Goal: Task Accomplishment & Management: Manage account settings

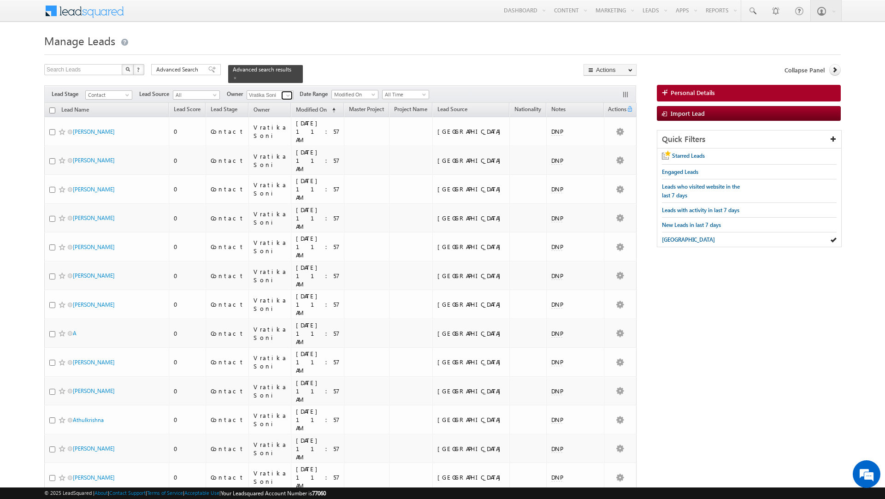
click at [285, 98] on span at bounding box center [287, 95] width 7 height 7
click at [287, 158] on link "Sanjay Rajpurohit sanjay.rajpurohit@indglobal.ae" at bounding box center [293, 158] width 92 height 18
type input "[PERSON_NAME]"
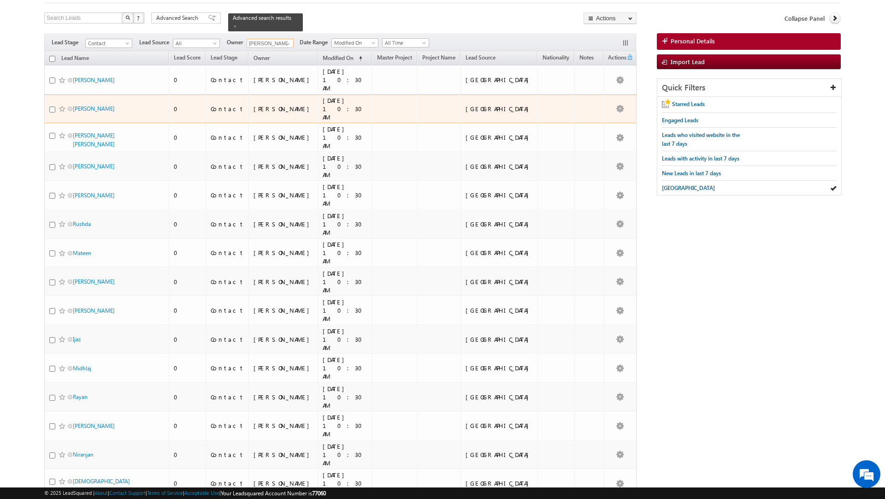
scroll to position [0, 0]
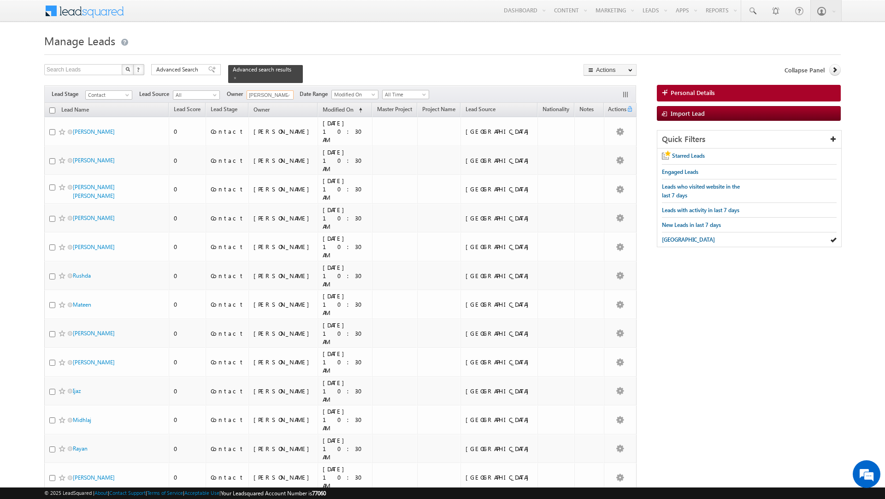
click at [53, 110] on input "checkbox" at bounding box center [52, 110] width 6 height 6
checkbox input "true"
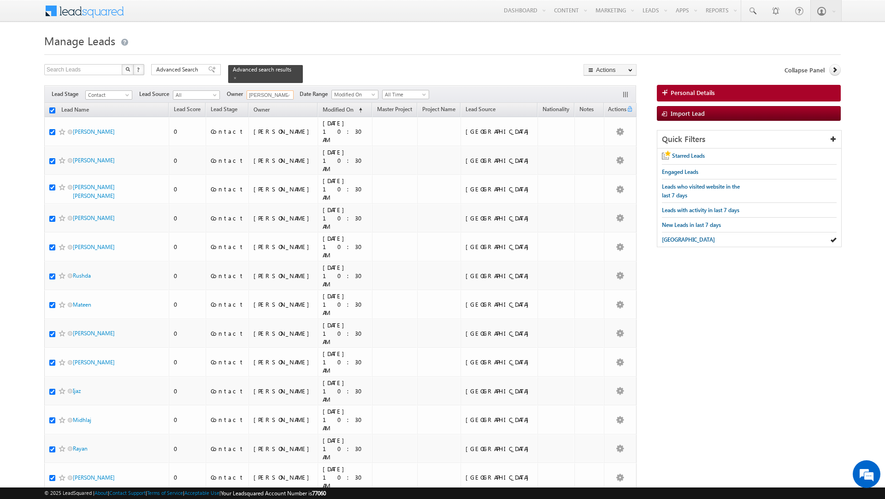
checkbox input "true"
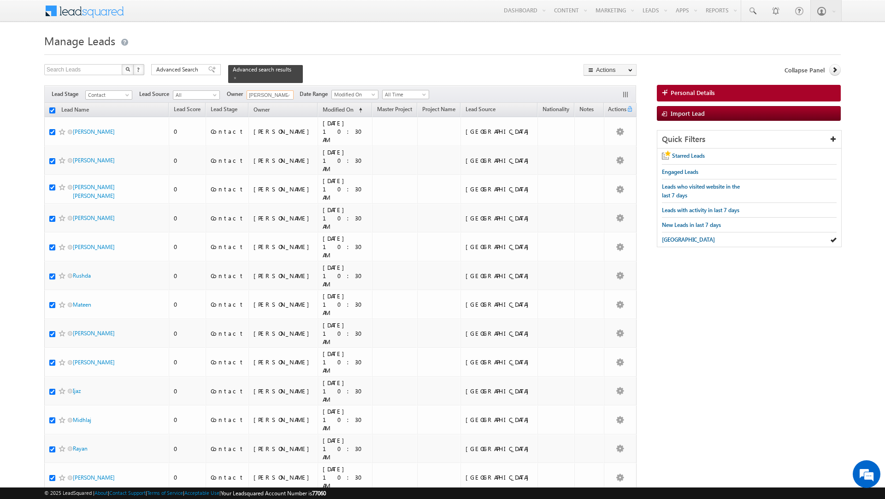
checkbox input "true"
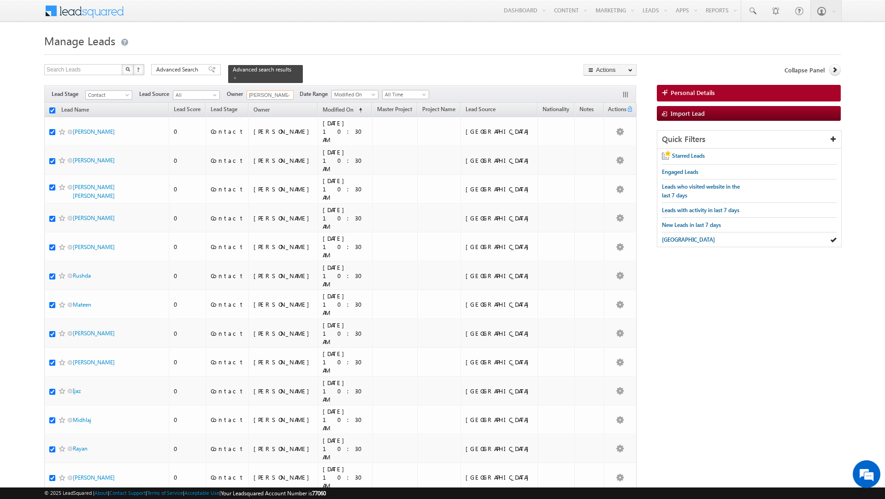
checkbox input "true"
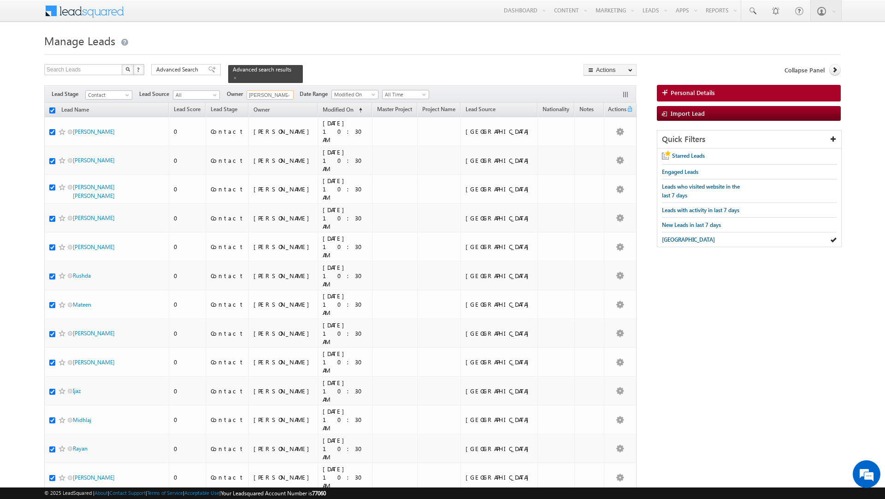
checkbox input "true"
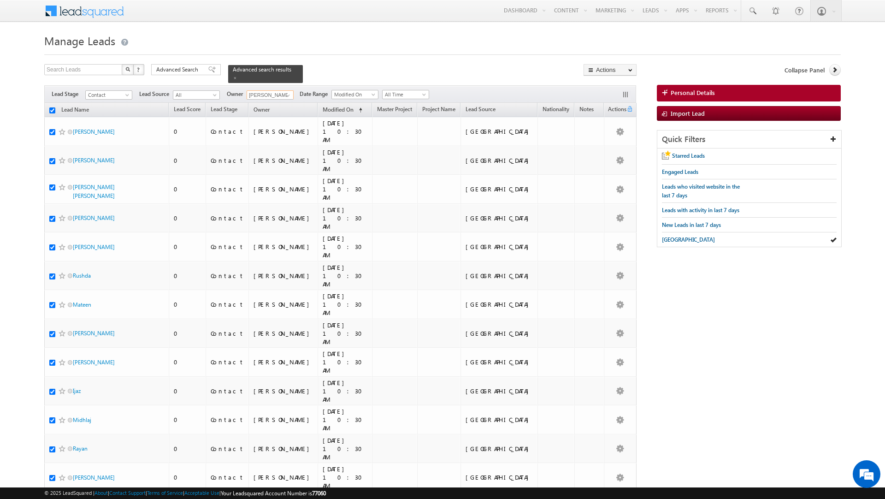
checkbox input "true"
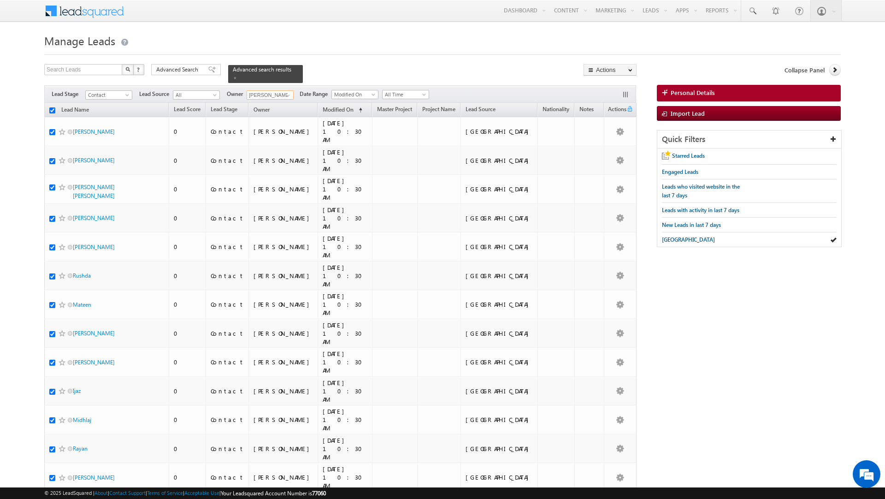
checkbox input "true"
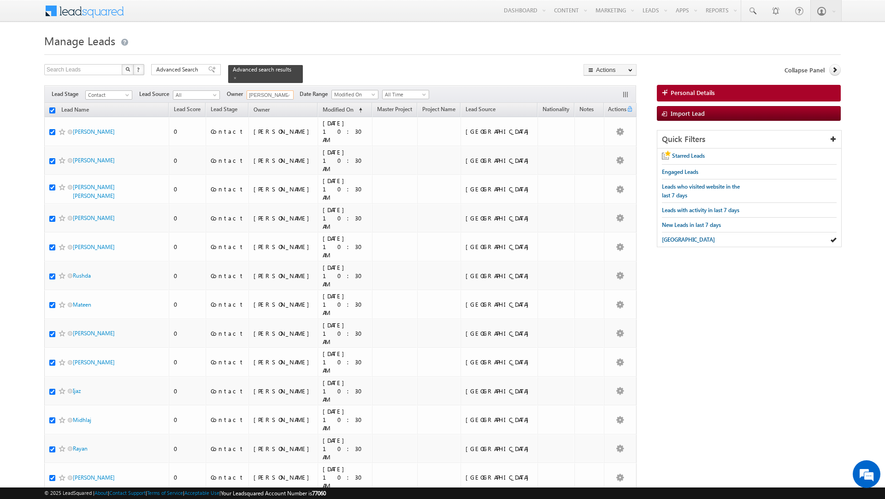
checkbox input "true"
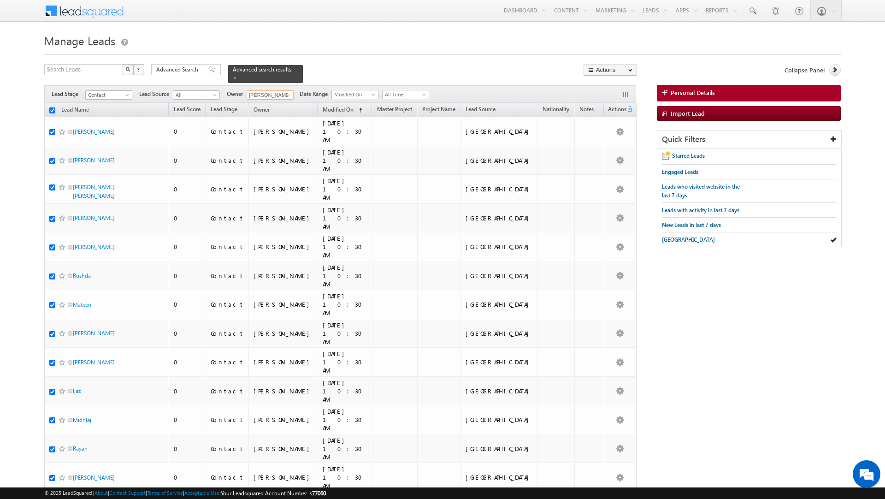
checkbox input "true"
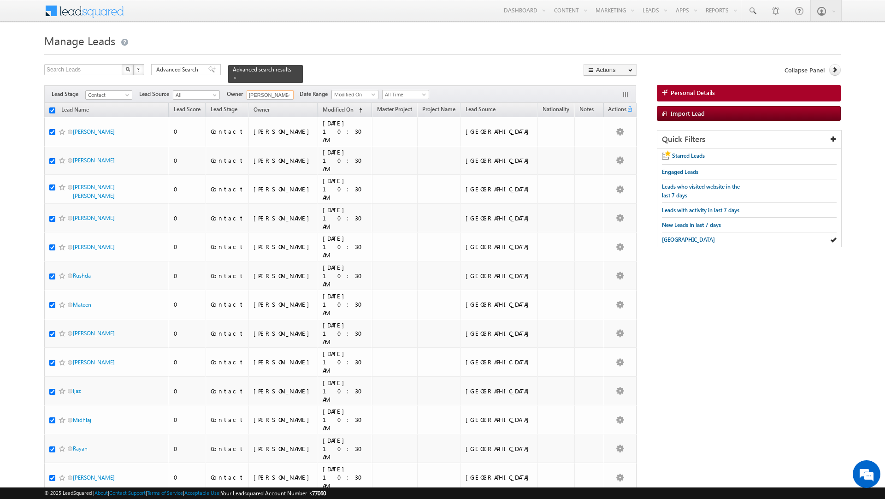
checkbox input "true"
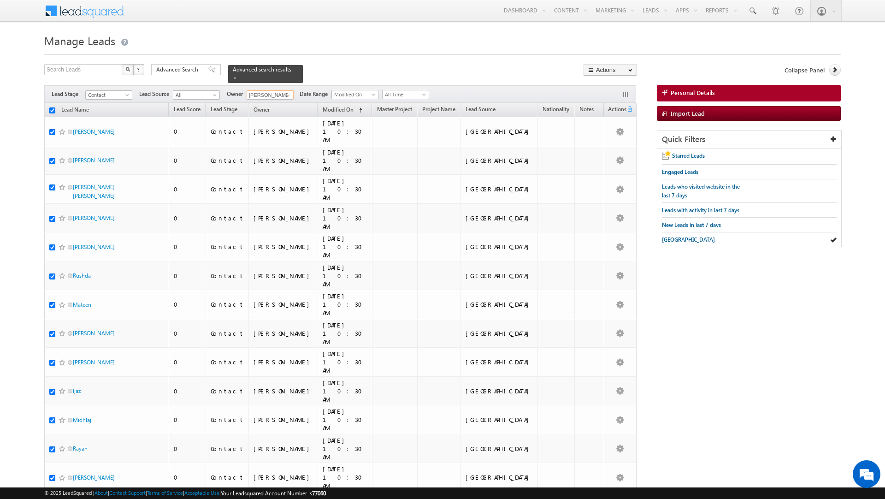
checkbox input "true"
click at [620, 150] on link "Change Owner" at bounding box center [610, 149] width 52 height 11
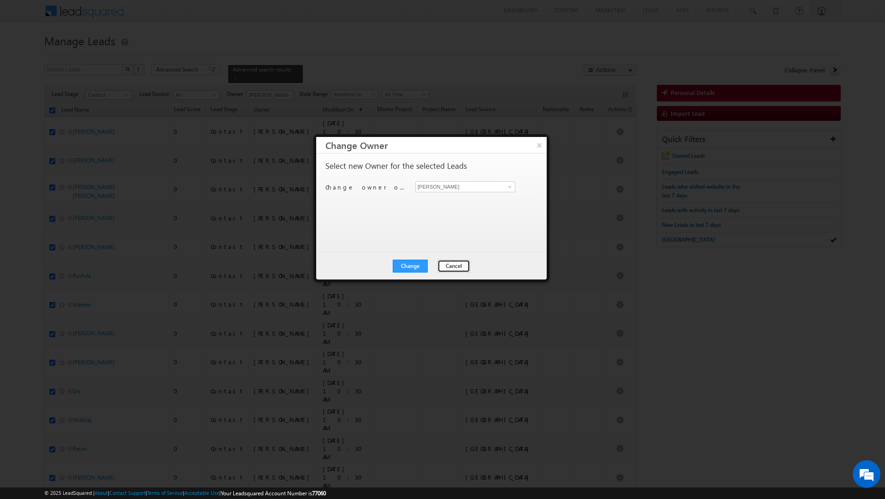
click at [452, 264] on button "Cancel" at bounding box center [453, 265] width 33 height 13
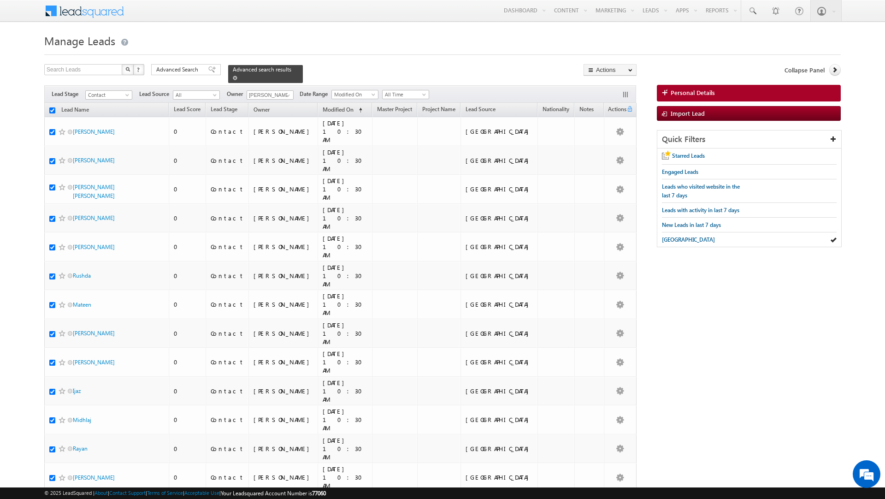
click at [233, 77] on span at bounding box center [235, 78] width 5 height 5
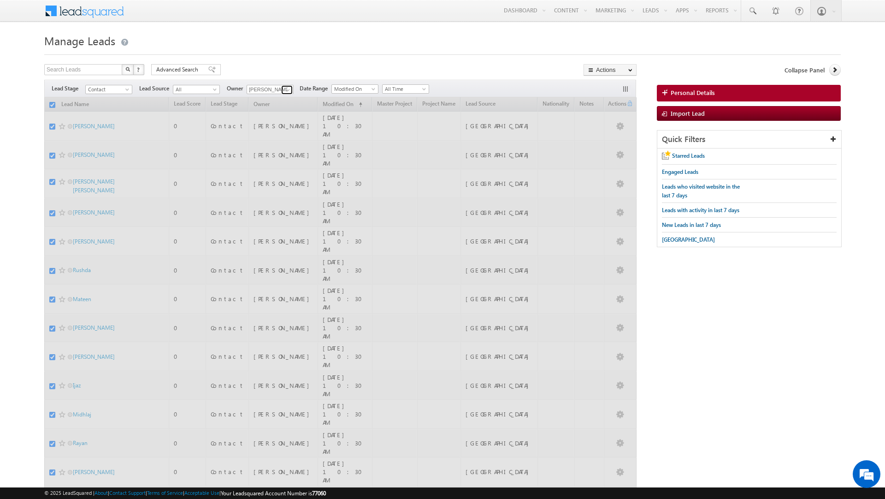
click at [286, 88] on span at bounding box center [287, 89] width 7 height 7
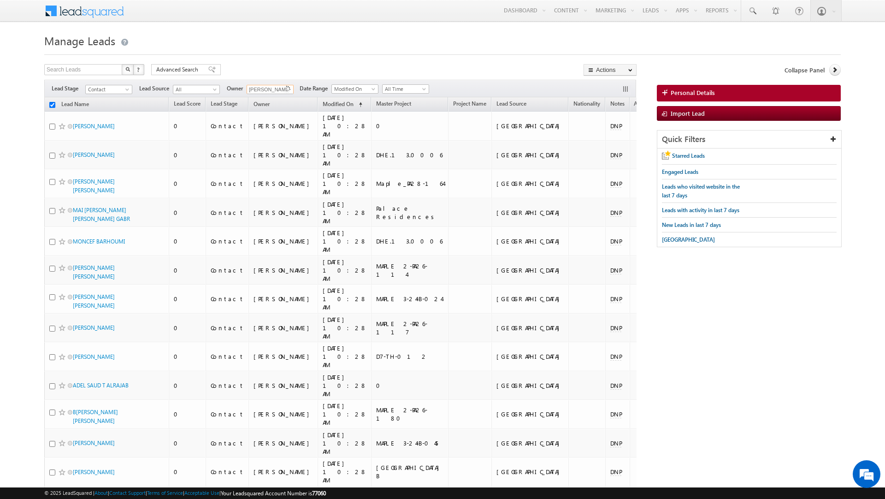
checkbox input "false"
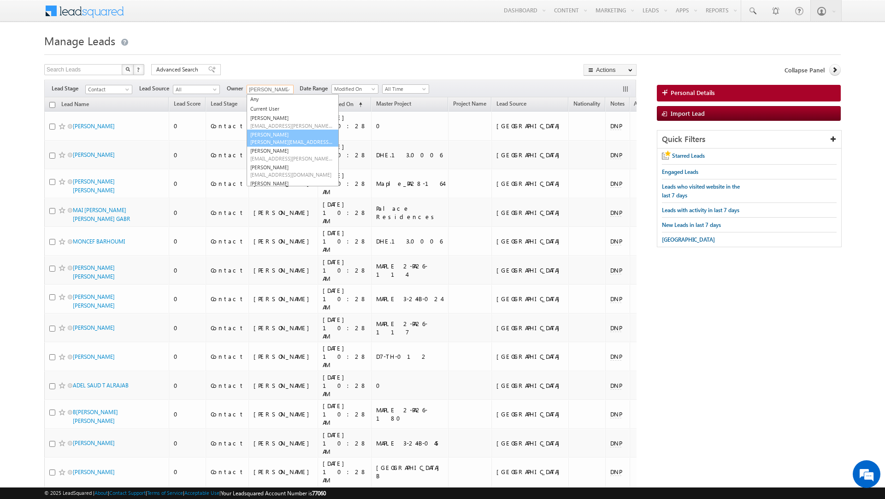
click at [285, 135] on link "Murari Sharma murari.sharma@indglobal.ae" at bounding box center [293, 139] width 92 height 18
type input "[PERSON_NAME]"
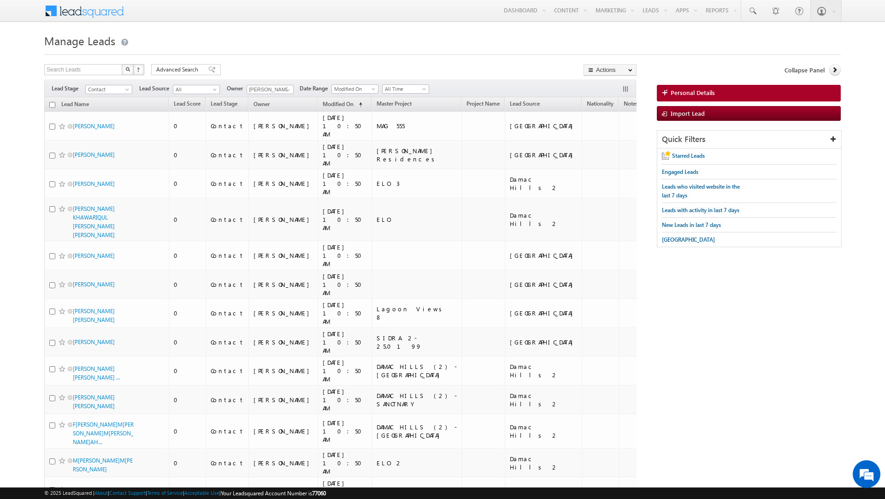
click at [52, 105] on input "checkbox" at bounding box center [52, 105] width 6 height 6
checkbox input "true"
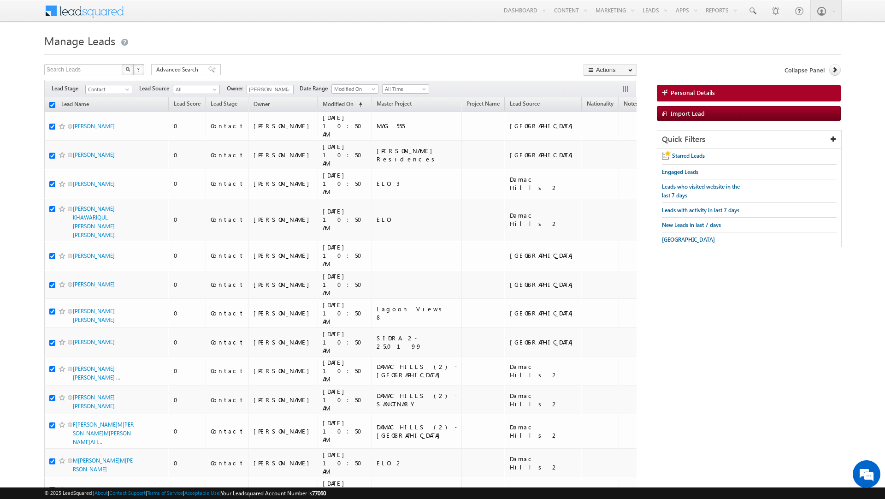
checkbox input "true"
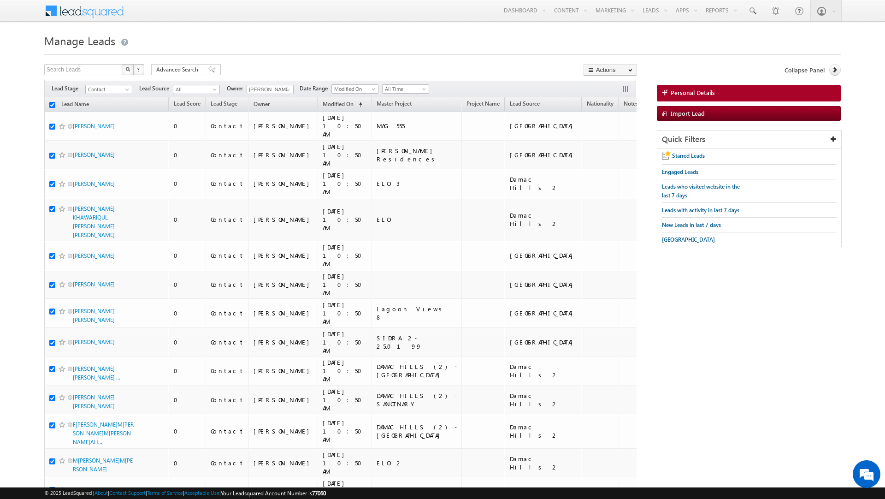
checkbox input "true"
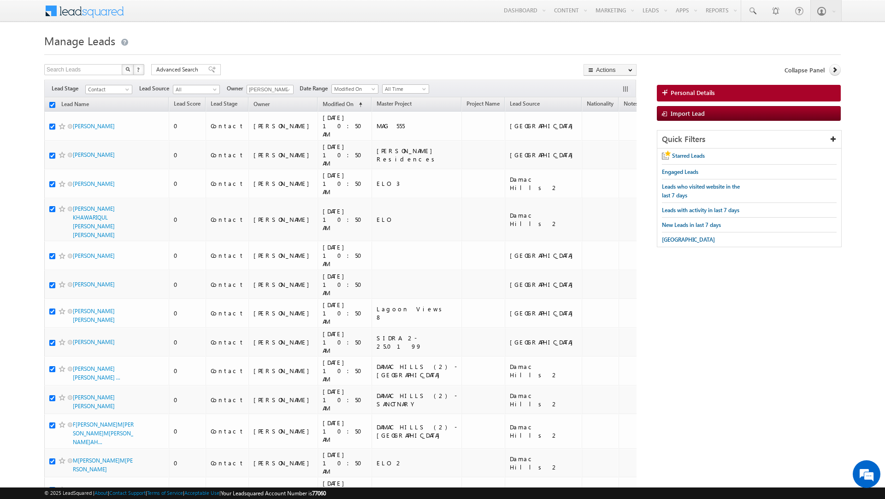
checkbox input "true"
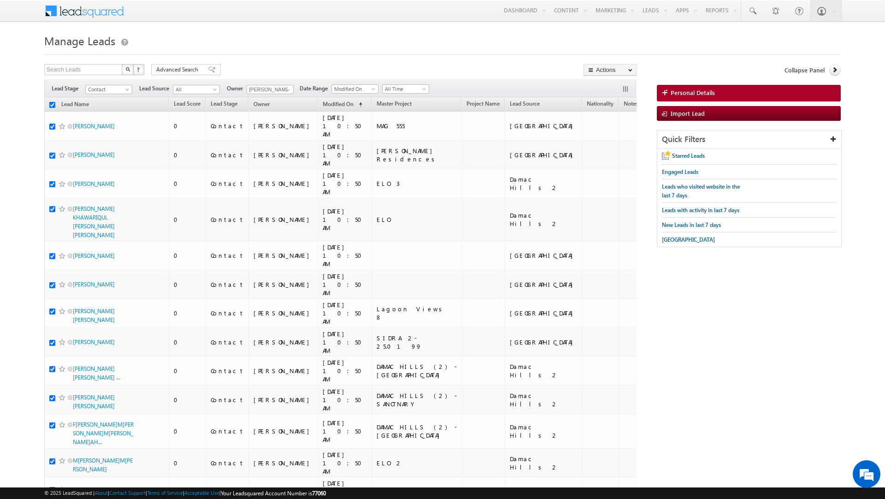
checkbox input "true"
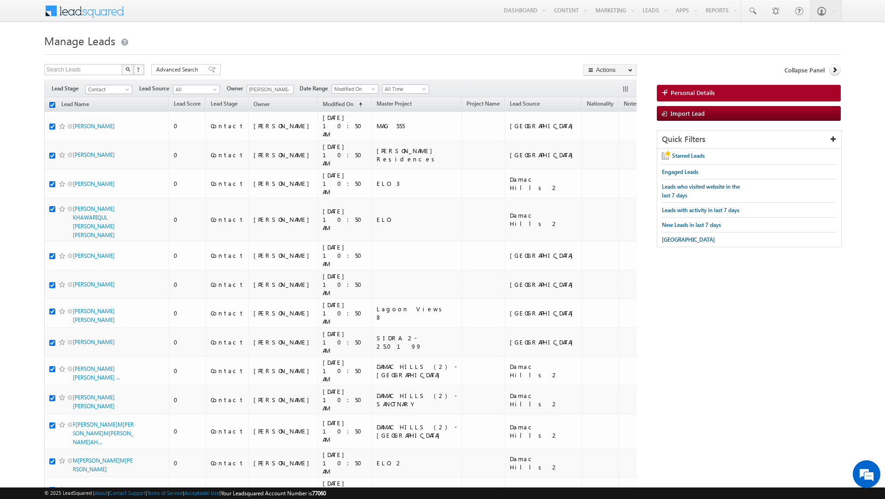
checkbox input "true"
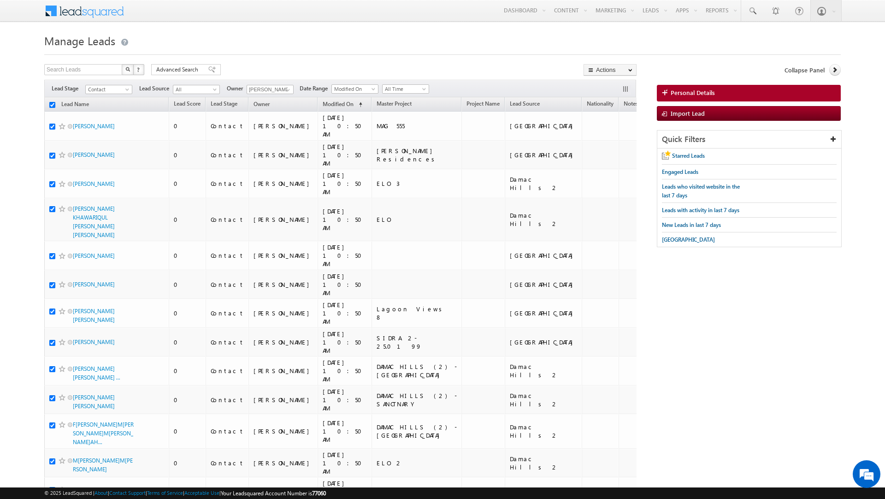
checkbox input "true"
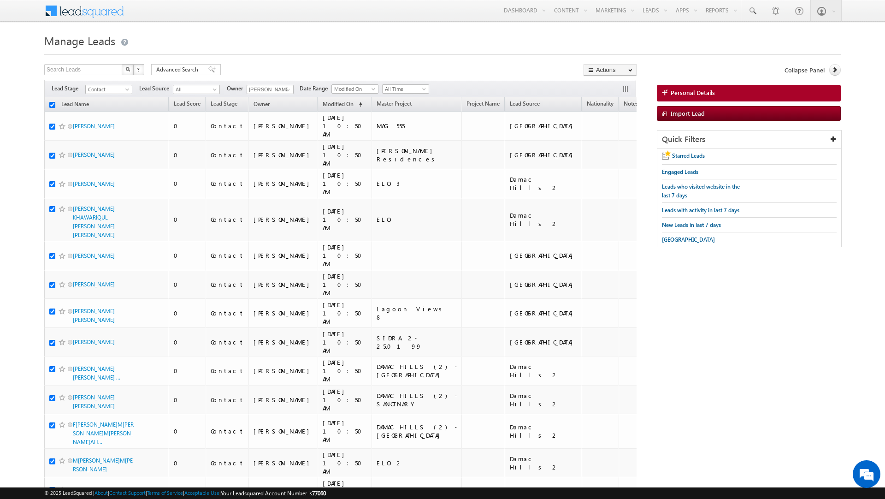
checkbox input "true"
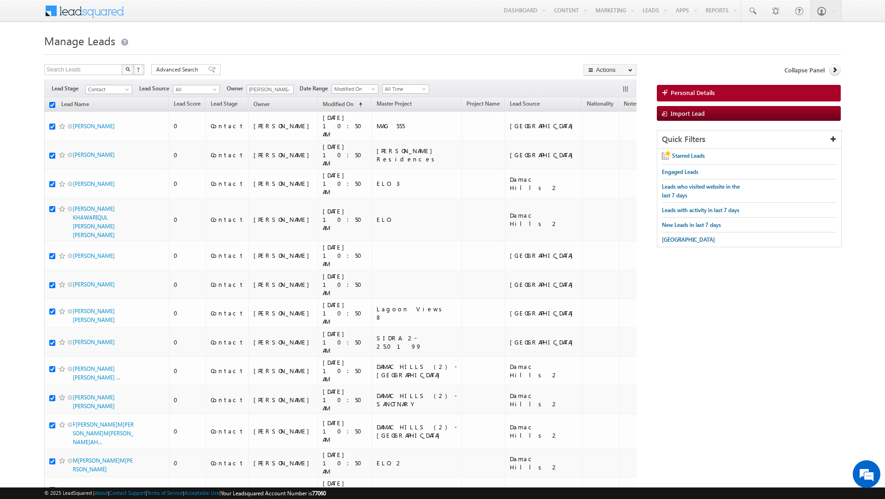
checkbox input "true"
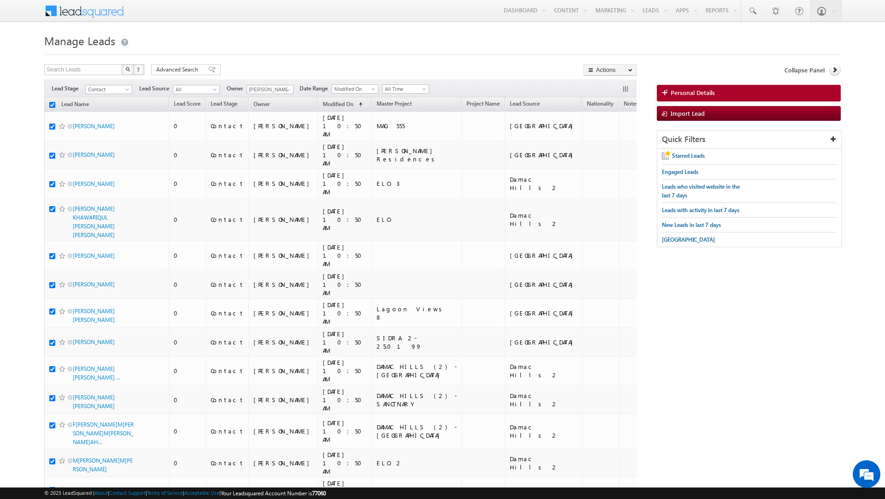
checkbox input "true"
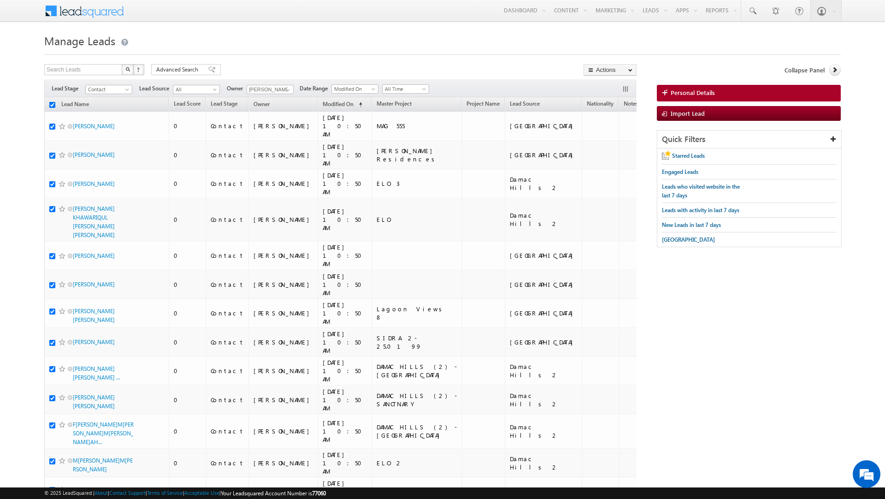
checkbox input "true"
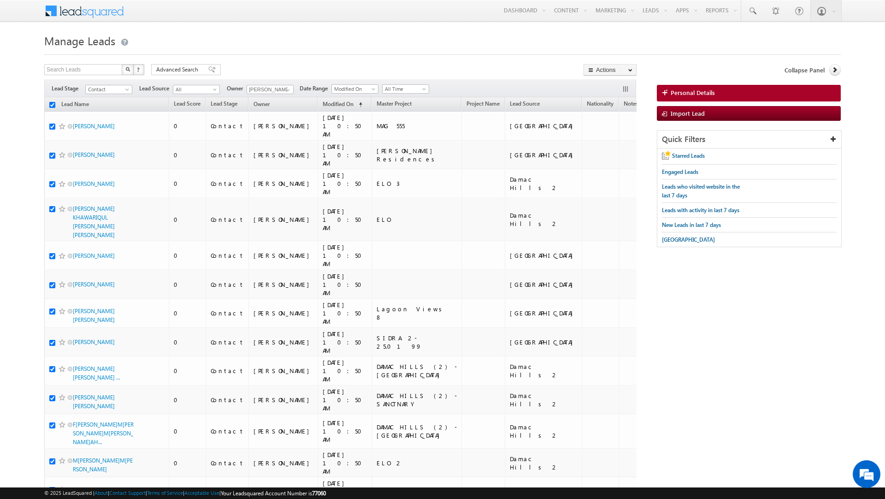
checkbox input "true"
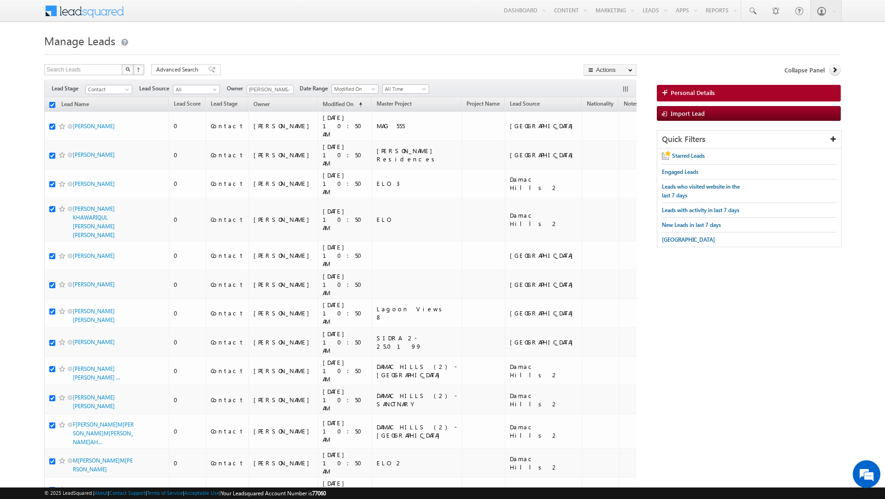
checkbox input "true"
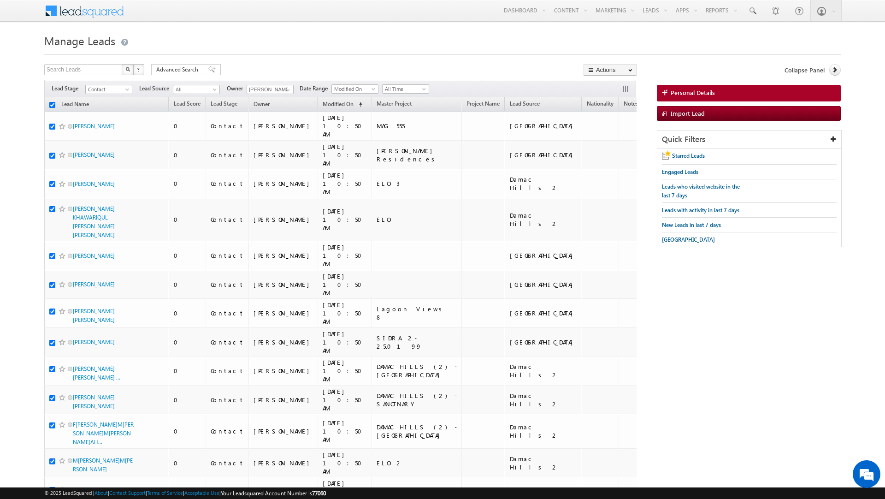
checkbox input "true"
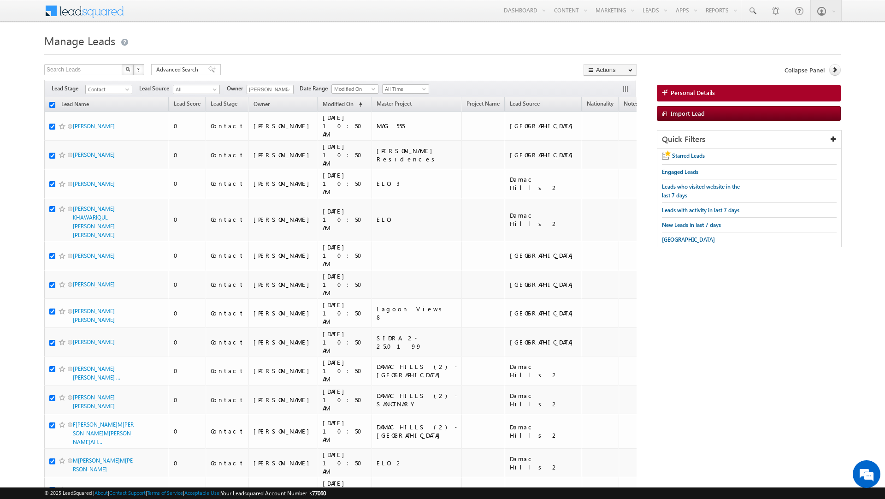
checkbox input "true"
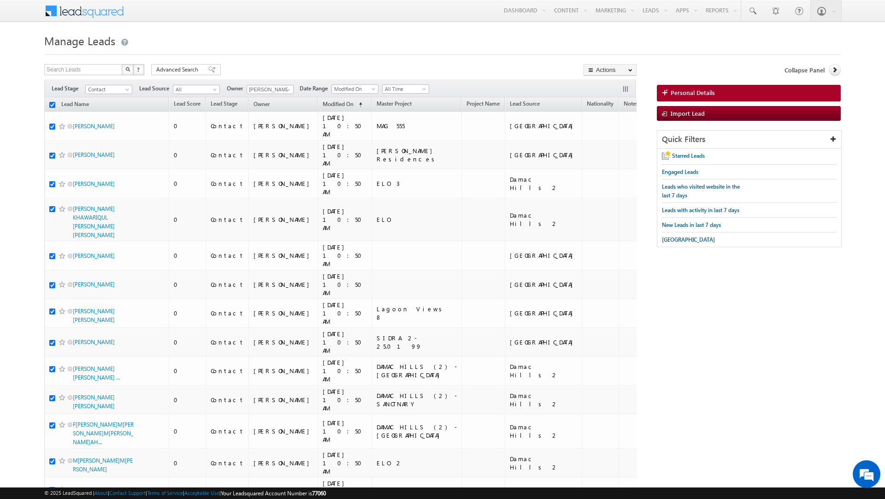
checkbox input "true"
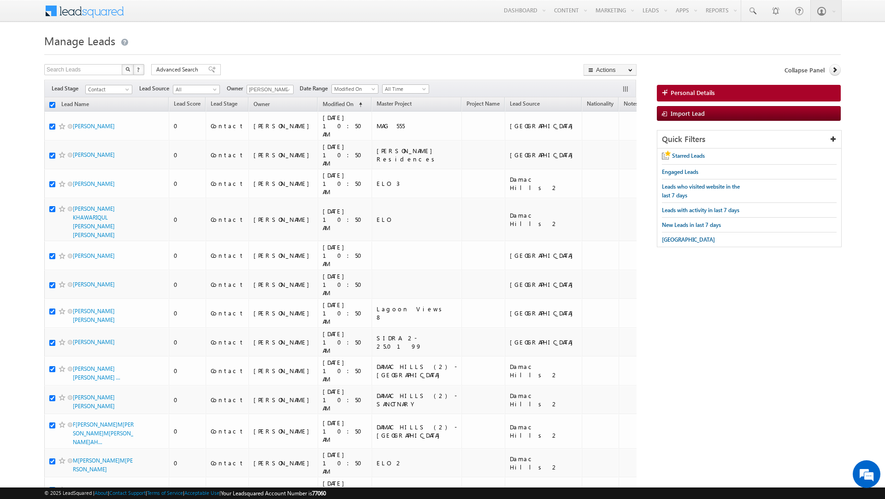
checkbox input "true"
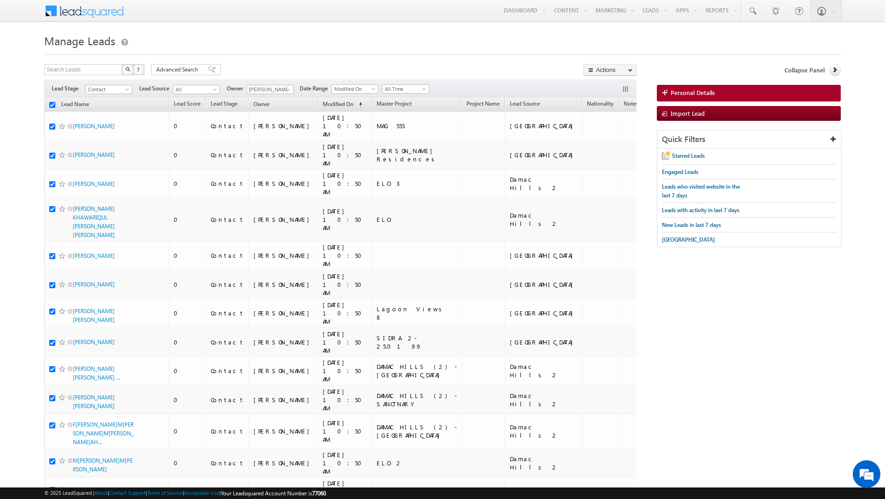
checkbox input "true"
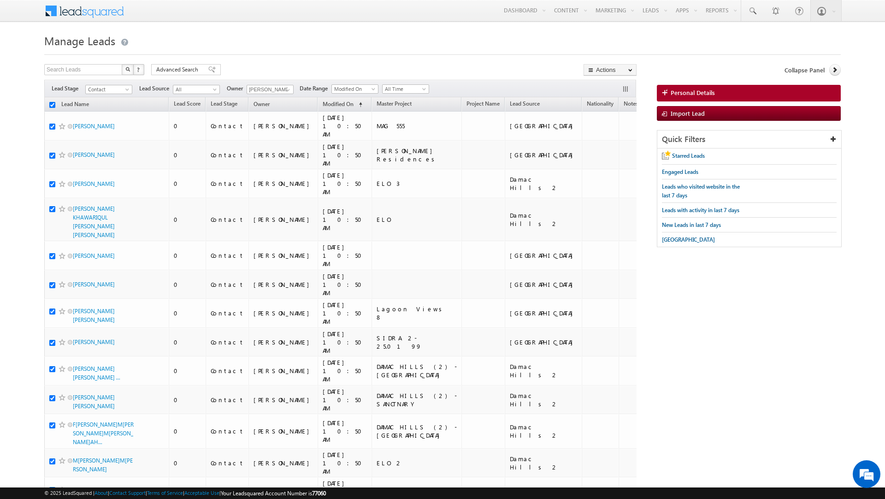
checkbox input "true"
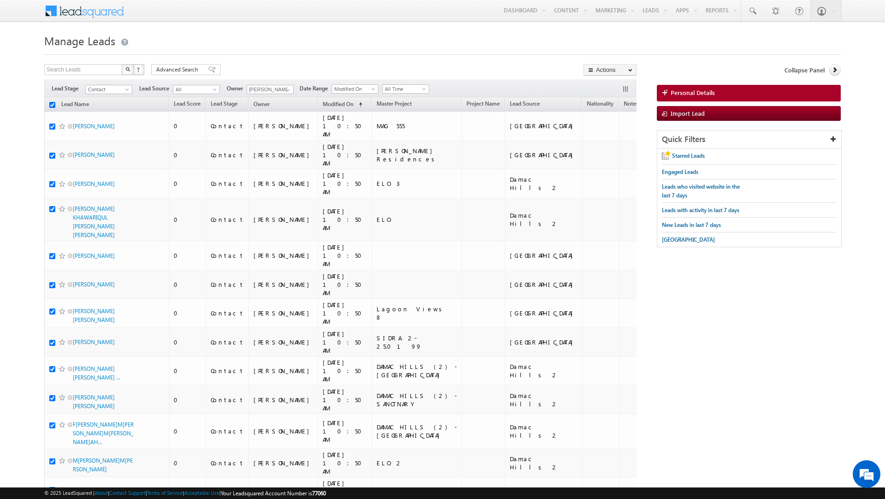
checkbox input "true"
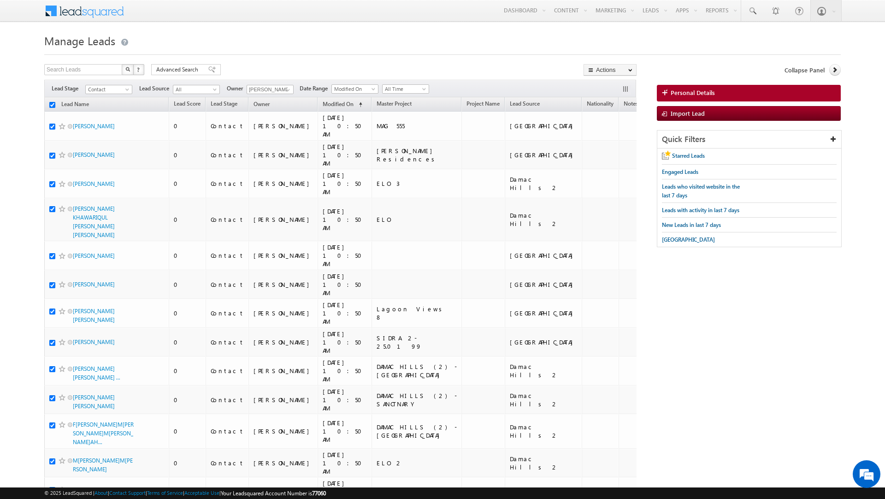
checkbox input "true"
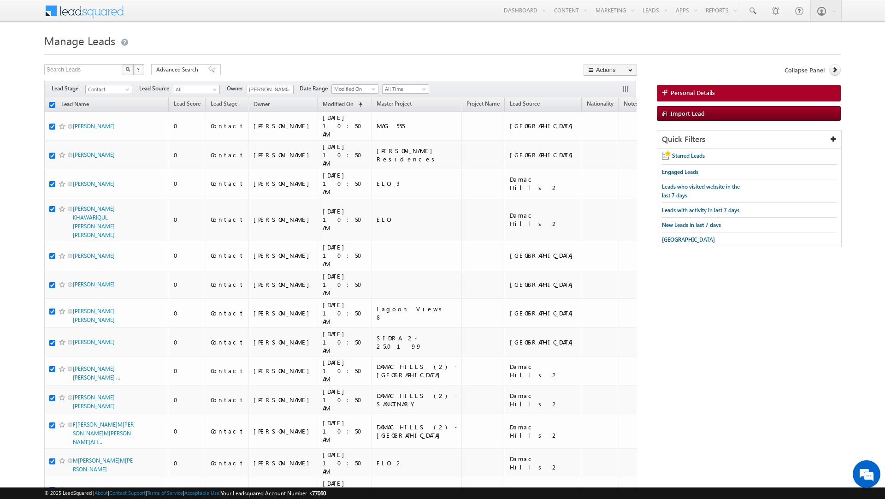
checkbox input "true"
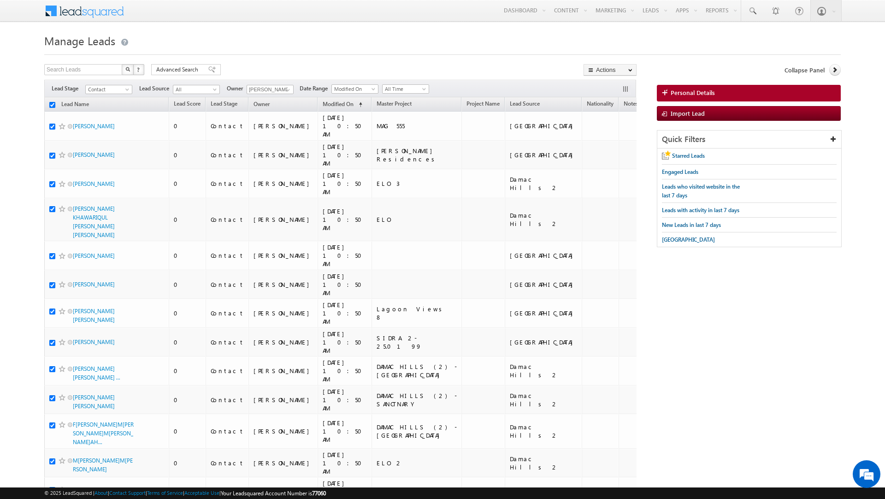
checkbox input "true"
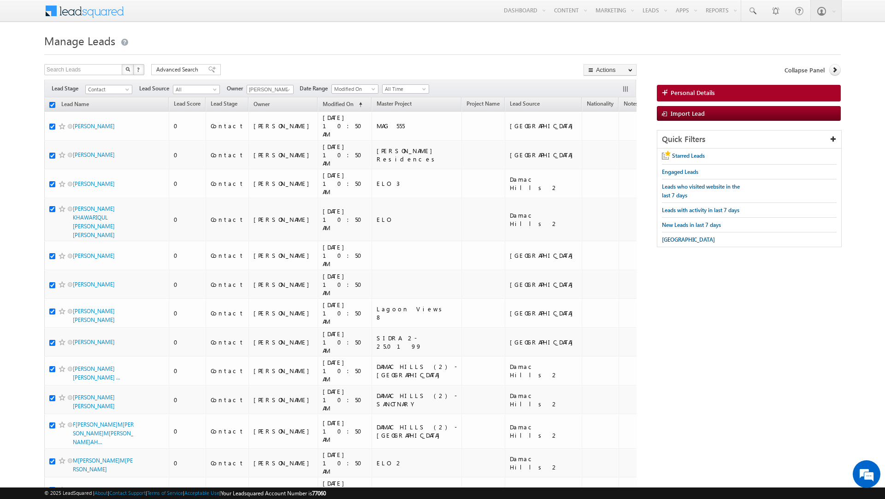
checkbox input "true"
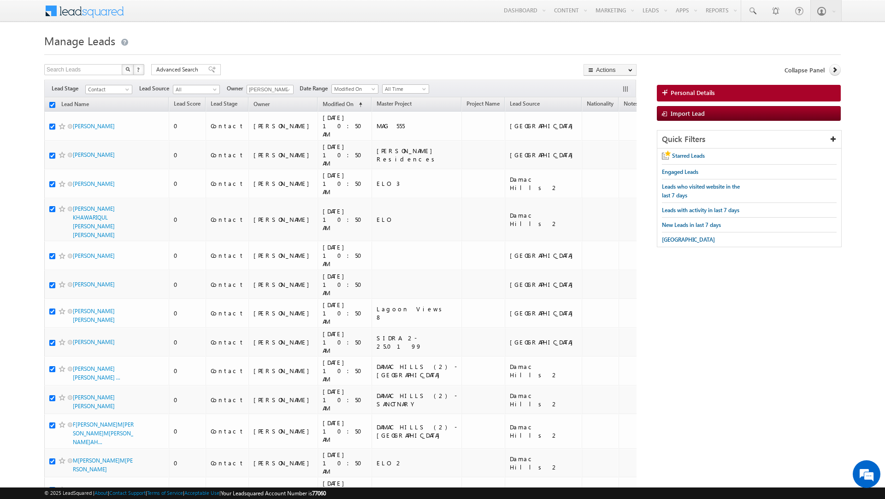
checkbox input "true"
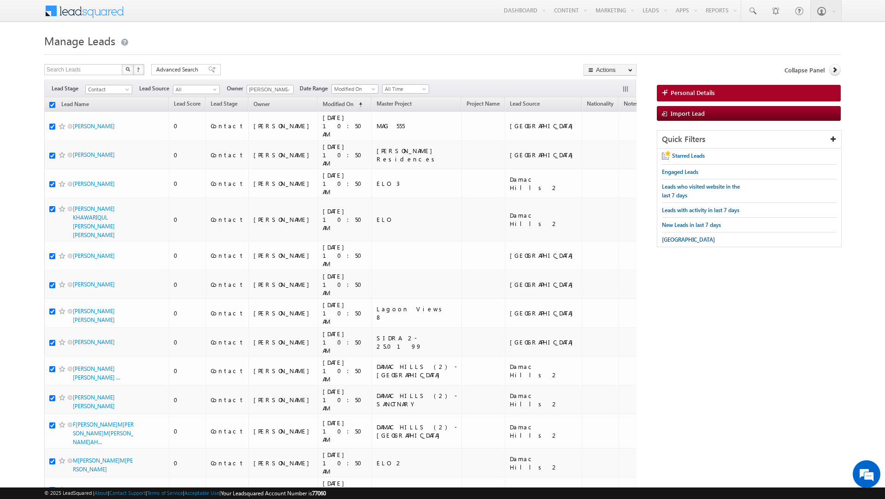
checkbox input "true"
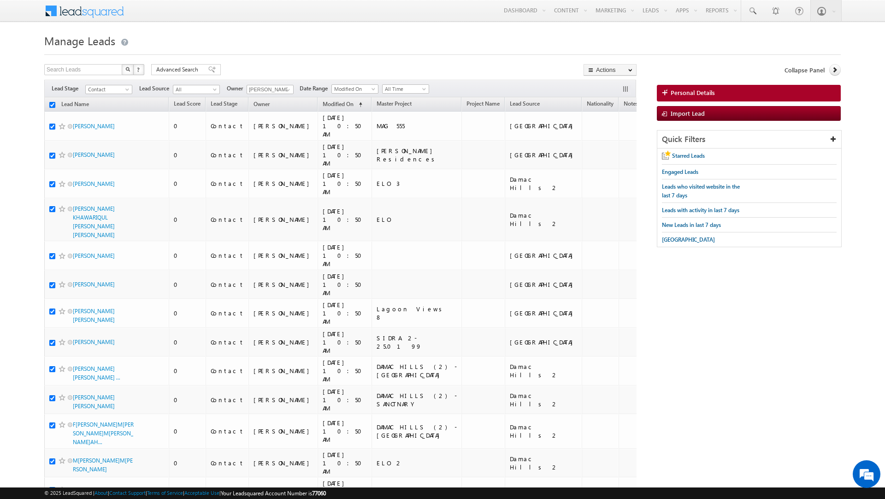
checkbox input "true"
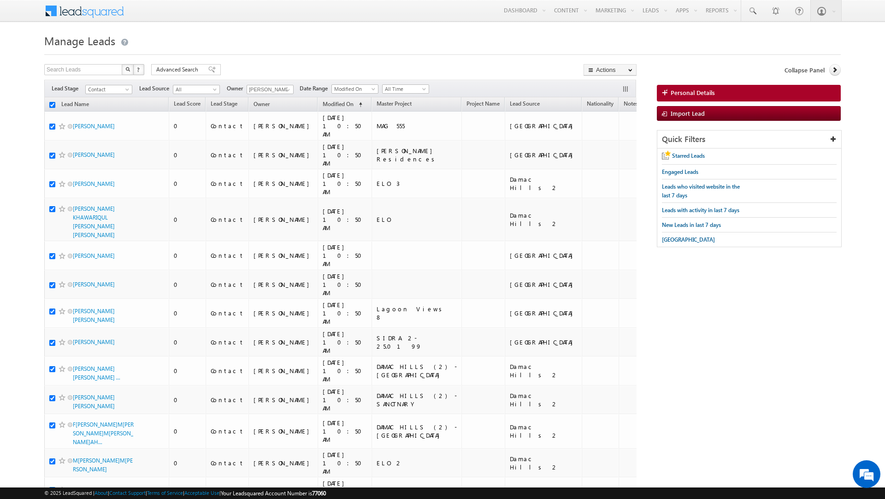
checkbox input "true"
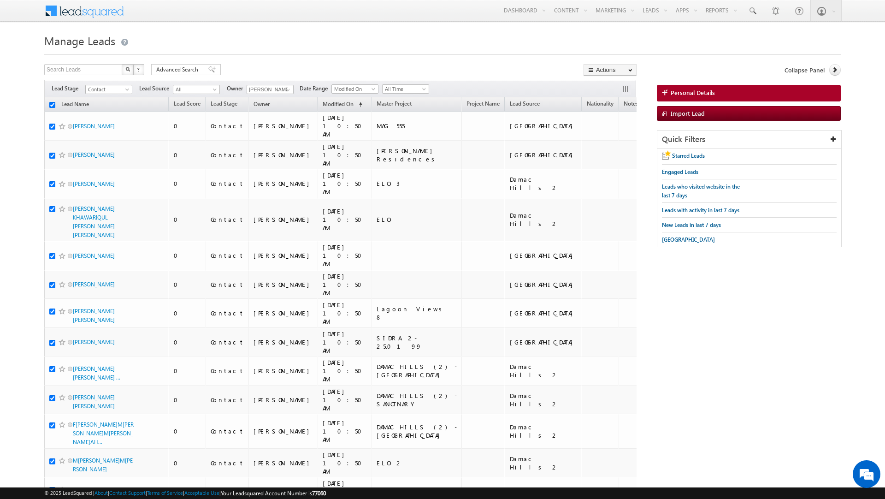
checkbox input "true"
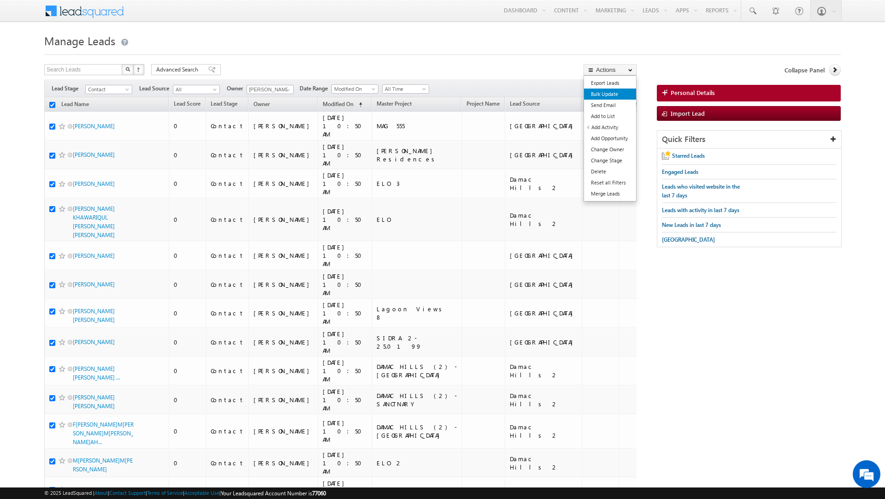
click at [608, 94] on link "Bulk Update" at bounding box center [610, 93] width 52 height 11
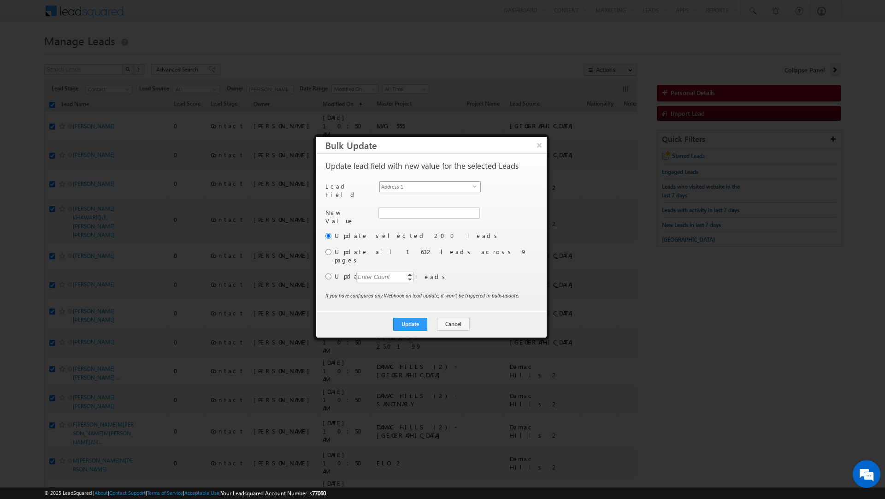
click at [416, 183] on span "Address 1" at bounding box center [426, 187] width 93 height 10
click at [497, 207] on div "New Value Address 1" at bounding box center [430, 219] width 210 height 24
click at [470, 209] on span at bounding box center [473, 212] width 7 height 7
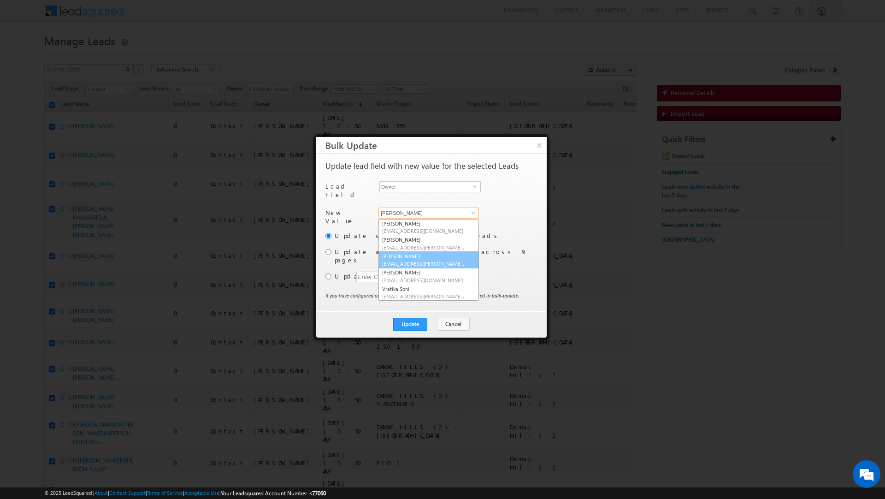
click at [455, 253] on link "Sanjay Rajpurohit sanjay.rajpurohit@indglobal.ae" at bounding box center [428, 260] width 100 height 18
click at [471, 211] on span at bounding box center [473, 212] width 7 height 7
click at [436, 287] on link "Vratika Soni vratika.soni@indglobal.ae" at bounding box center [428, 292] width 100 height 18
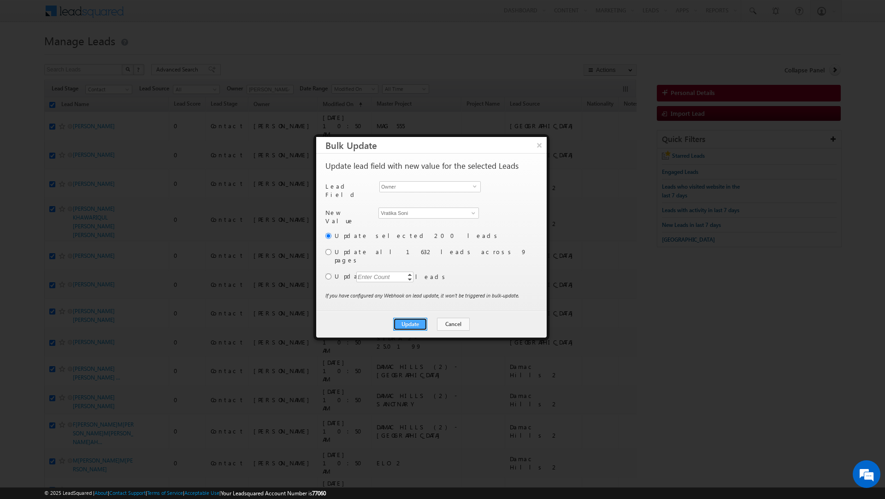
click at [410, 318] on button "Update" at bounding box center [410, 324] width 34 height 13
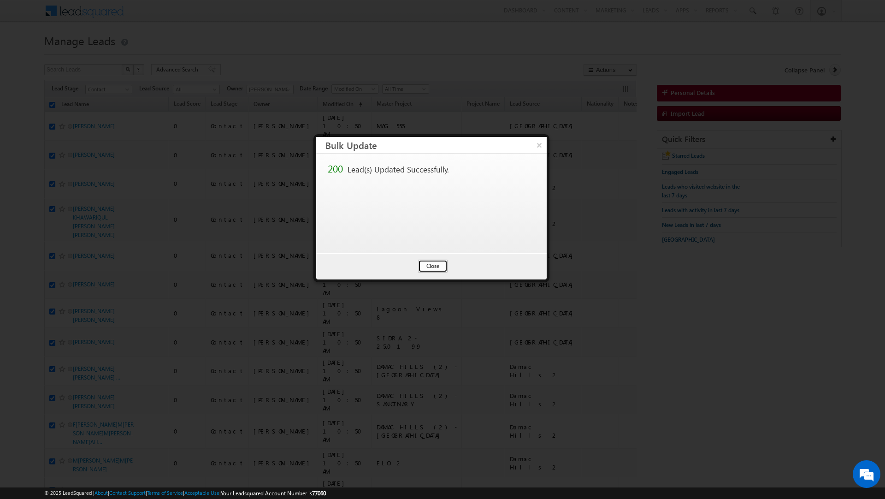
click at [435, 264] on button "Close" at bounding box center [432, 265] width 29 height 13
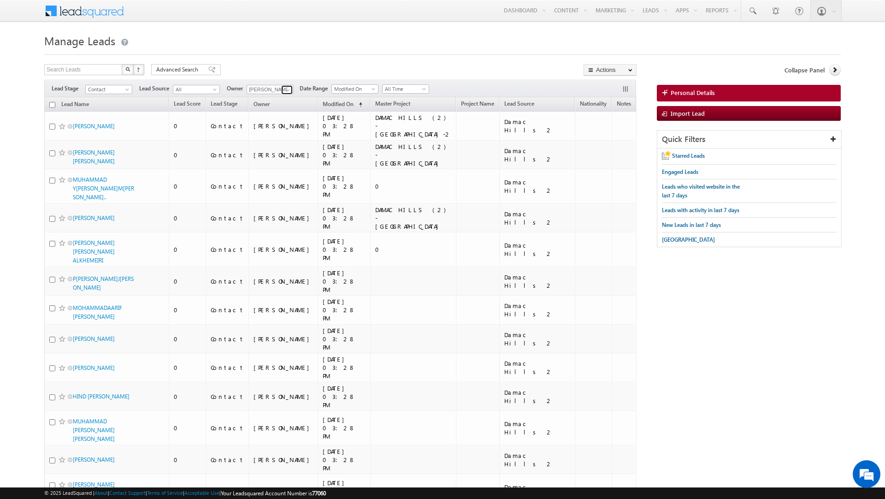
click at [288, 92] on span at bounding box center [287, 89] width 7 height 7
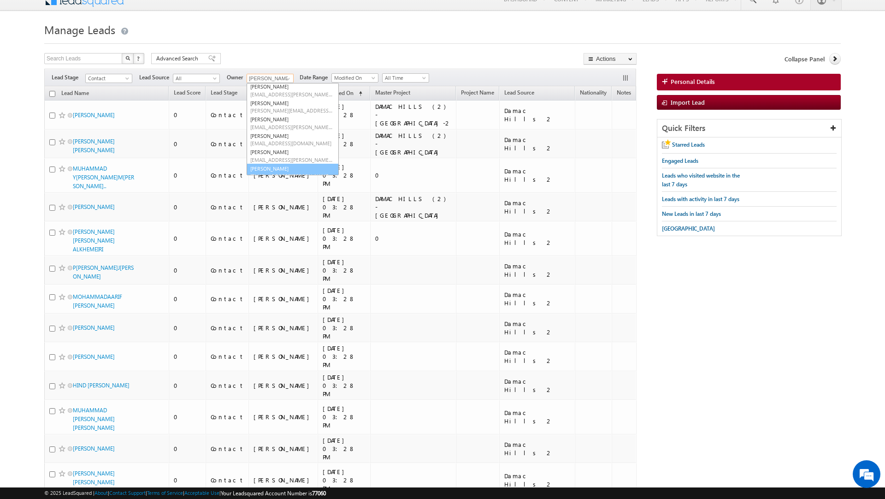
scroll to position [0, 0]
click at [324, 22] on h1 "Manage Leads" at bounding box center [442, 29] width 796 height 18
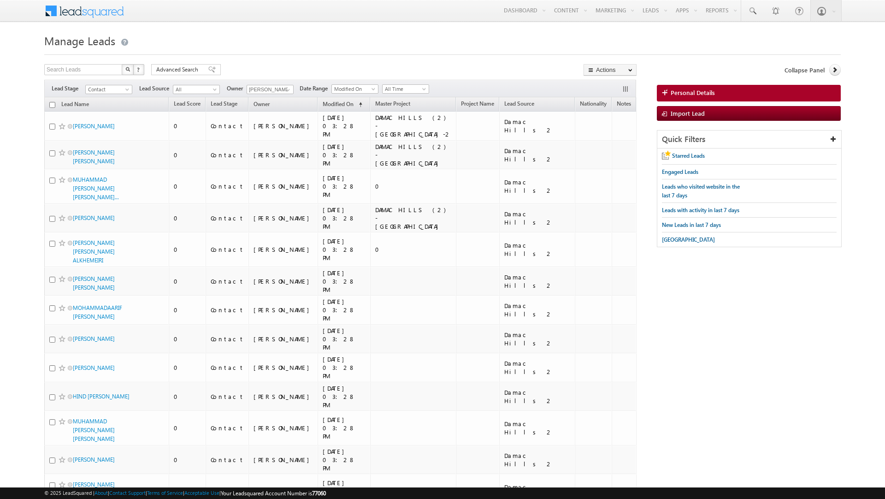
scroll to position [11, 0]
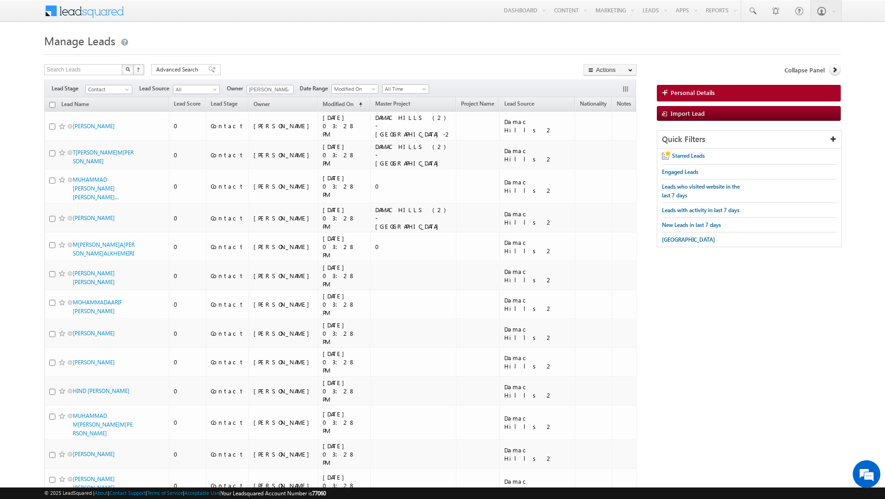
click at [53, 106] on input "checkbox" at bounding box center [52, 105] width 6 height 6
checkbox input "true"
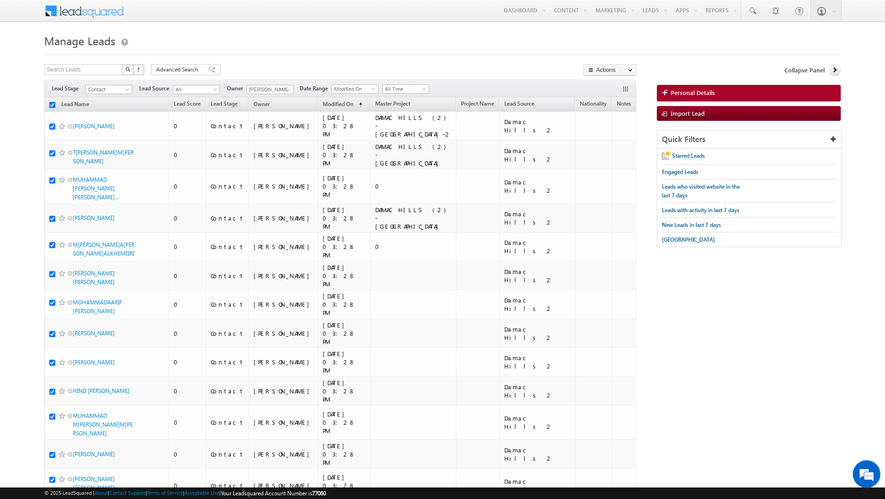
checkbox input "true"
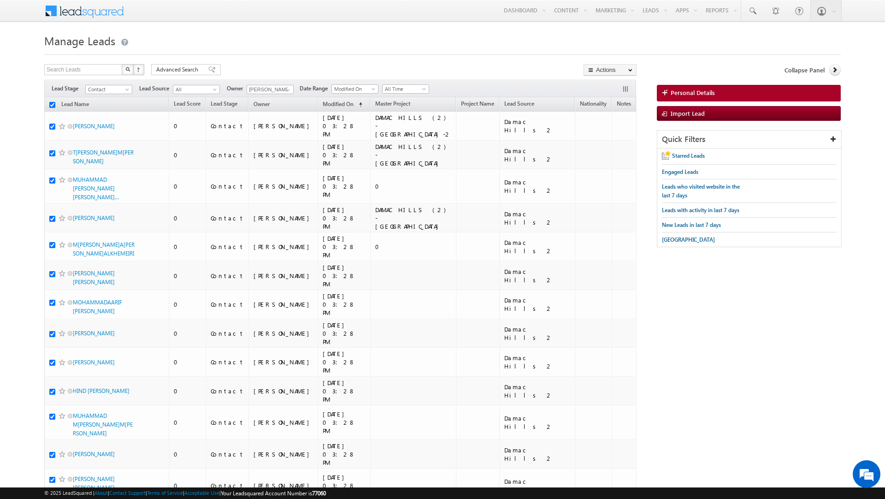
checkbox input "true"
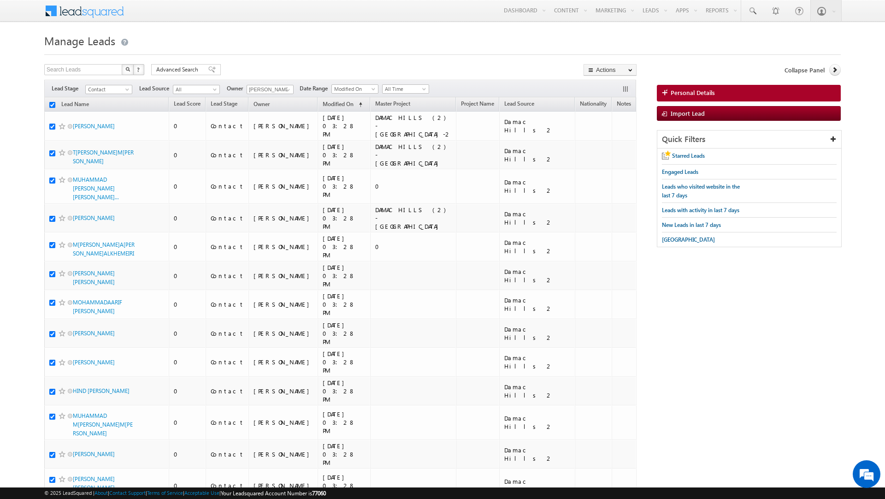
checkbox input "true"
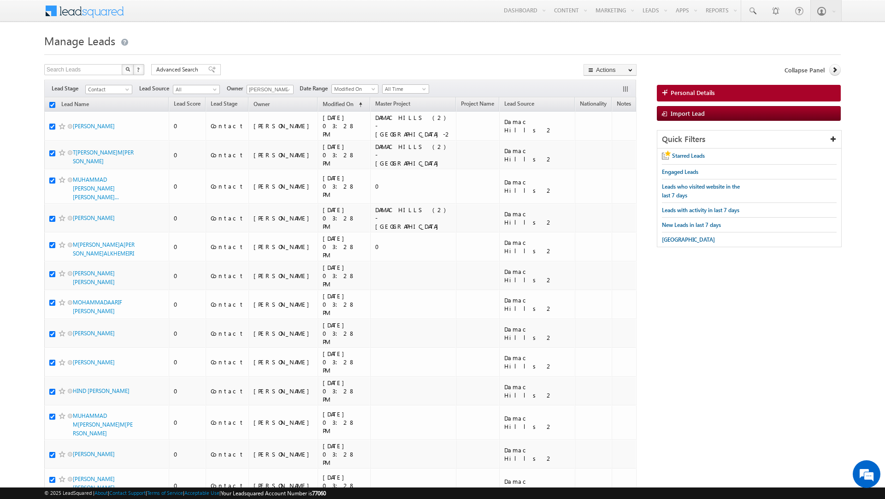
checkbox input "true"
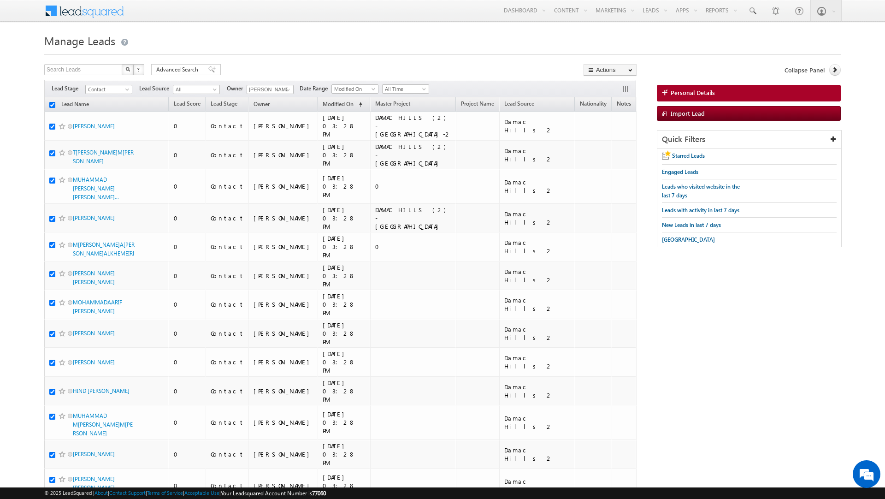
checkbox input "true"
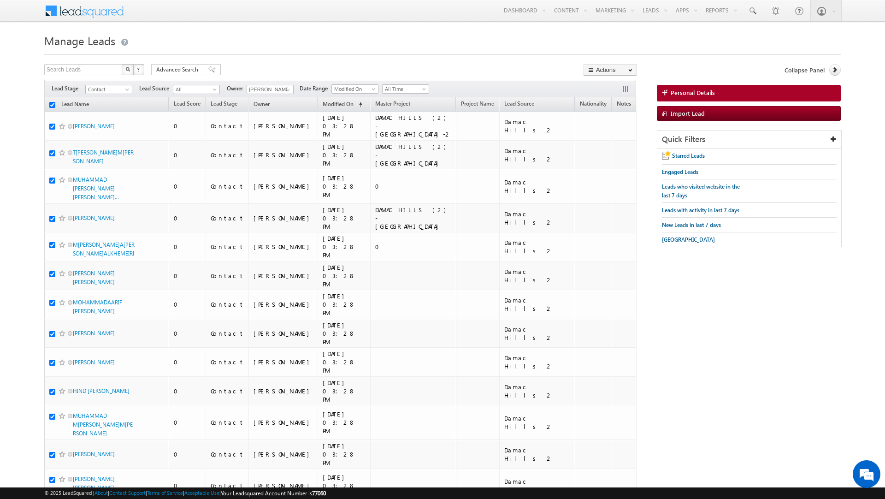
checkbox input "true"
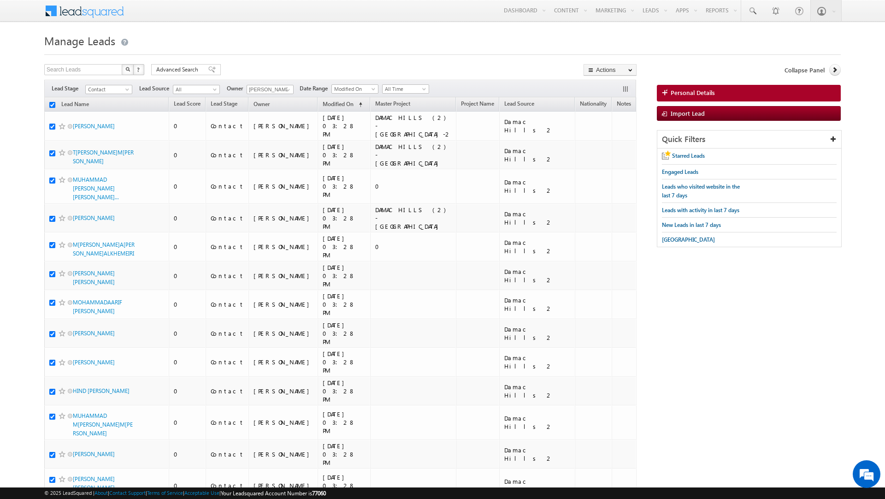
checkbox input "true"
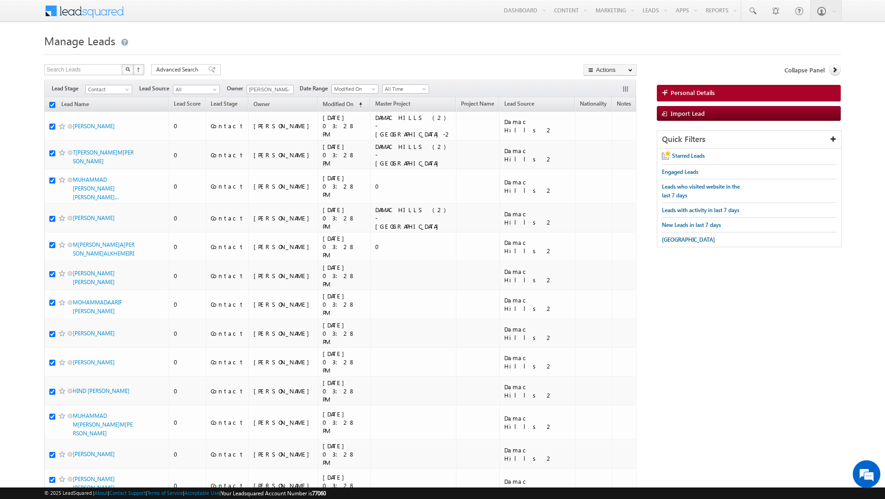
checkbox input "true"
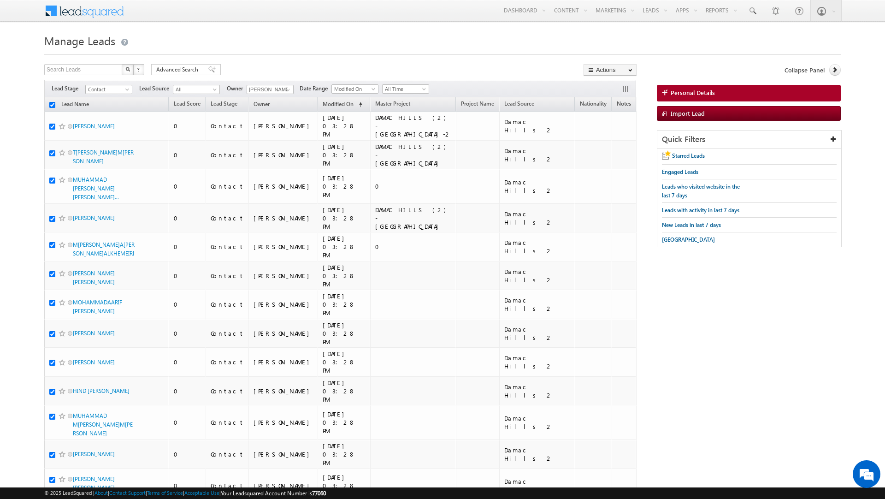
checkbox input "true"
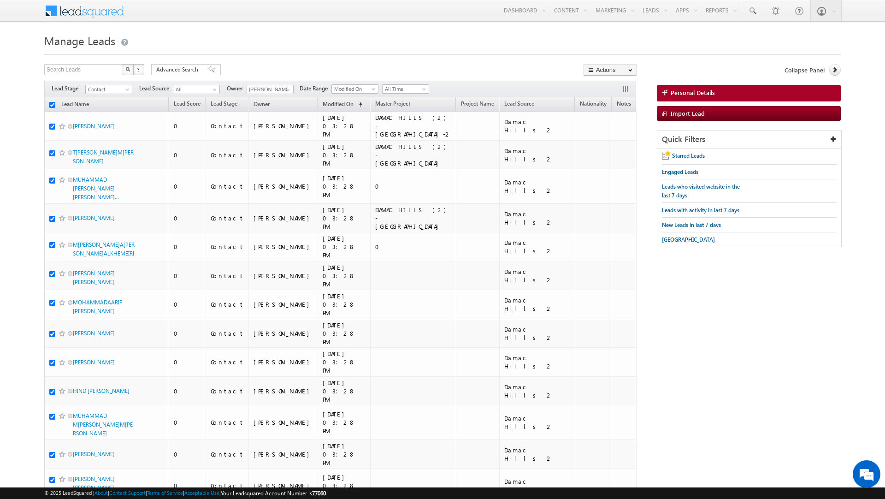
checkbox input "true"
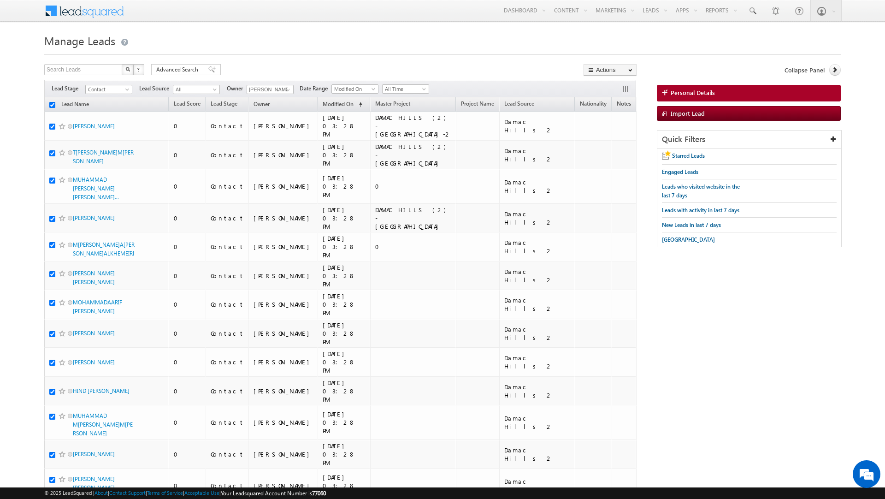
checkbox input "true"
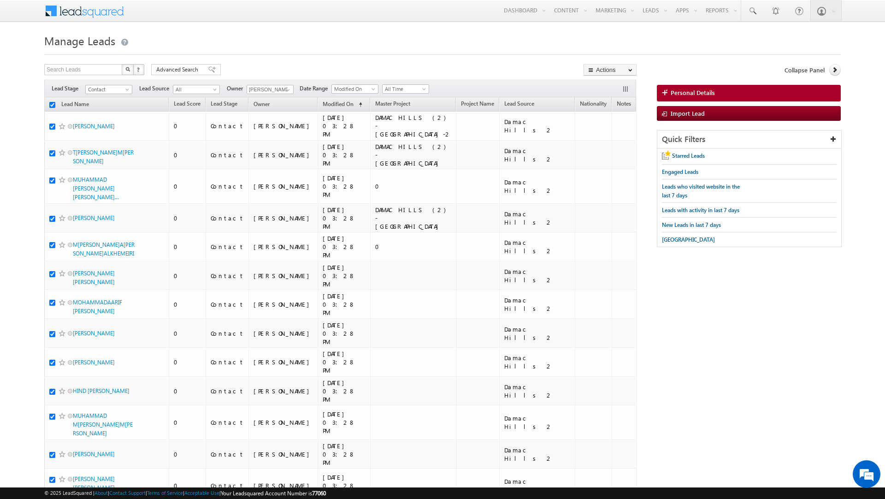
checkbox input "true"
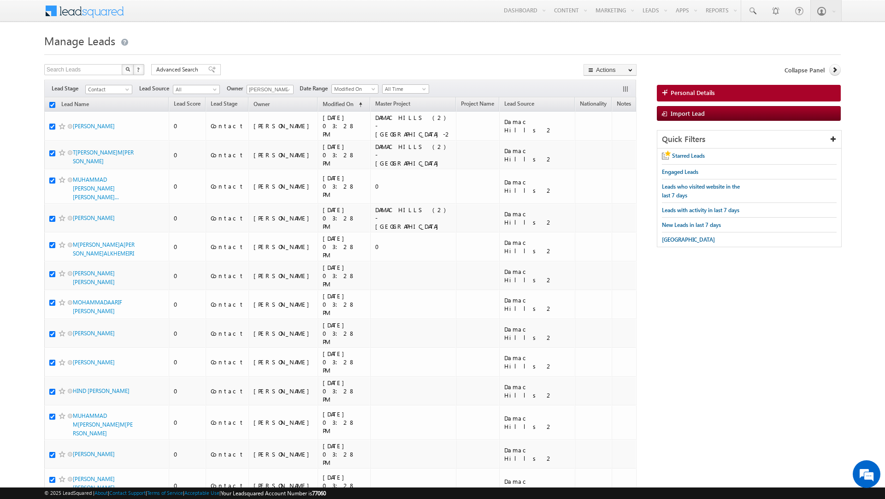
checkbox input "true"
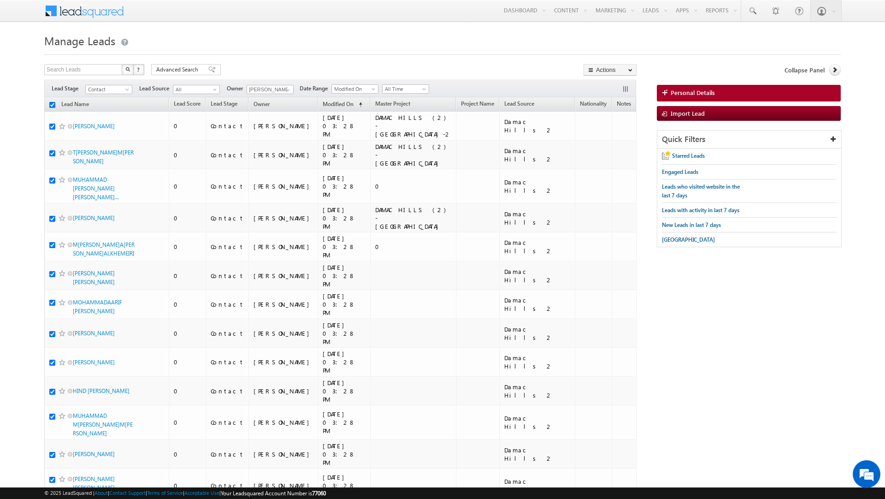
checkbox input "true"
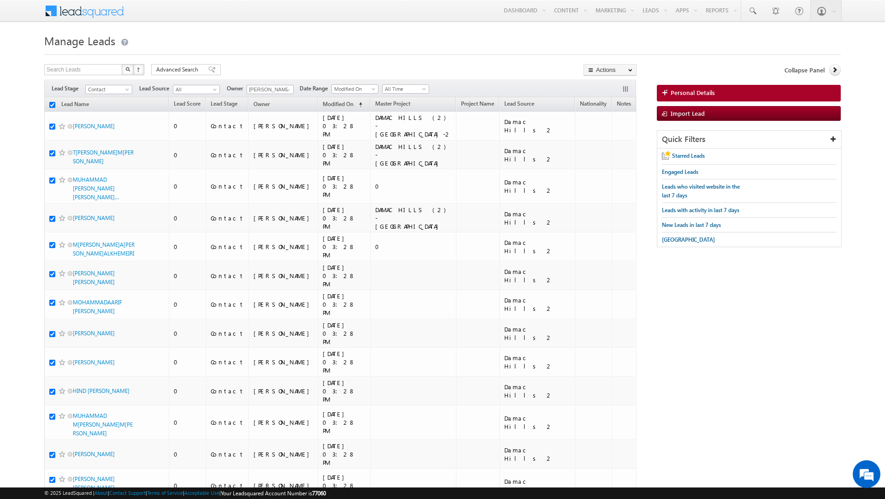
checkbox input "true"
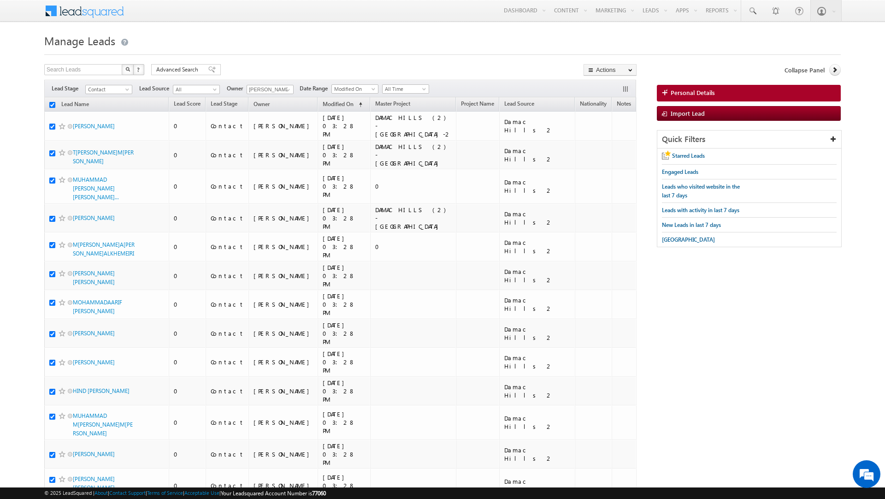
checkbox input "true"
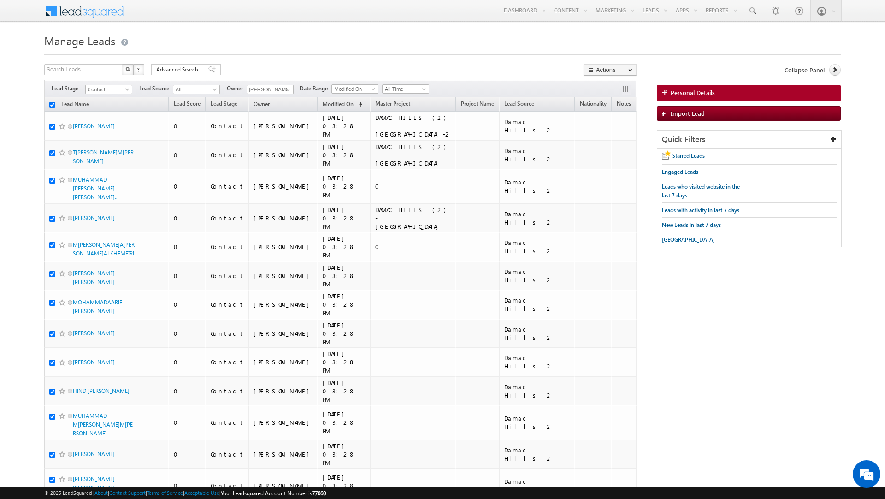
checkbox input "true"
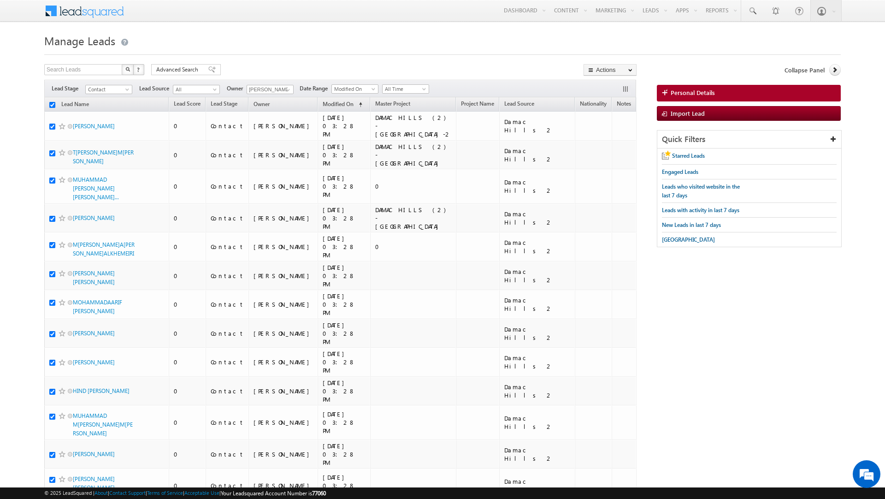
checkbox input "true"
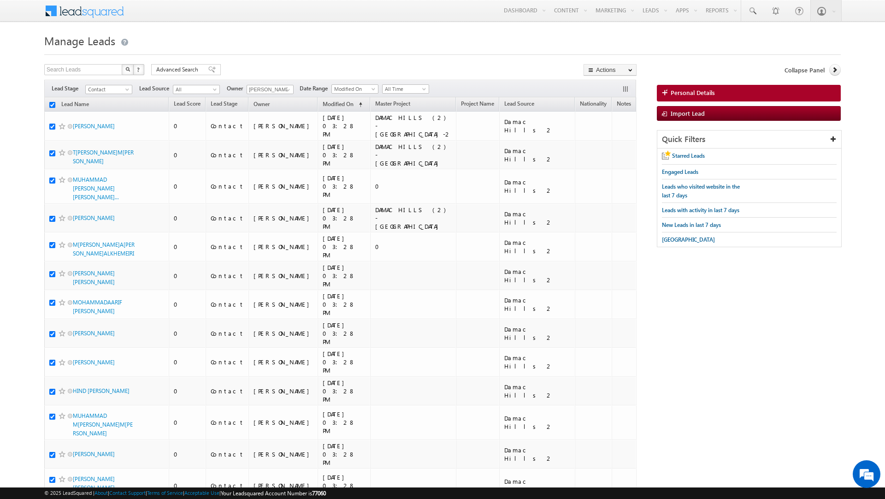
checkbox input "true"
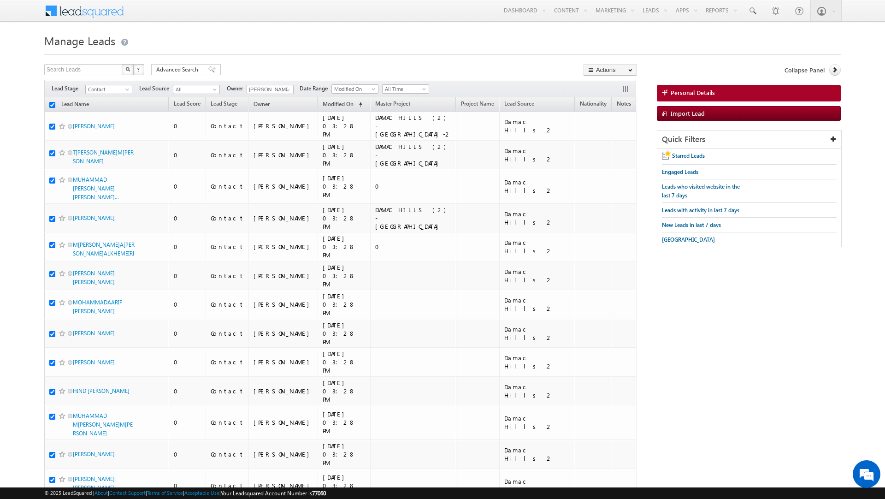
checkbox input "true"
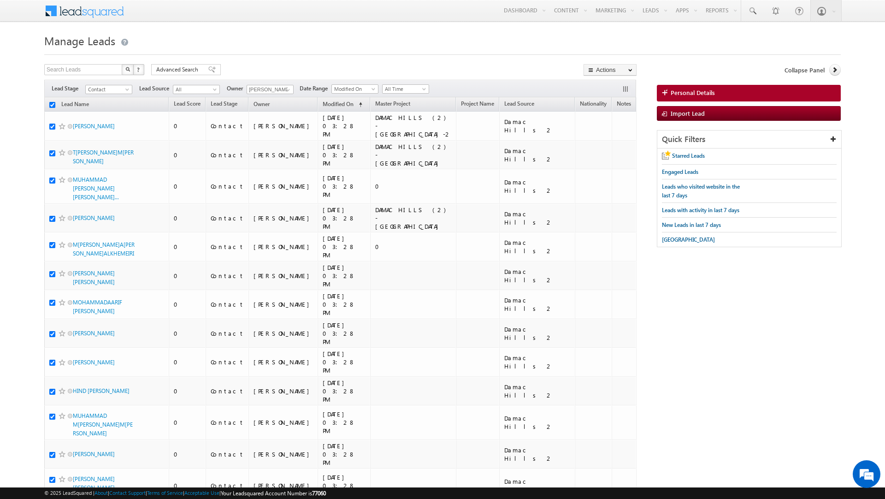
checkbox input "true"
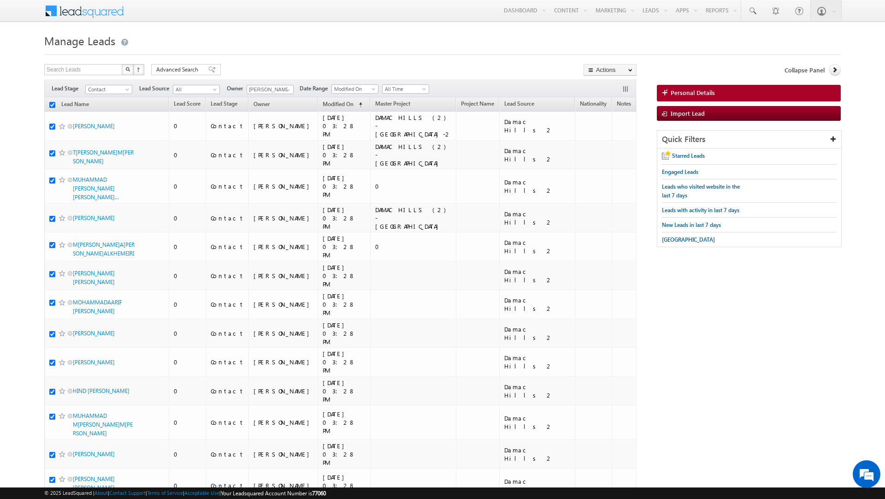
checkbox input "true"
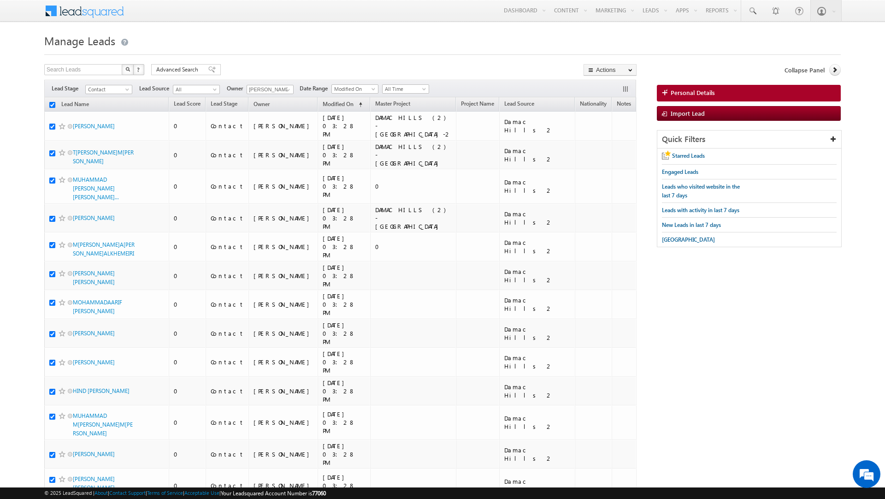
checkbox input "true"
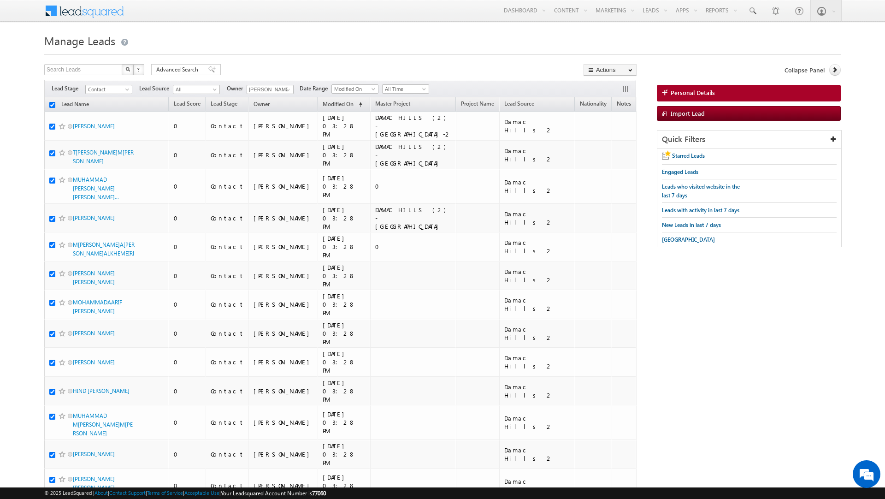
checkbox input "true"
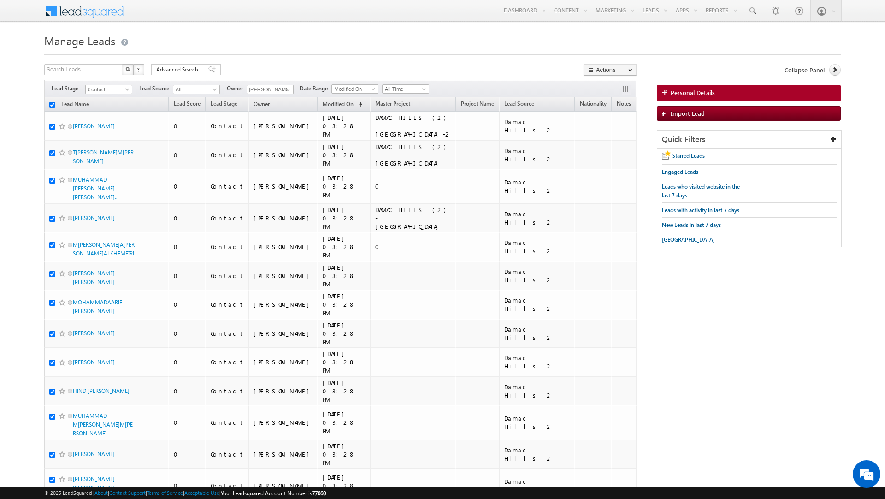
checkbox input "true"
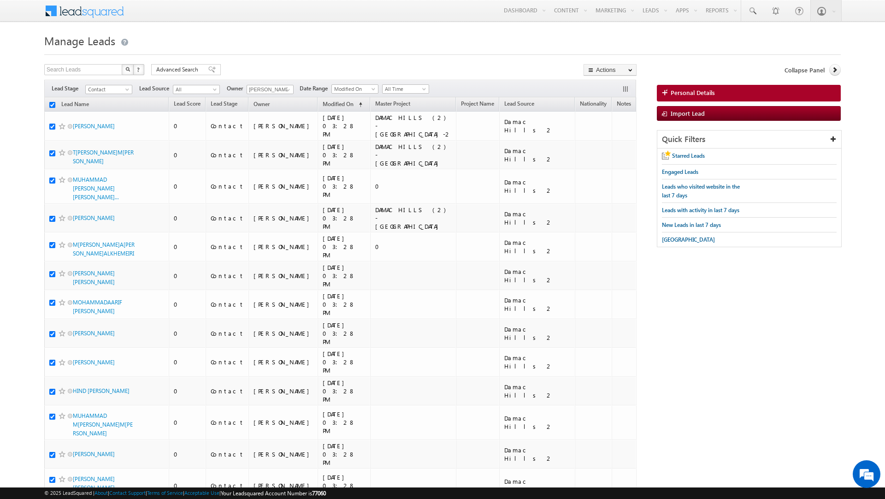
checkbox input "true"
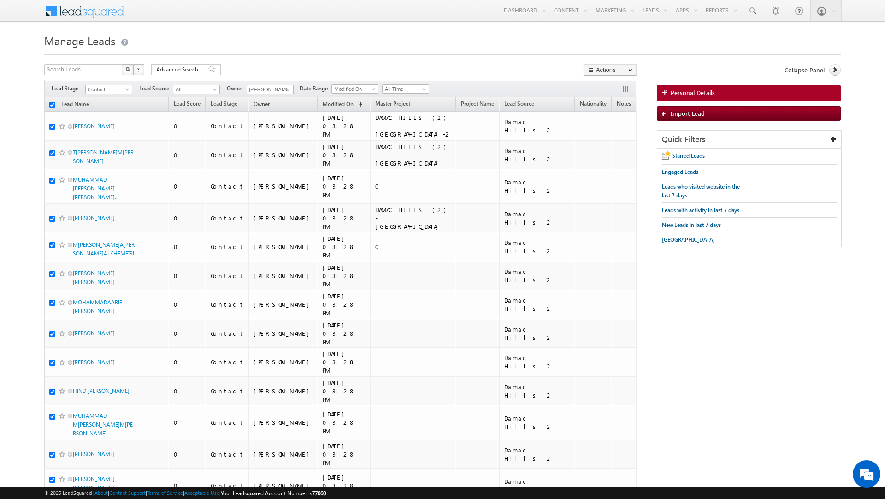
checkbox input "true"
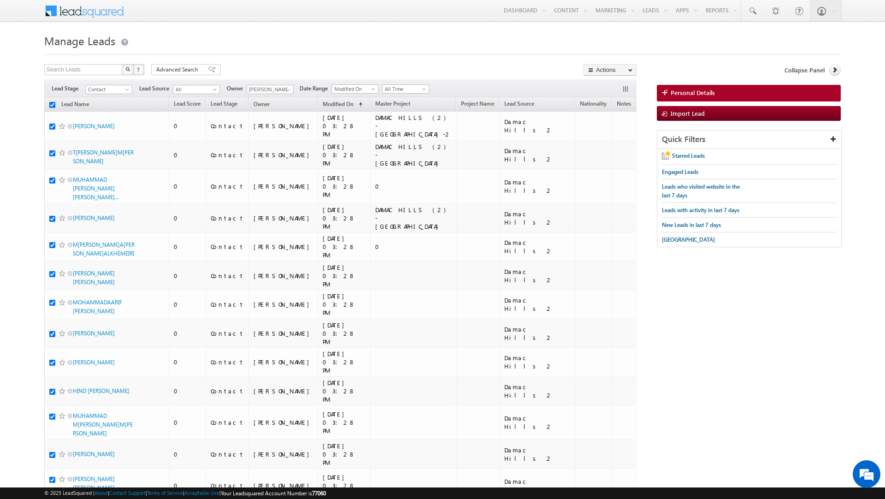
checkbox input "true"
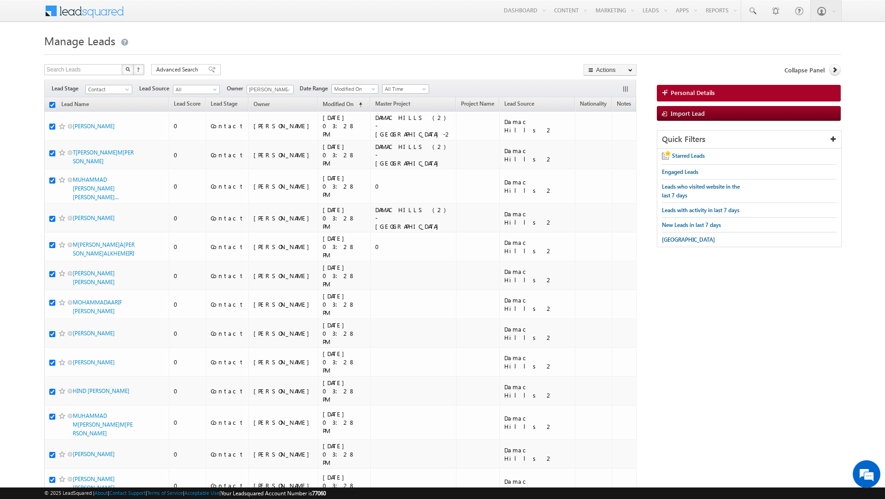
checkbox input "true"
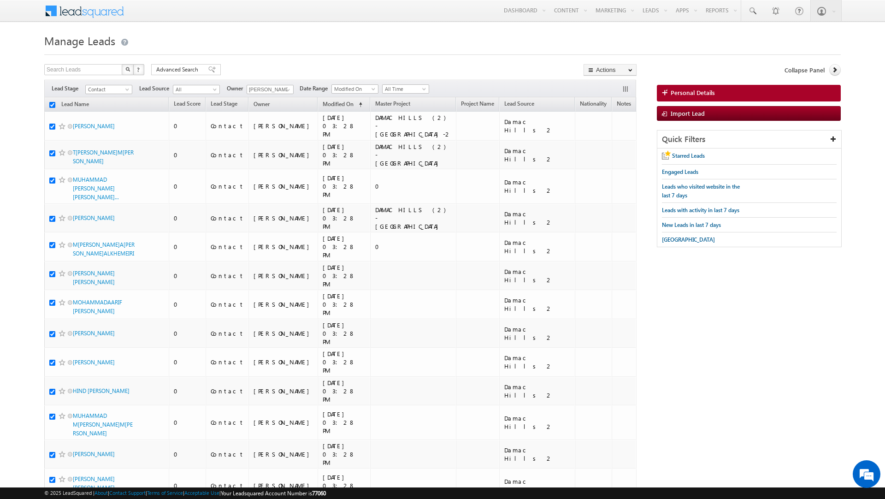
checkbox input "true"
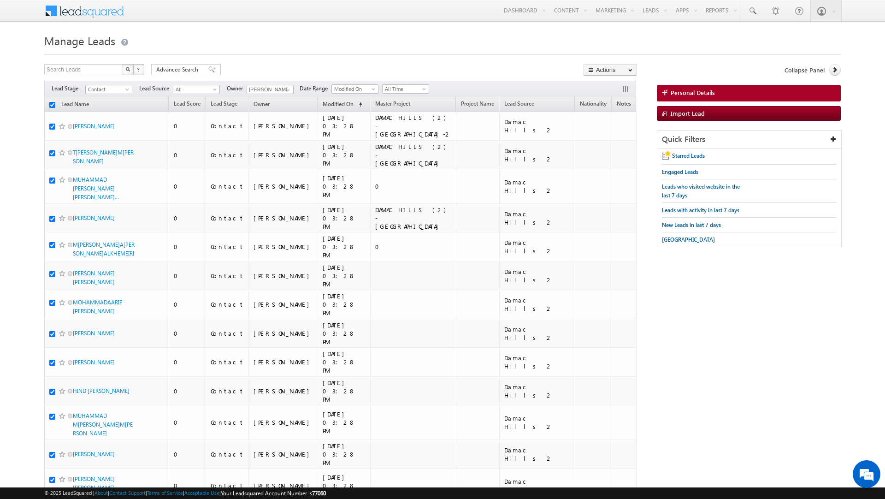
checkbox input "true"
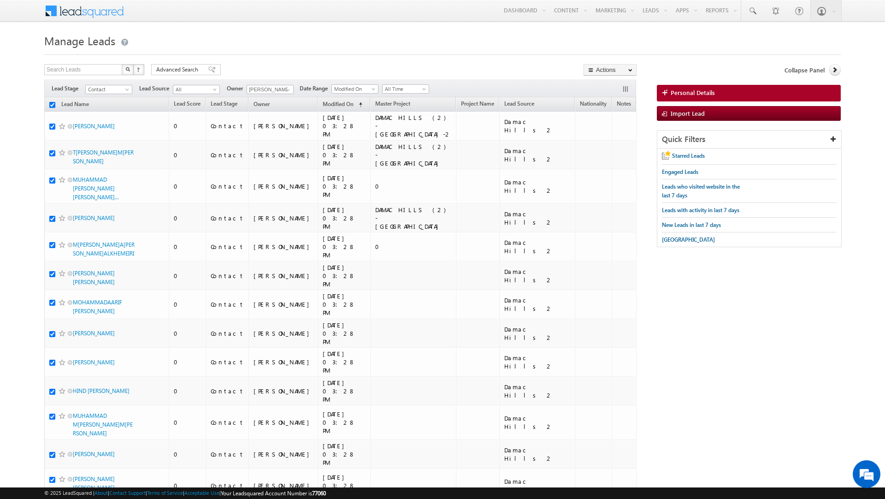
checkbox input "true"
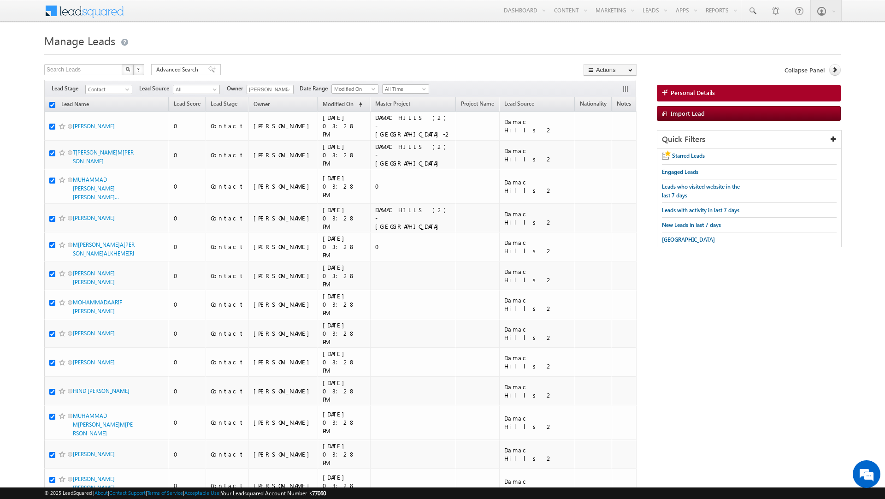
checkbox input "true"
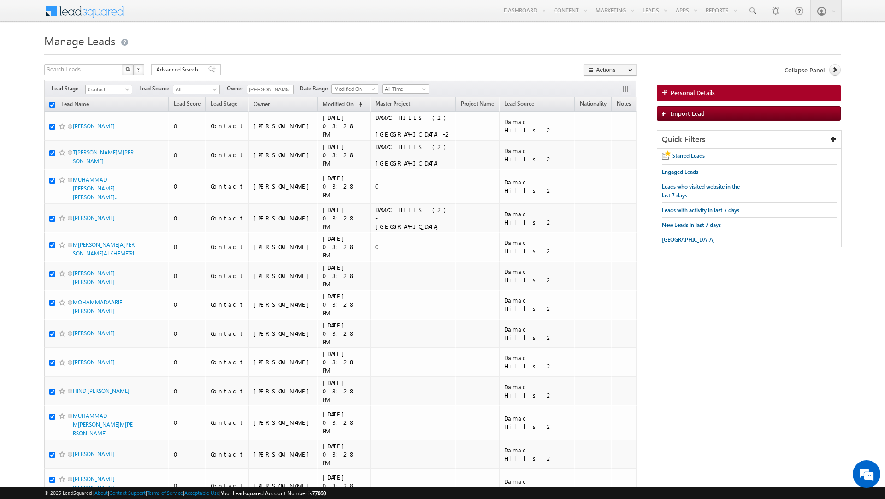
checkbox input "true"
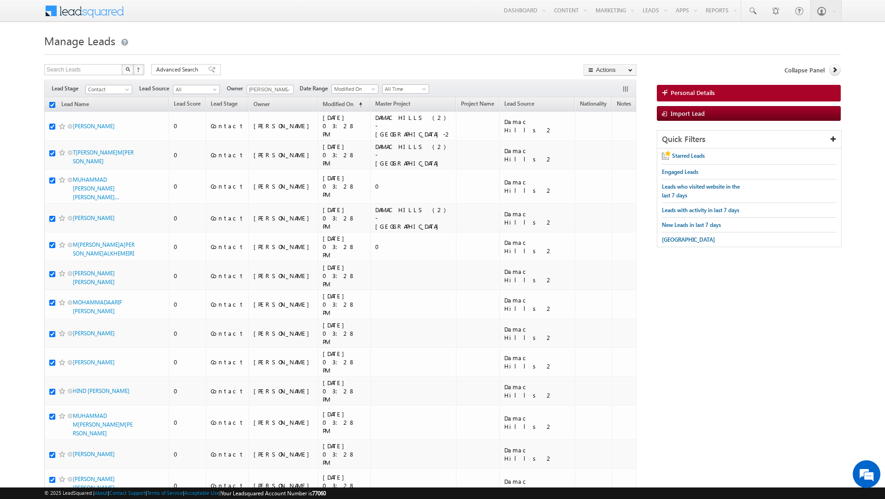
checkbox input "true"
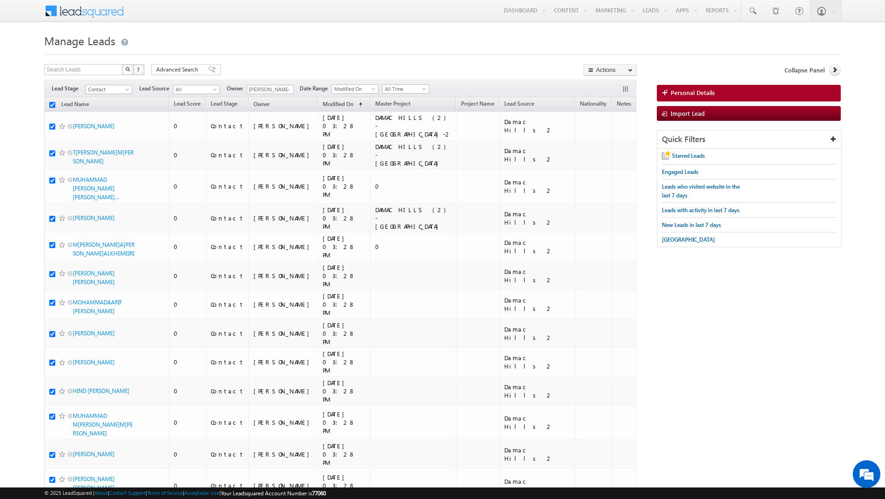
checkbox input "true"
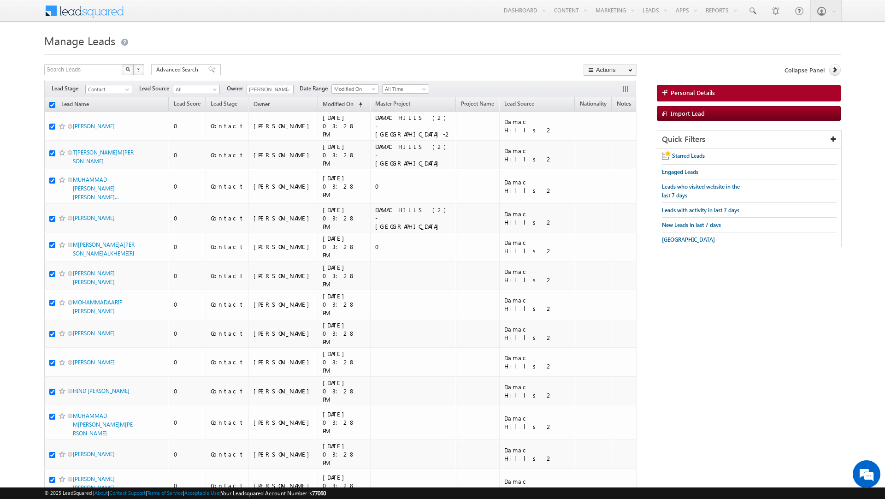
checkbox input "true"
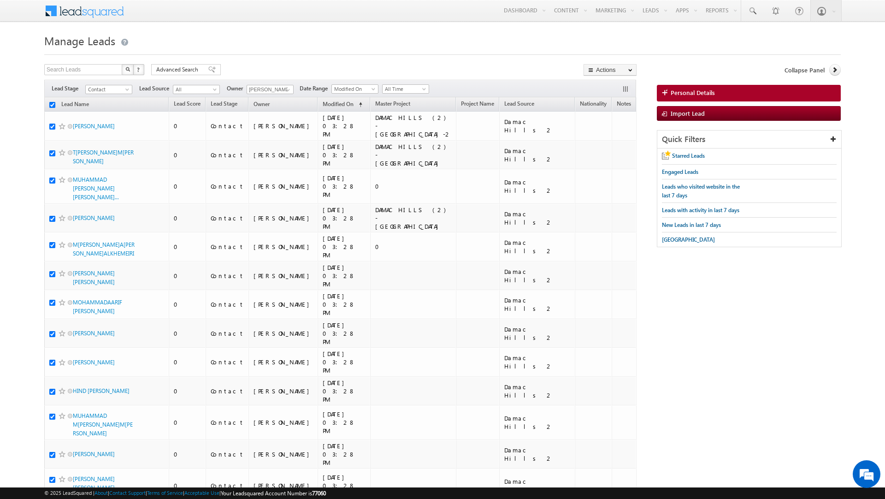
checkbox input "true"
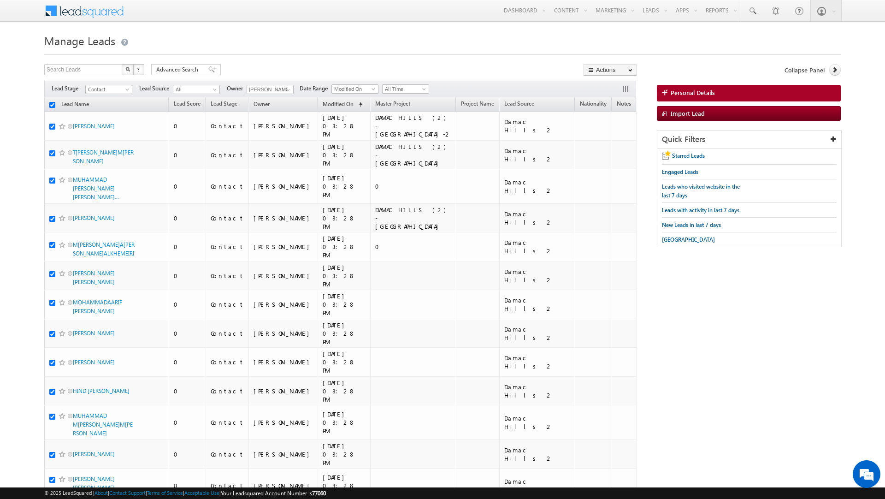
checkbox input "true"
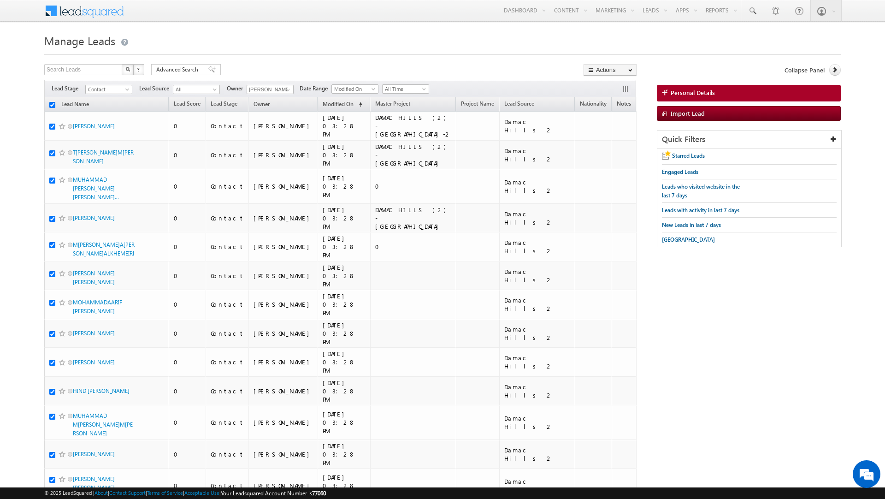
checkbox input "true"
click at [601, 94] on link "Bulk Update" at bounding box center [610, 93] width 52 height 11
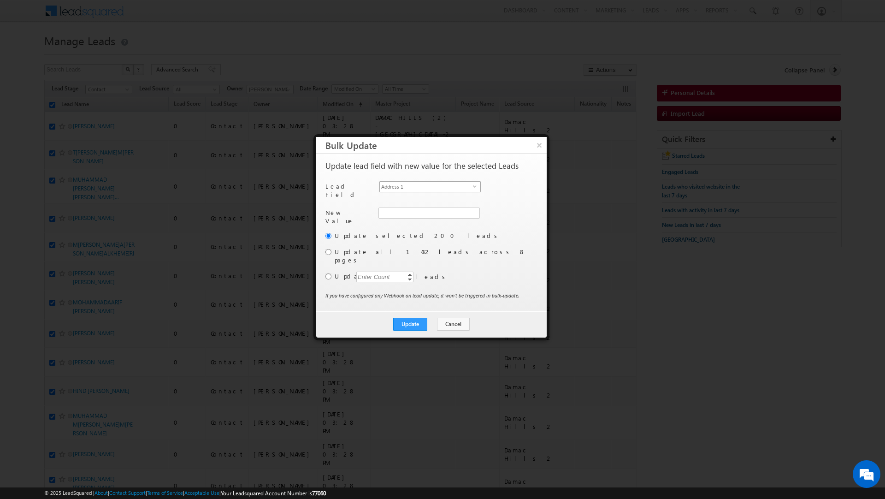
click at [424, 187] on span "Address 1" at bounding box center [426, 187] width 93 height 10
click at [358, 189] on p "Lead Field" at bounding box center [349, 190] width 48 height 17
click at [473, 209] on span at bounding box center [473, 212] width 7 height 7
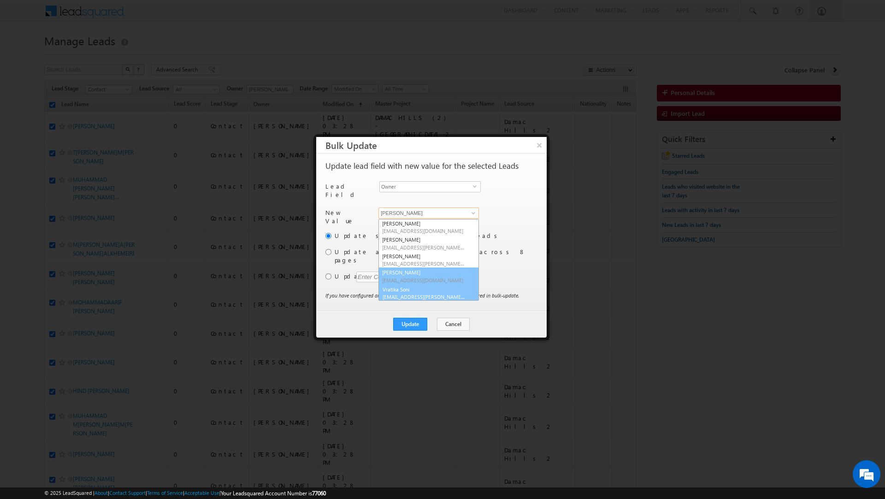
scroll to position [51, 0]
click at [440, 292] on span "[PERSON_NAME][EMAIL_ADDRESS][DOMAIN_NAME]" at bounding box center [423, 295] width 83 height 7
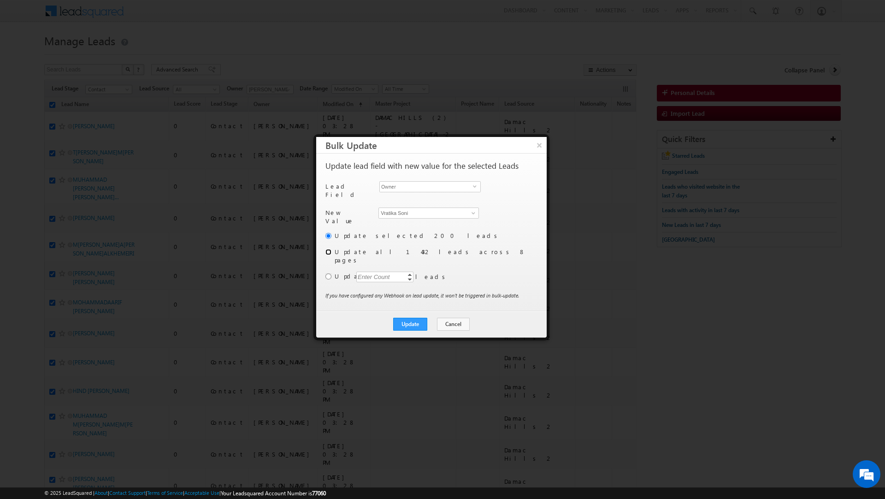
click at [327, 249] on input "radio" at bounding box center [328, 252] width 6 height 6
click at [416, 318] on button "Update" at bounding box center [410, 324] width 34 height 13
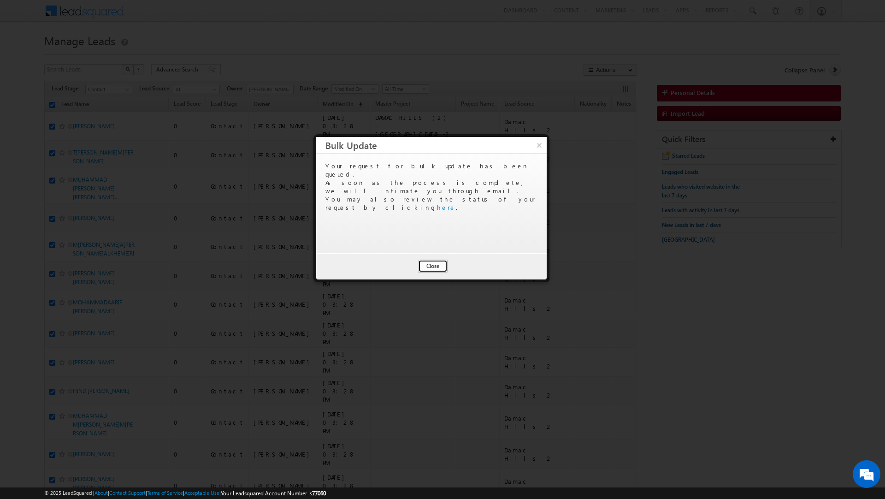
click at [430, 267] on button "Close" at bounding box center [432, 265] width 29 height 13
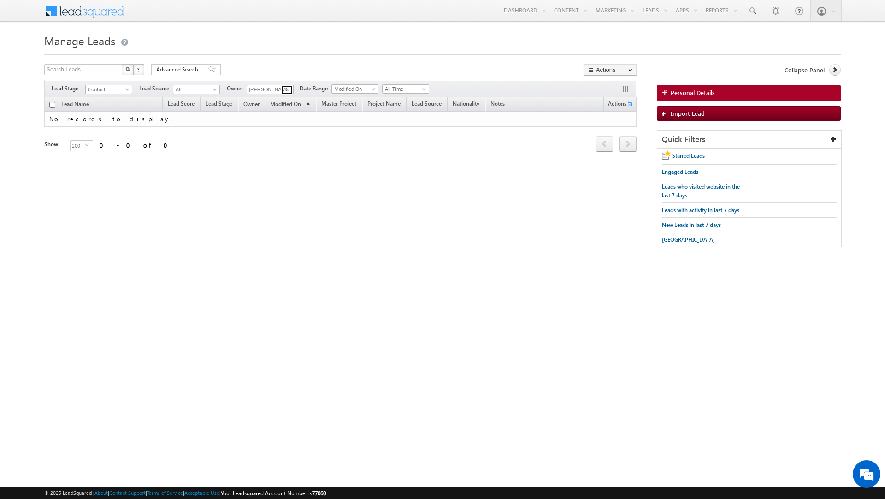
click at [285, 89] on span at bounding box center [287, 89] width 7 height 7
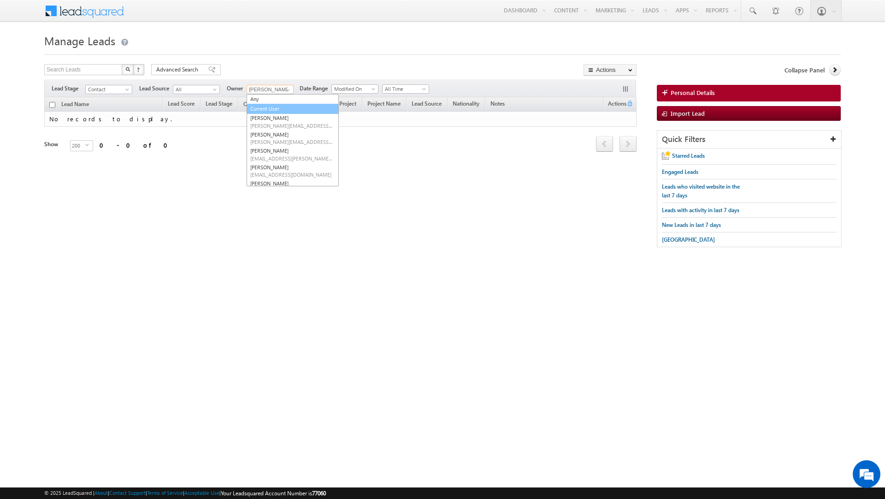
click at [272, 104] on link "Current User" at bounding box center [293, 109] width 92 height 11
type input "Current User"
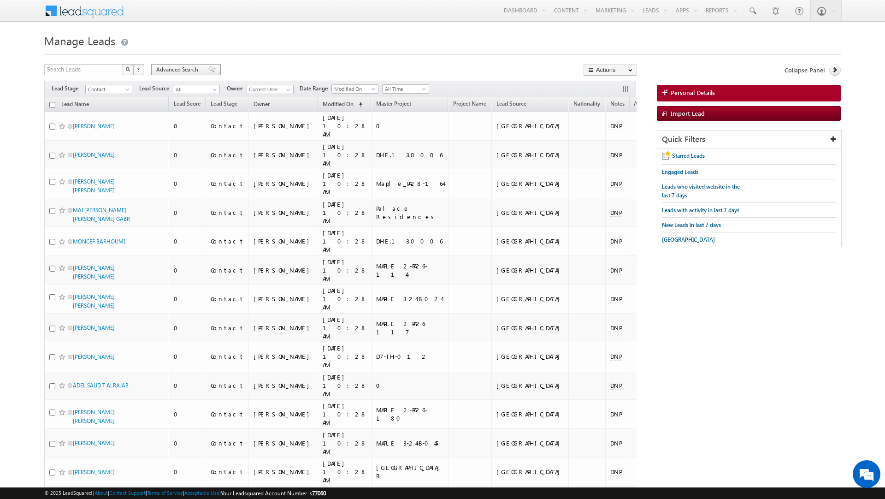
click at [183, 74] on span "Advanced Search" at bounding box center [178, 69] width 45 height 8
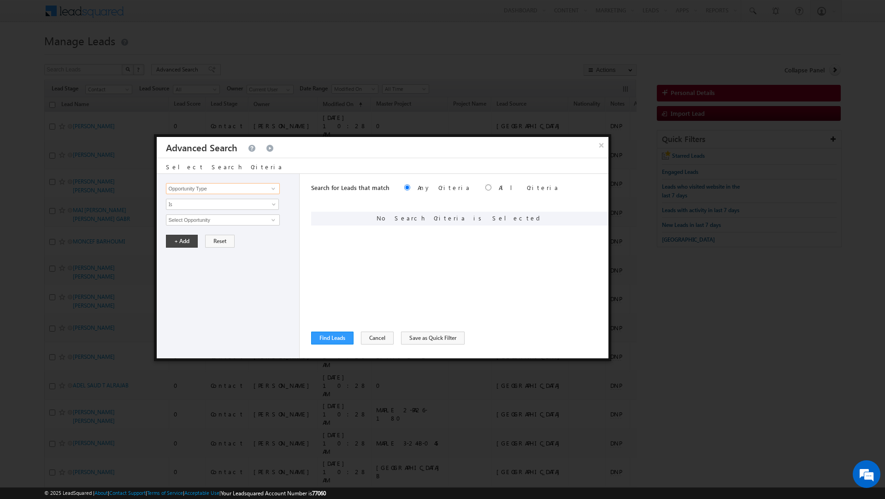
click at [218, 190] on input "Opportunity Type" at bounding box center [222, 188] width 113 height 11
click at [199, 252] on link "Lead Source" at bounding box center [222, 255] width 113 height 11
type input "Lead Source"
click at [199, 219] on span "None Selected" at bounding box center [218, 220] width 105 height 10
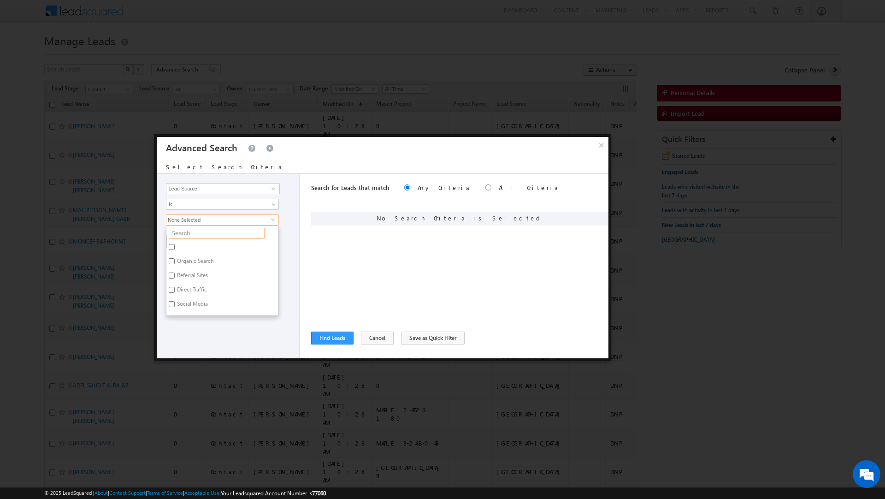
click at [196, 235] on input "text" at bounding box center [217, 233] width 96 height 11
type input "t"
type input "to"
click at [192, 253] on label "[GEOGRAPHIC_DATA]" at bounding box center [202, 248] width 72 height 14
click at [175, 250] on input "[GEOGRAPHIC_DATA]" at bounding box center [172, 247] width 6 height 6
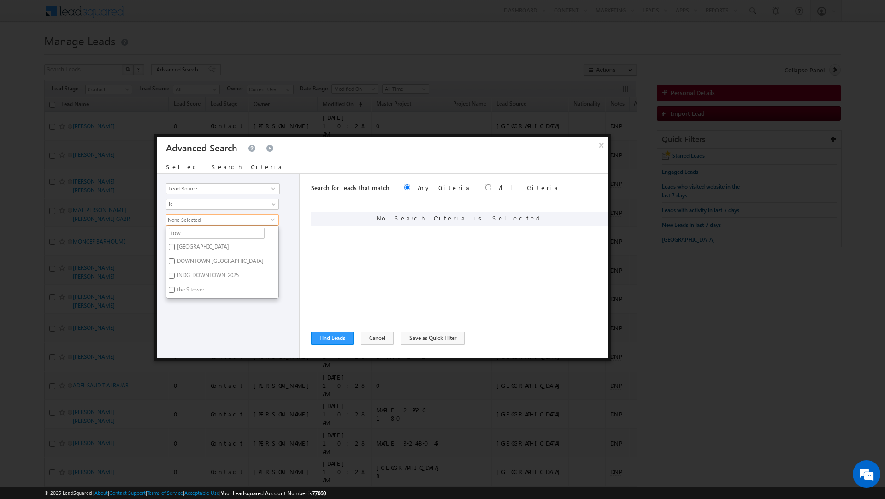
checkbox input "true"
click at [288, 249] on div "Opportunity Type Lead Activity Task Sales Group Prospect Id Address 1 Address 2…" at bounding box center [228, 266] width 143 height 184
click at [175, 238] on button "+ Add" at bounding box center [182, 241] width 32 height 13
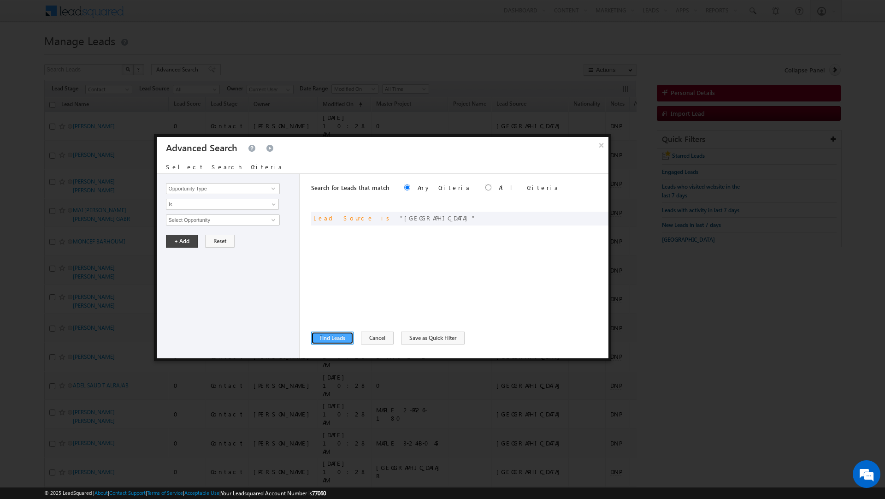
click at [334, 335] on button "Find Leads" at bounding box center [332, 337] width 42 height 13
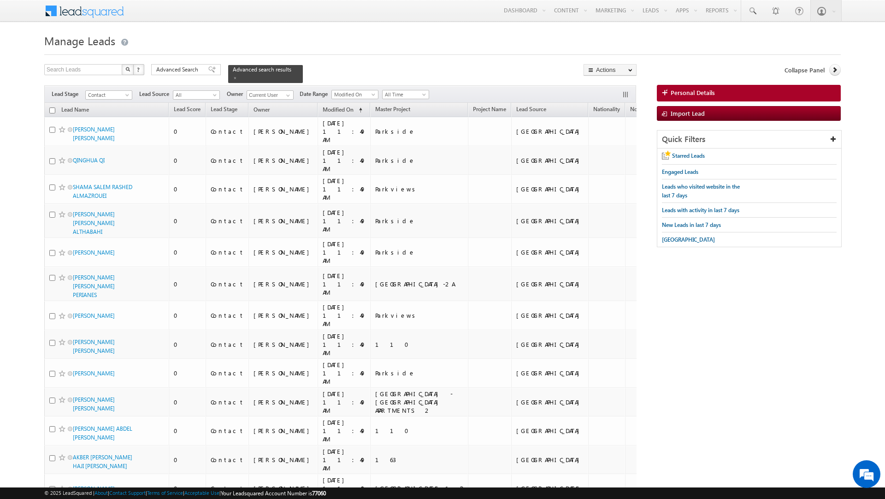
click at [51, 114] on th "Lead Name" at bounding box center [106, 110] width 124 height 14
click at [53, 112] on input "checkbox" at bounding box center [52, 110] width 6 height 6
checkbox input "true"
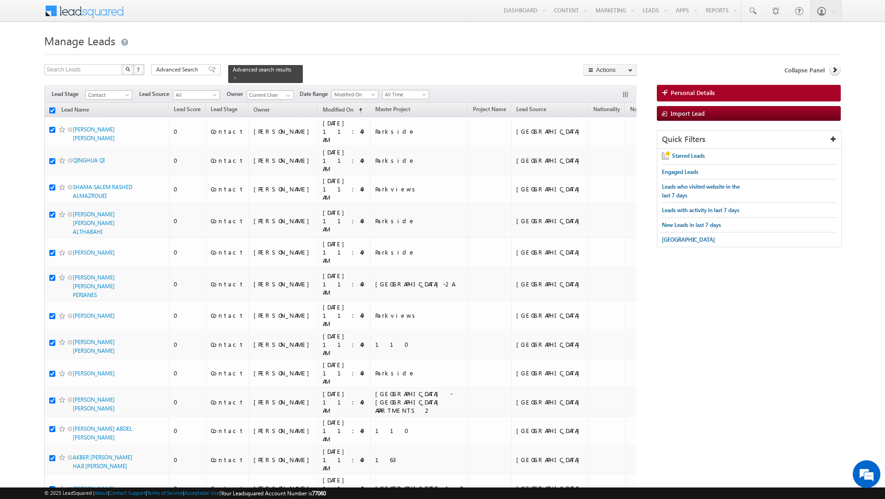
checkbox input "true"
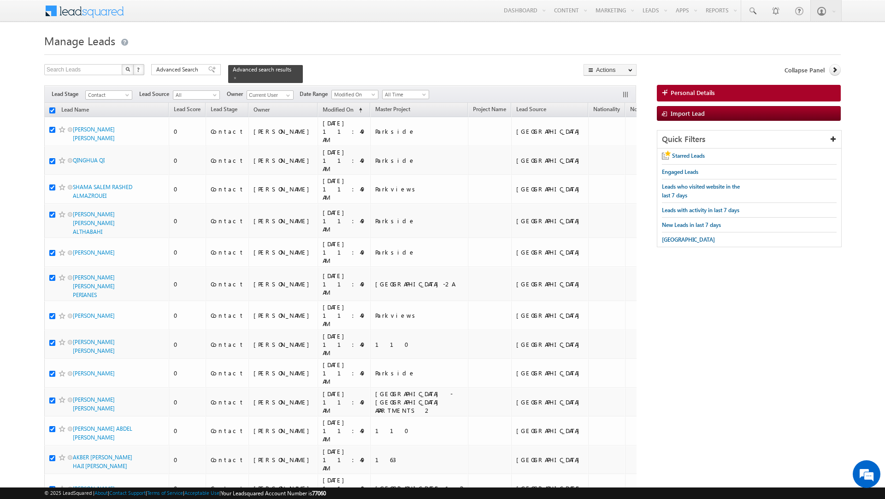
checkbox input "true"
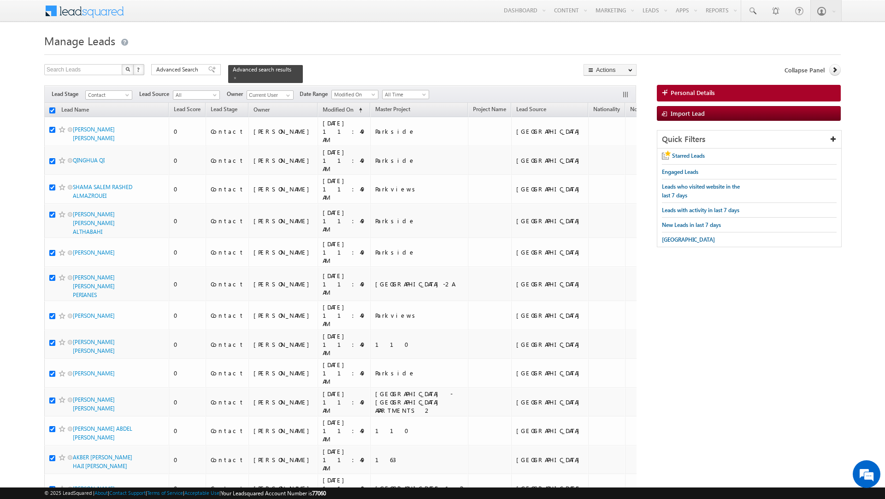
checkbox input "true"
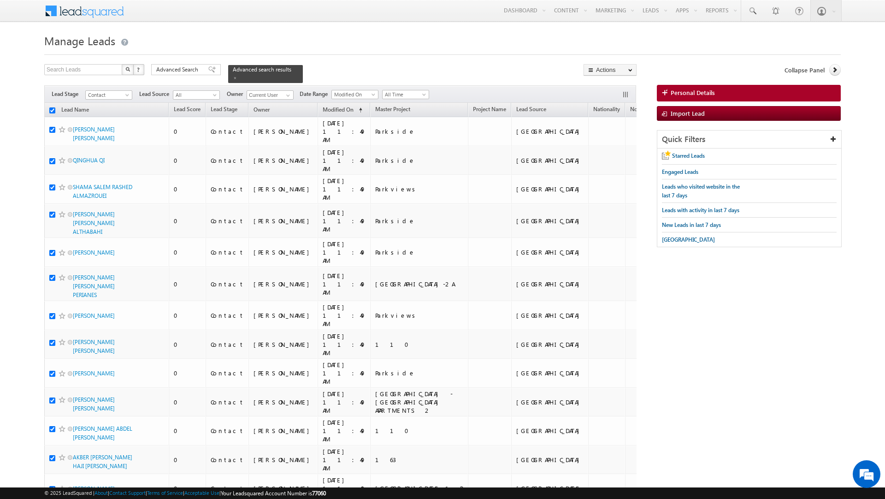
checkbox input "true"
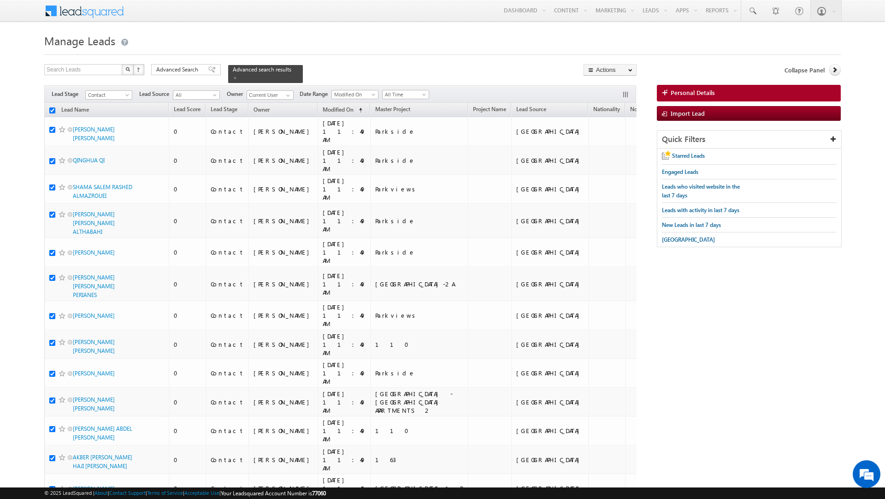
checkbox input "true"
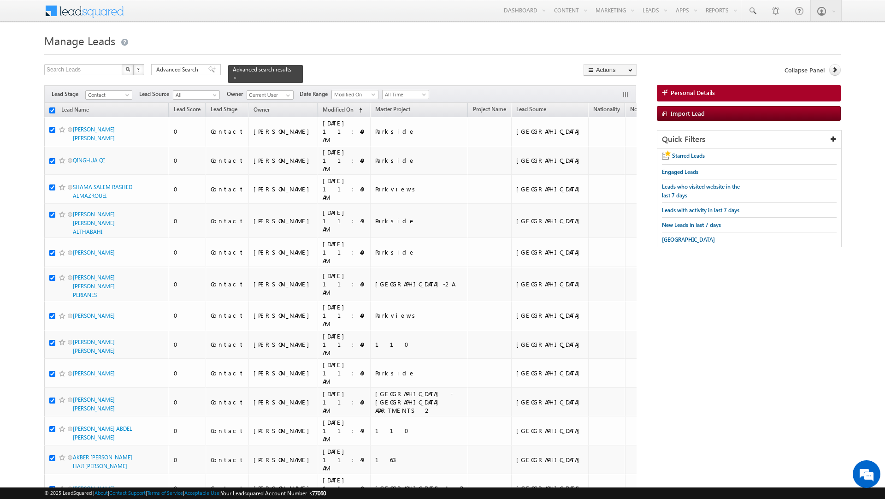
checkbox input "true"
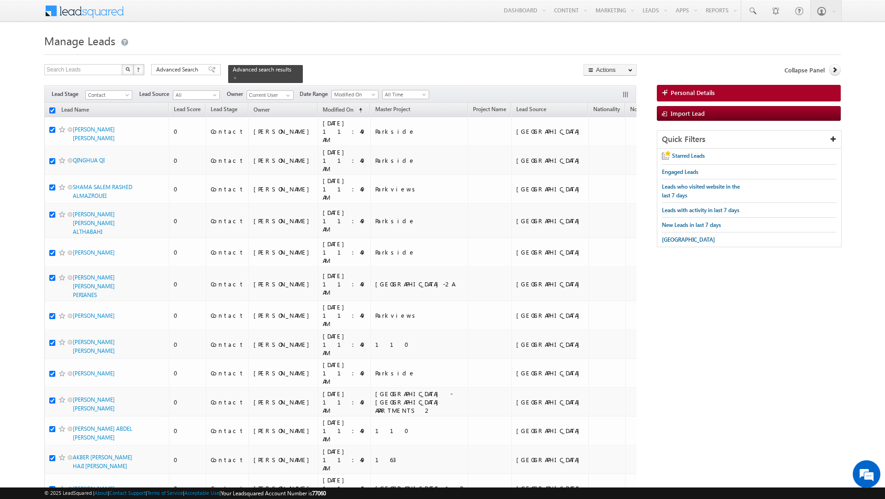
checkbox input "true"
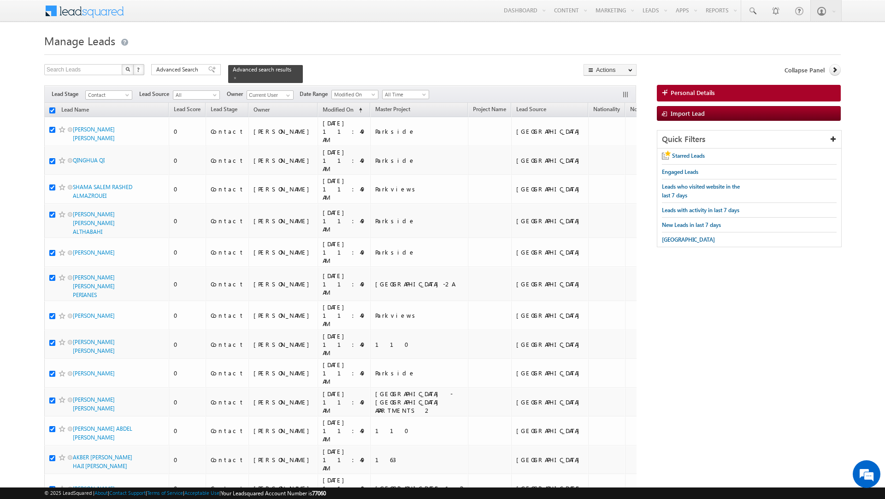
checkbox input "true"
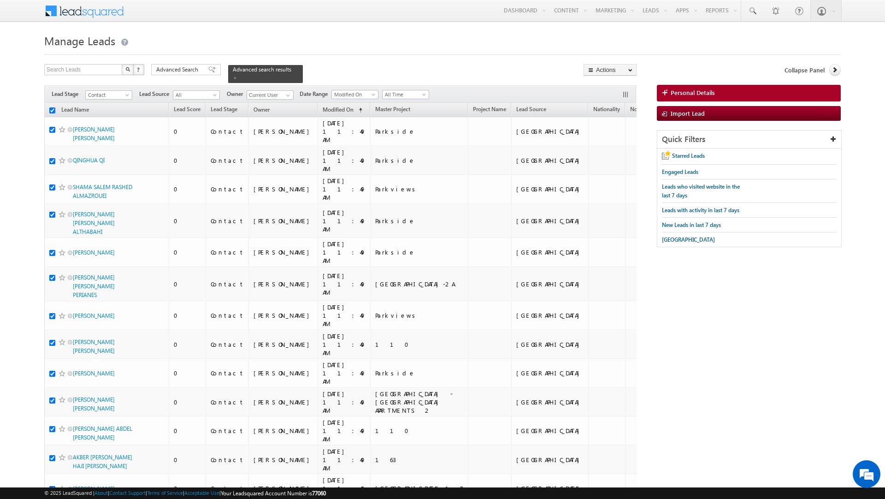
checkbox input "true"
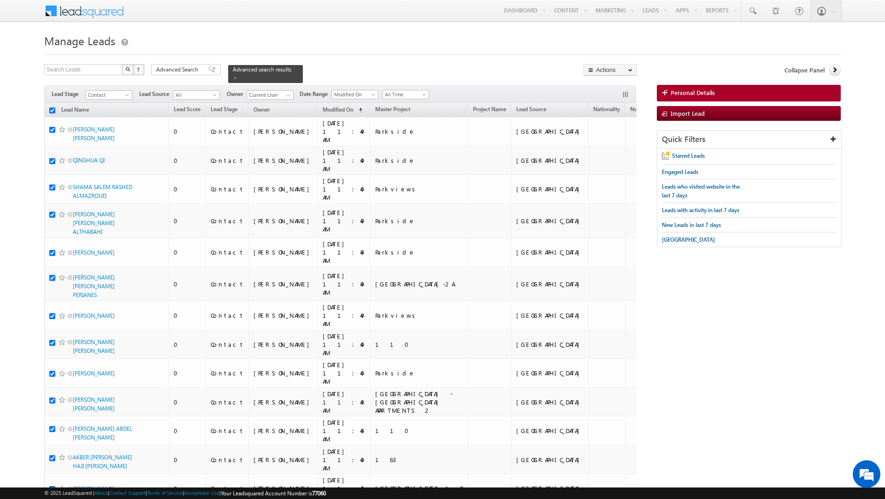
checkbox input "true"
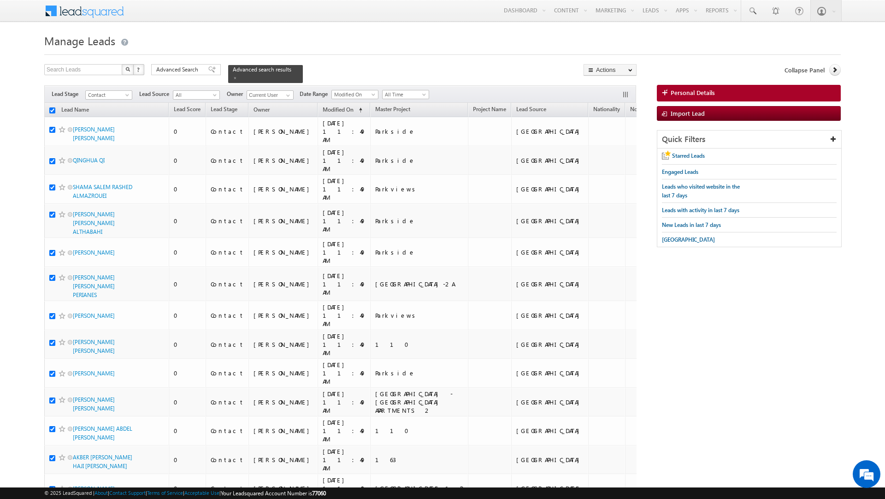
checkbox input "true"
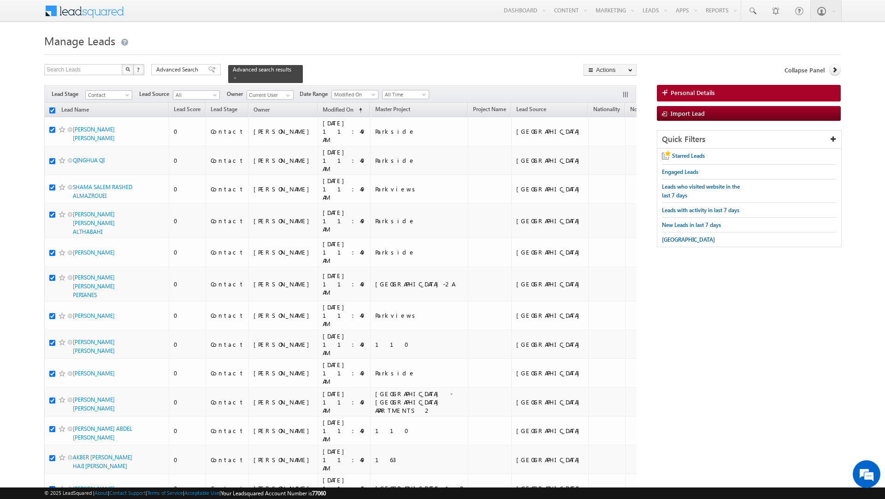
checkbox input "true"
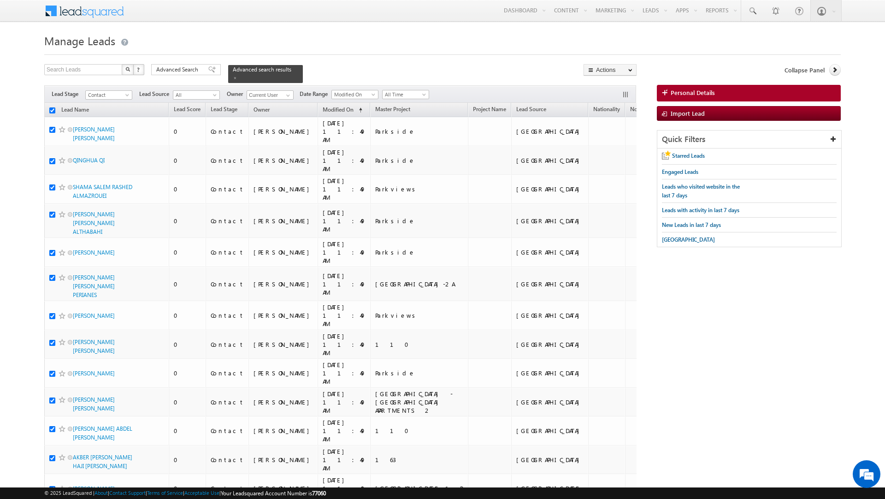
checkbox input "true"
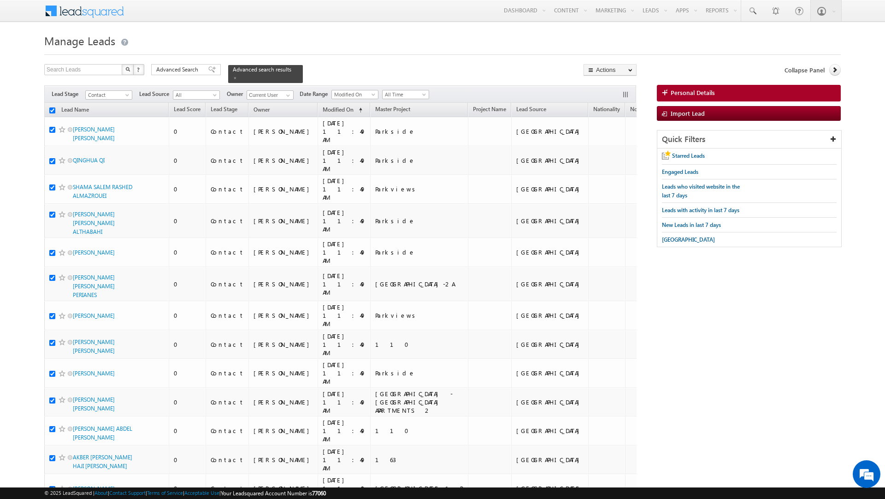
checkbox input "true"
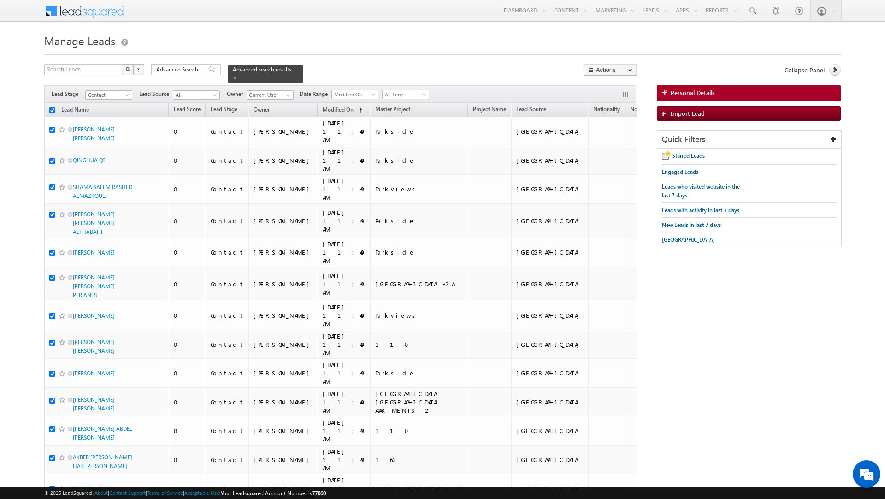
checkbox input "true"
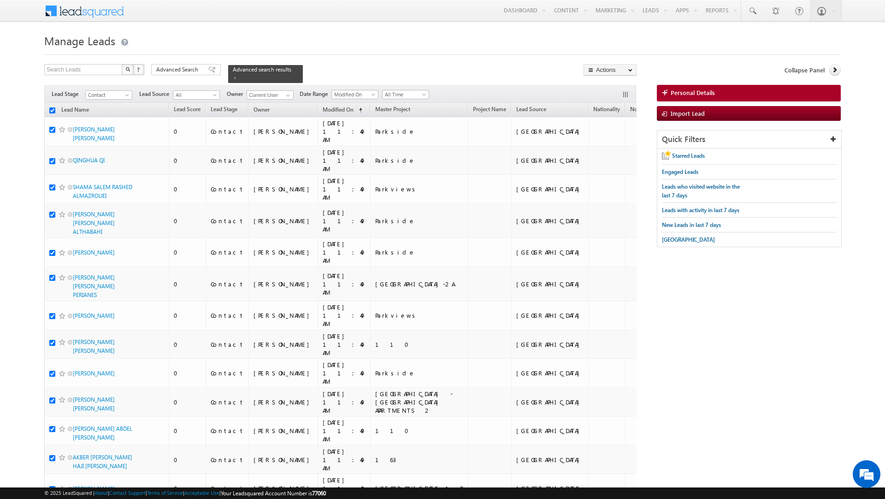
checkbox input "true"
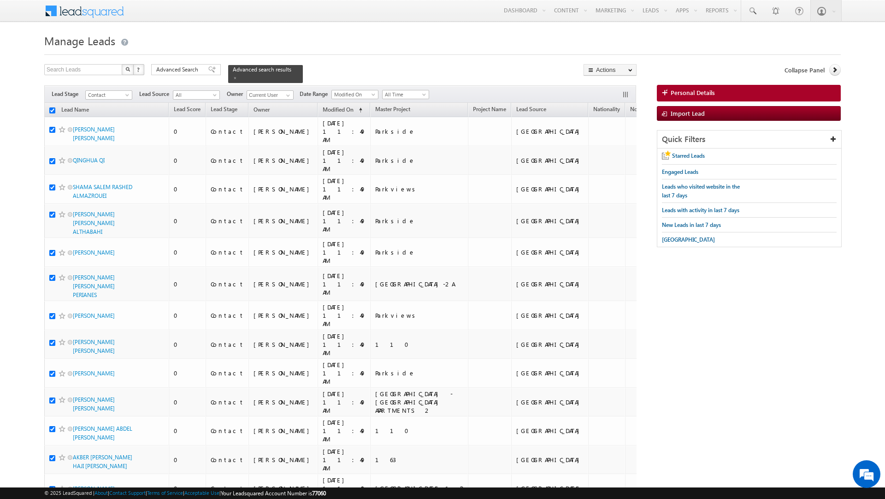
checkbox input "true"
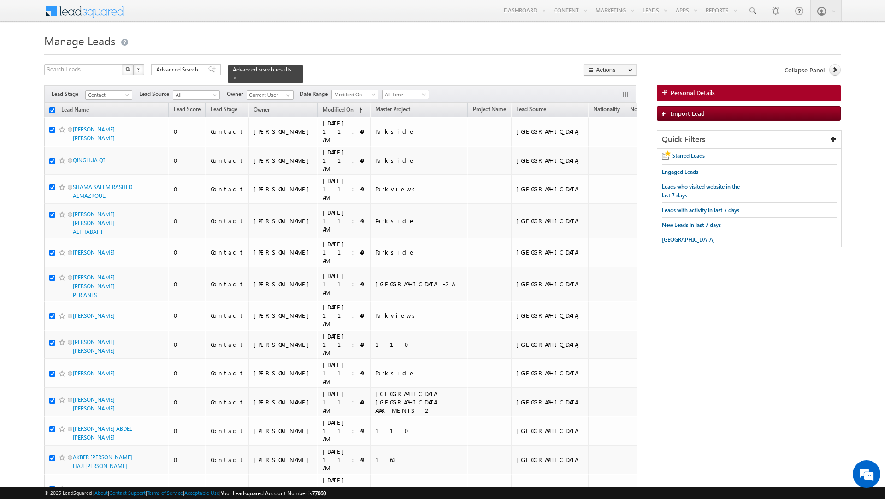
checkbox input "true"
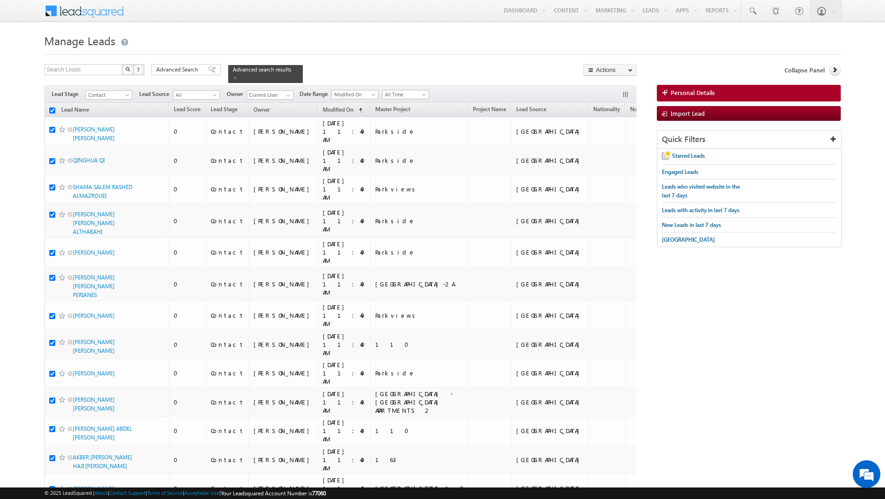
checkbox input "true"
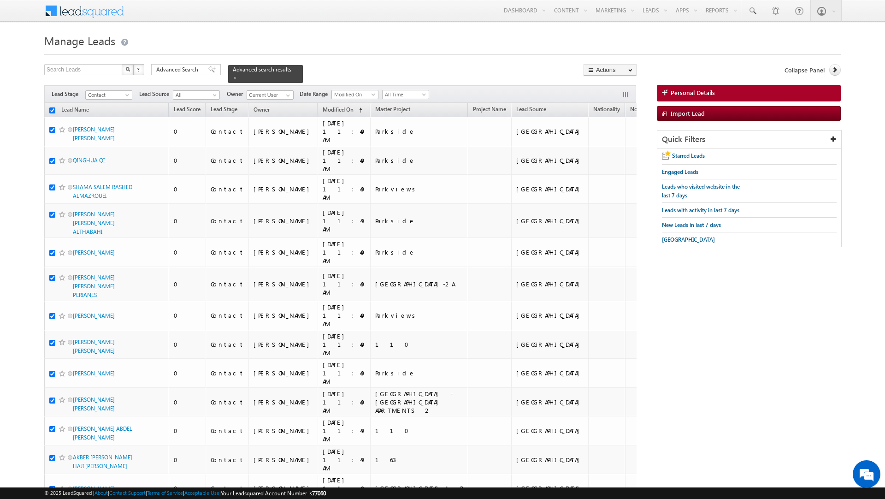
checkbox input "true"
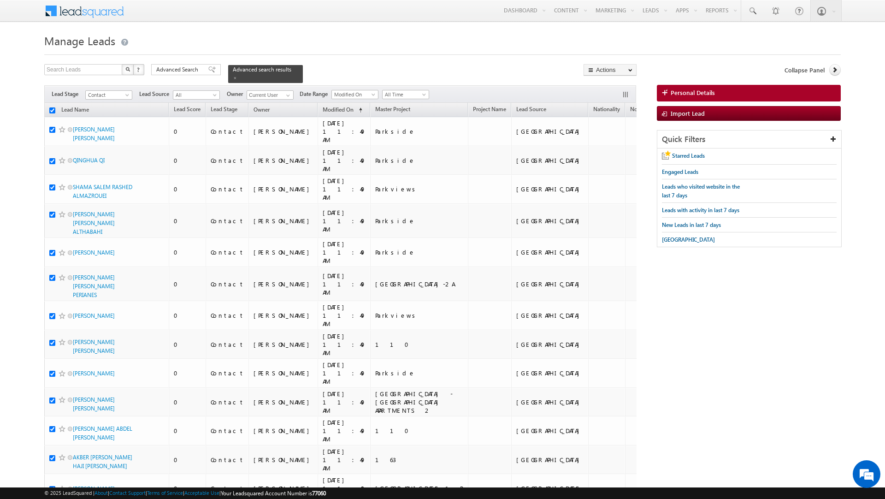
checkbox input "true"
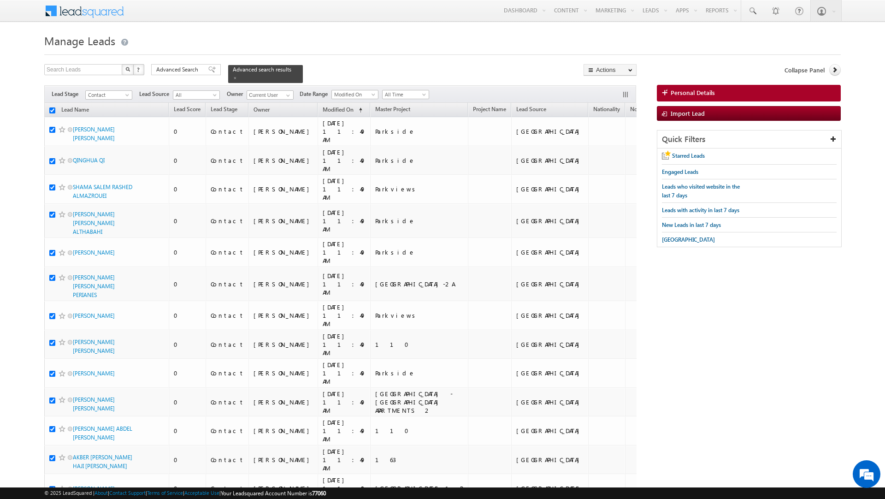
checkbox input "true"
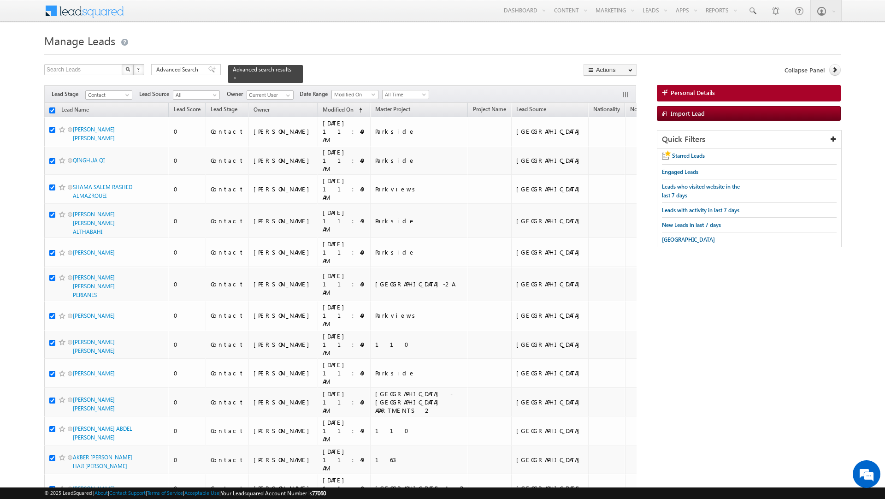
checkbox input "true"
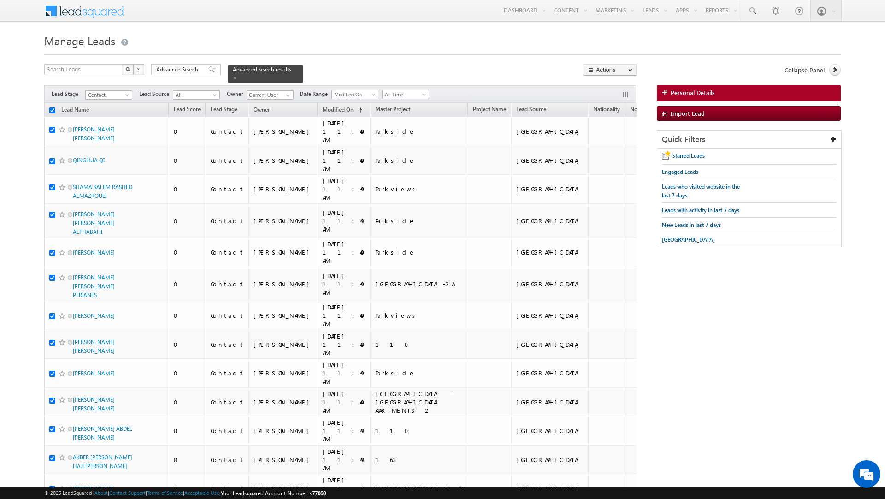
checkbox input "true"
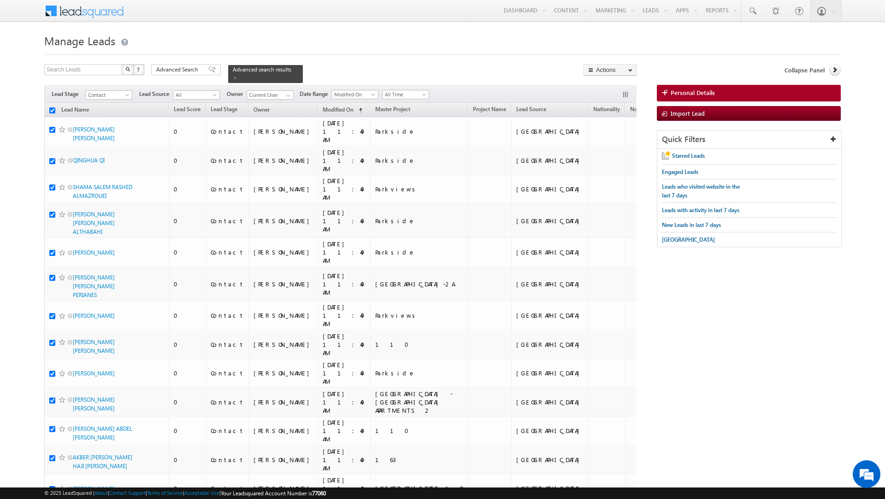
checkbox input "true"
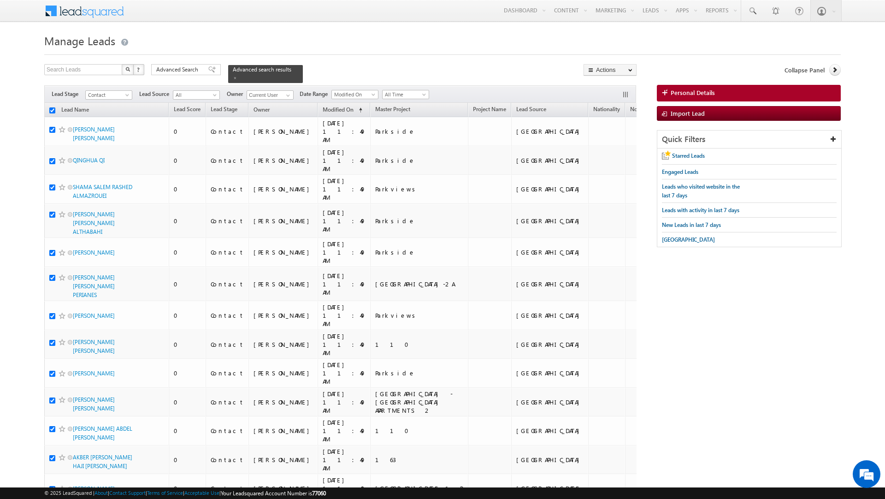
checkbox input "true"
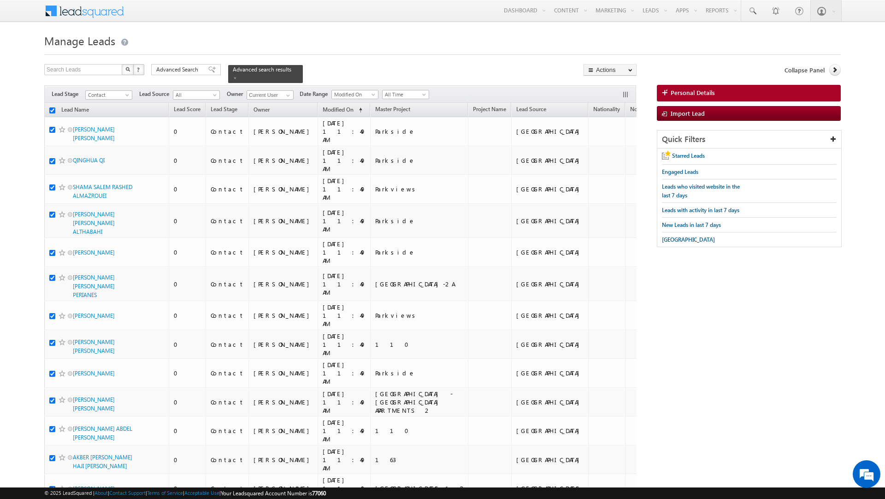
checkbox input "true"
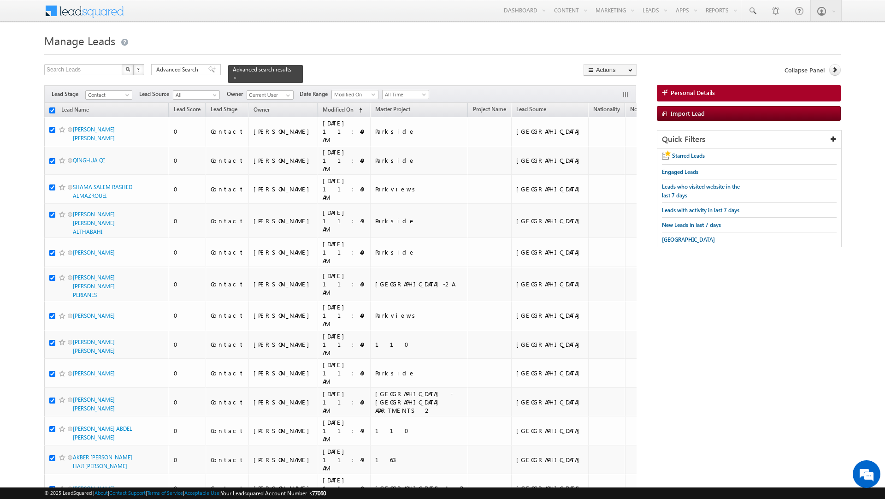
checkbox input "true"
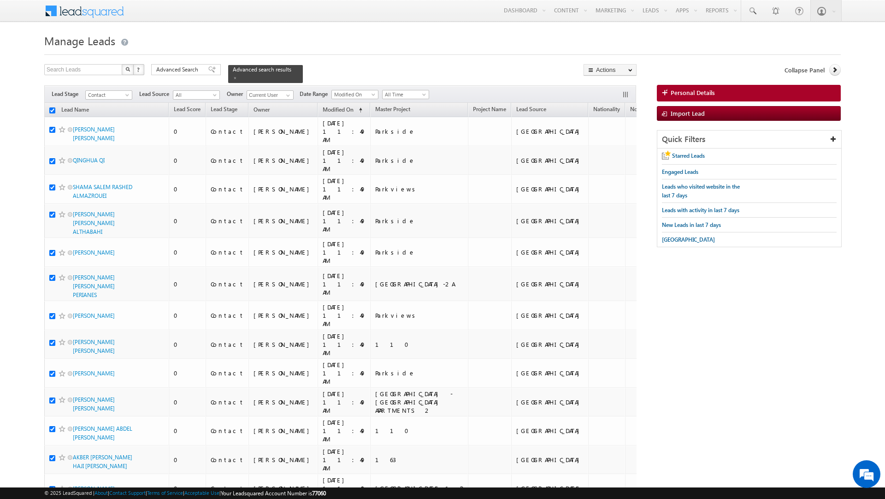
checkbox input "true"
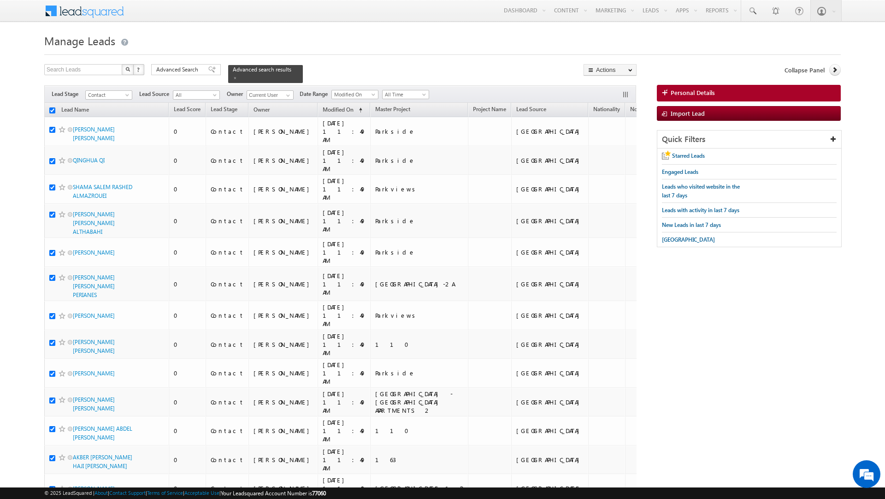
checkbox input "true"
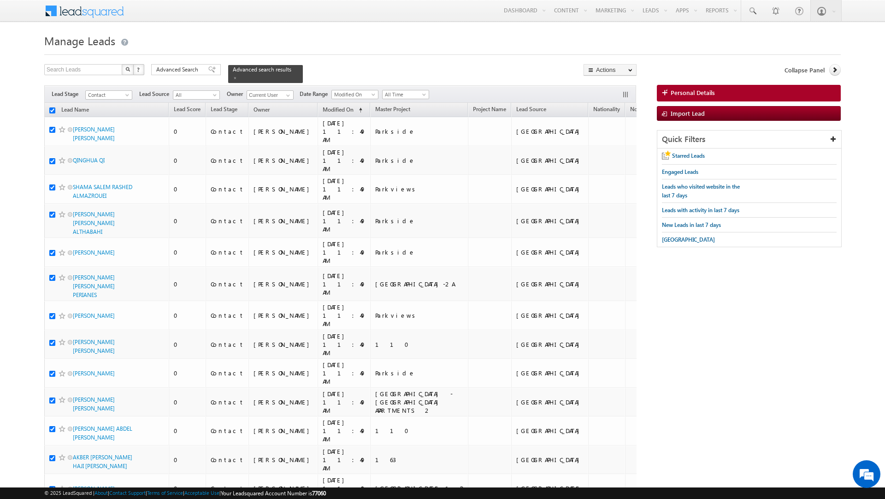
checkbox input "true"
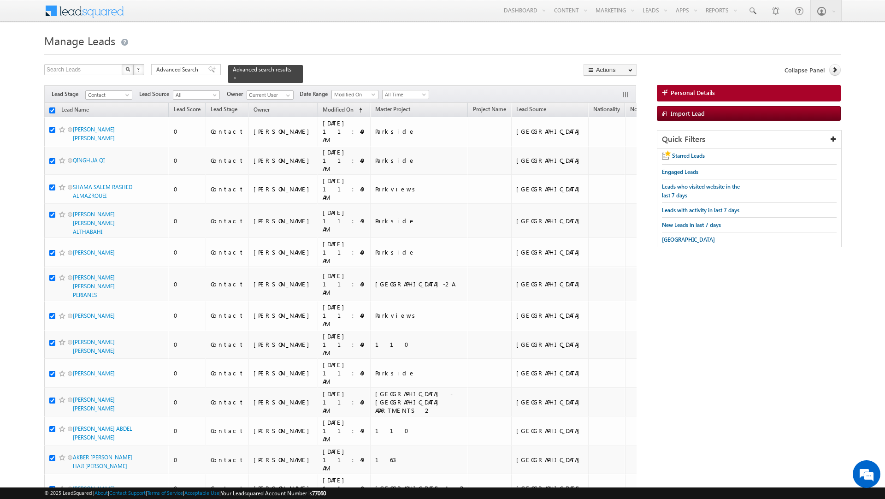
checkbox input "true"
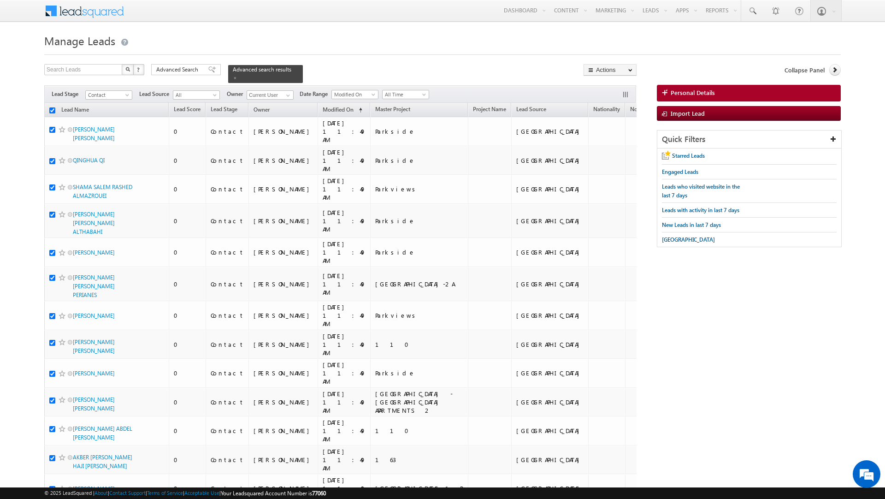
checkbox input "true"
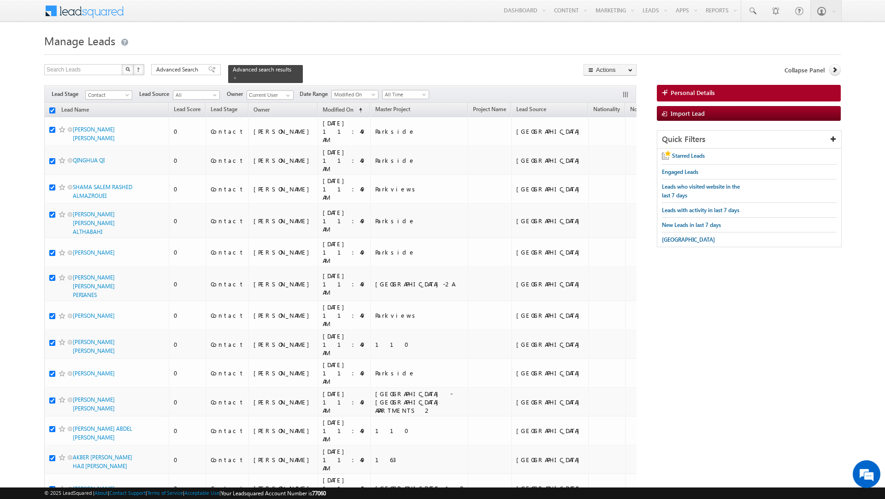
checkbox input "true"
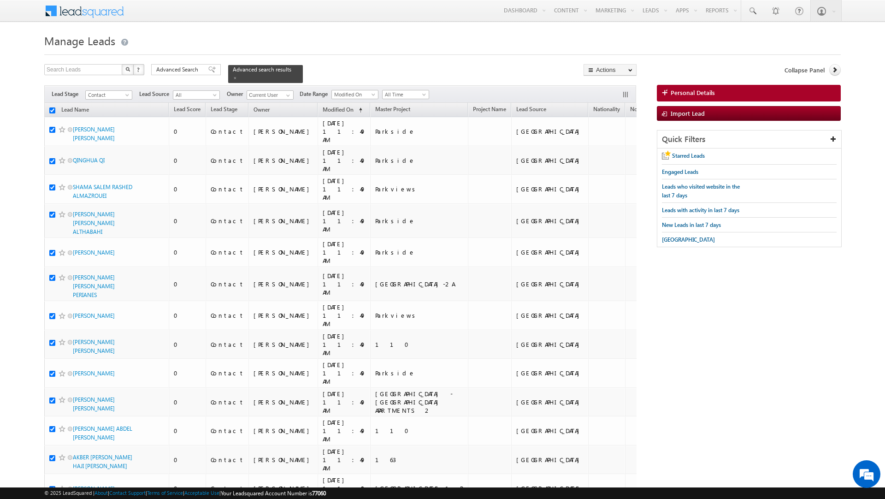
checkbox input "true"
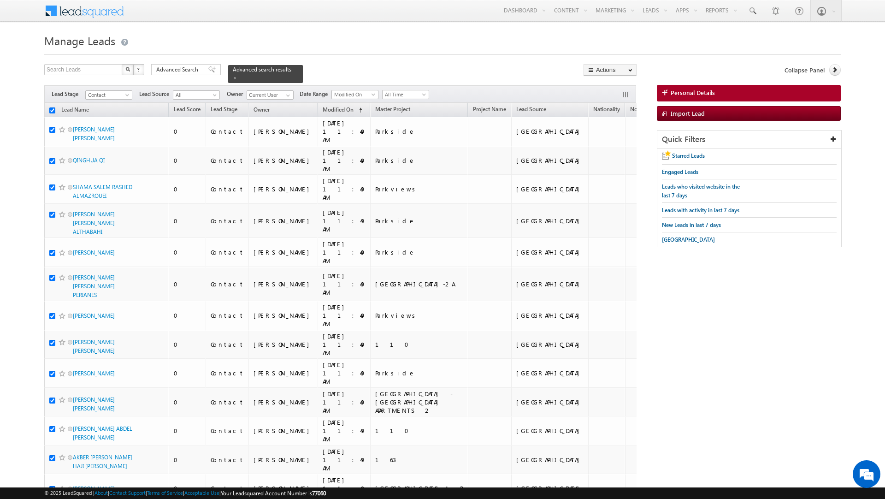
checkbox input "true"
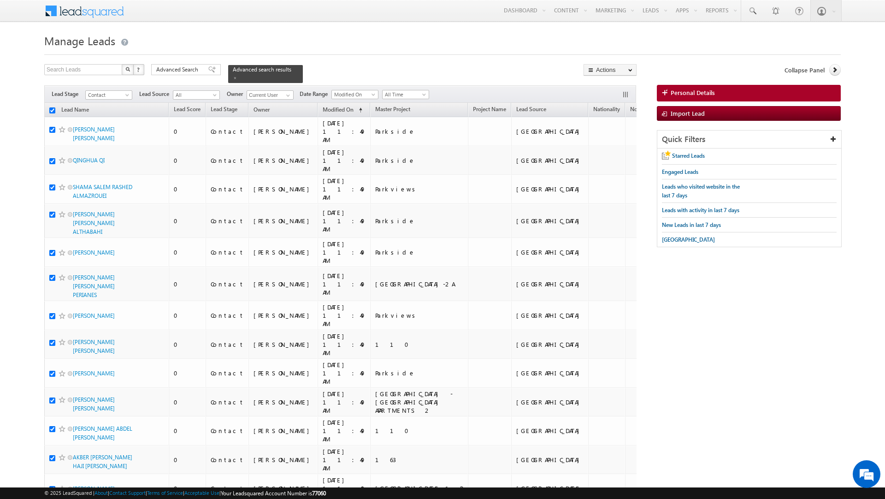
checkbox input "true"
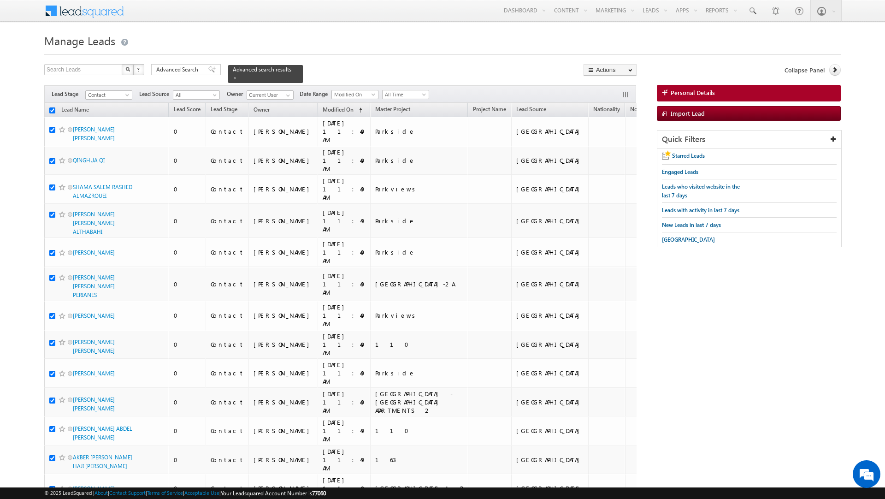
checkbox input "true"
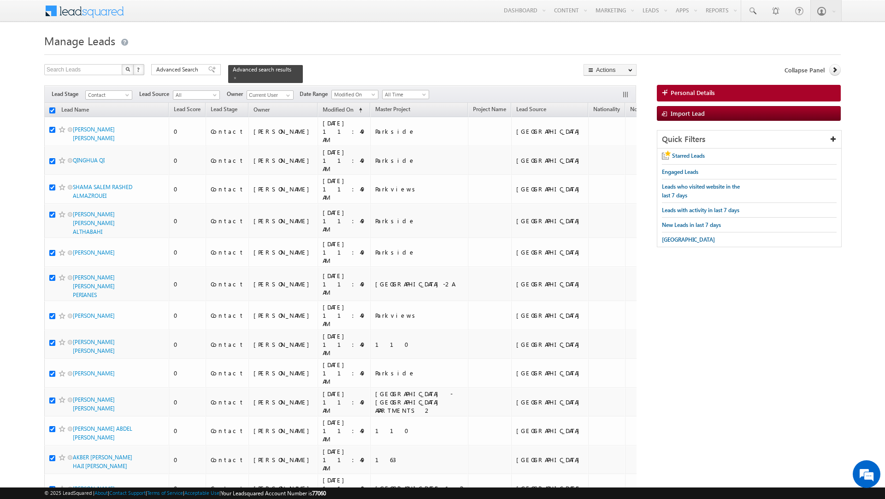
checkbox input "true"
click at [611, 149] on link "Change Owner" at bounding box center [610, 149] width 52 height 11
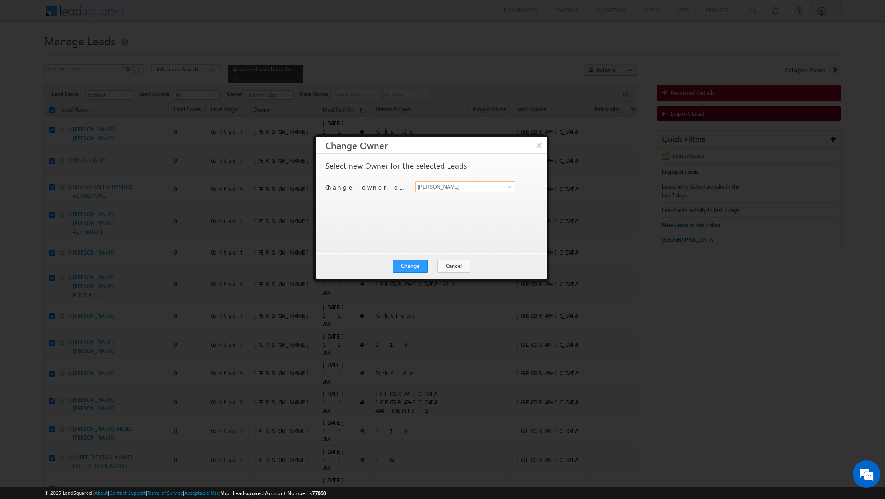
click at [465, 191] on input "[PERSON_NAME]" at bounding box center [465, 186] width 100 height 11
click at [449, 212] on link "[PERSON_NAME] [EMAIL_ADDRESS][PERSON_NAME][DOMAIN_NAME]" at bounding box center [465, 218] width 100 height 18
click at [405, 258] on div "Change Cancel Close" at bounding box center [431, 266] width 230 height 27
click at [406, 265] on button "Change" at bounding box center [410, 265] width 35 height 13
click at [434, 262] on button "Close" at bounding box center [432, 265] width 29 height 13
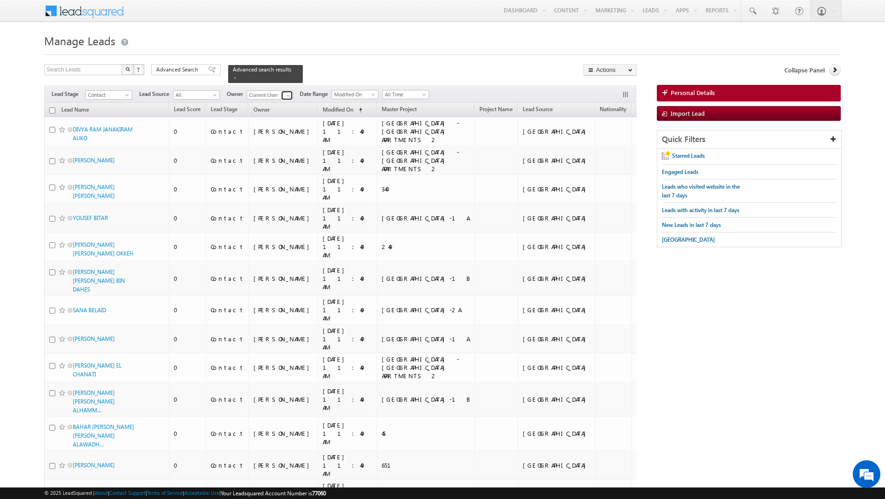
click at [285, 97] on span at bounding box center [287, 95] width 7 height 7
click at [233, 77] on span at bounding box center [235, 78] width 5 height 5
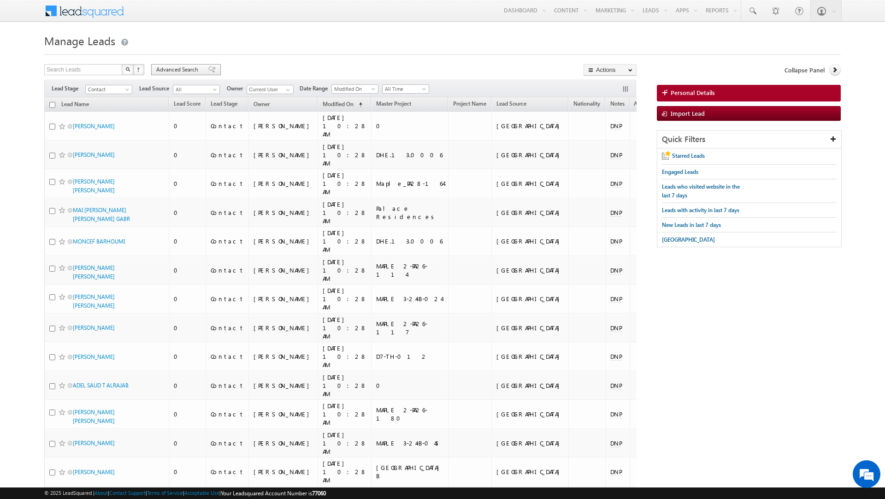
click at [177, 67] on span "Advanced Search" at bounding box center [178, 69] width 45 height 8
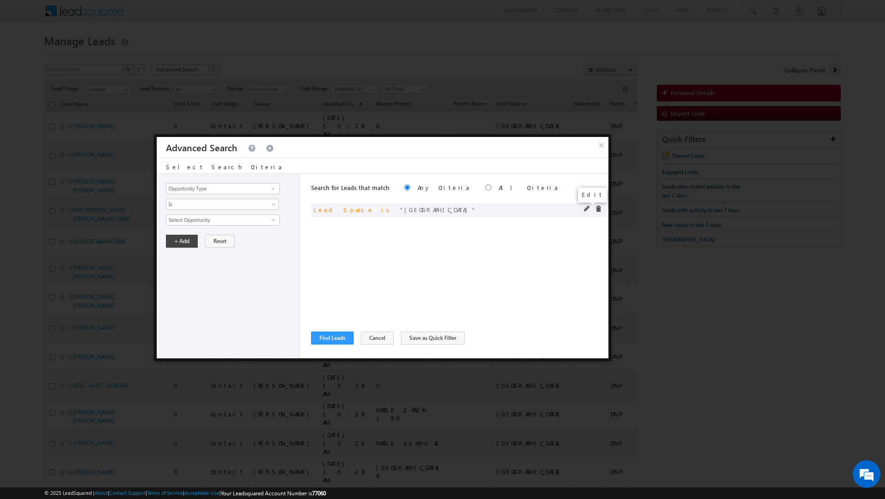
click at [588, 206] on span at bounding box center [587, 209] width 6 height 6
click at [236, 216] on span "None Selected" at bounding box center [218, 220] width 105 height 10
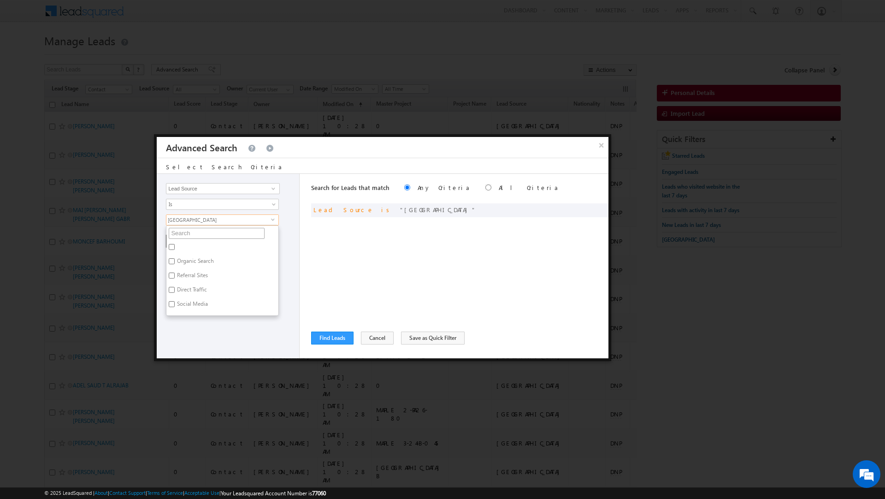
click at [209, 237] on input "text" at bounding box center [217, 233] width 96 height 11
click at [194, 291] on label "[GEOGRAPHIC_DATA]" at bounding box center [202, 291] width 72 height 14
click at [175, 291] on input "[GEOGRAPHIC_DATA]" at bounding box center [172, 290] width 6 height 6
click at [178, 233] on input "tow" at bounding box center [217, 233] width 96 height 11
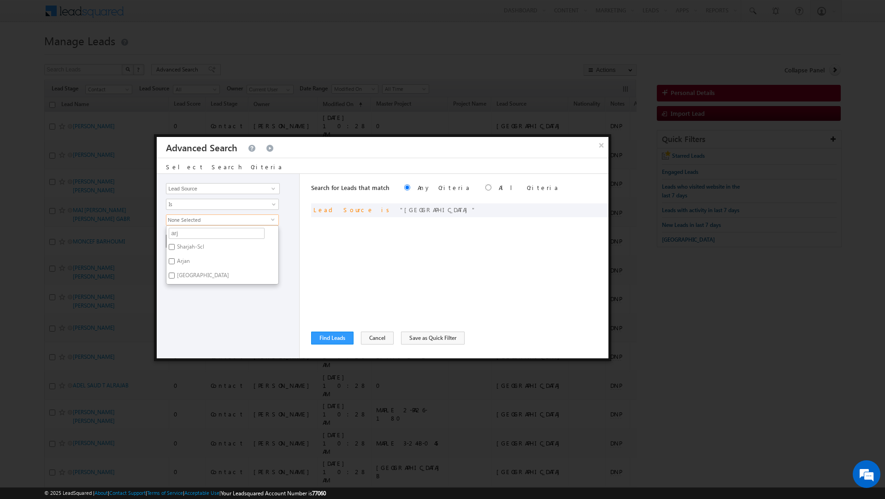
click at [188, 262] on label "Arjan" at bounding box center [182, 262] width 33 height 14
click at [175, 262] on input "Arjan" at bounding box center [172, 261] width 6 height 6
click at [176, 234] on input "arj" at bounding box center [217, 233] width 96 height 11
click at [186, 246] on label "Motor City" at bounding box center [189, 248] width 46 height 14
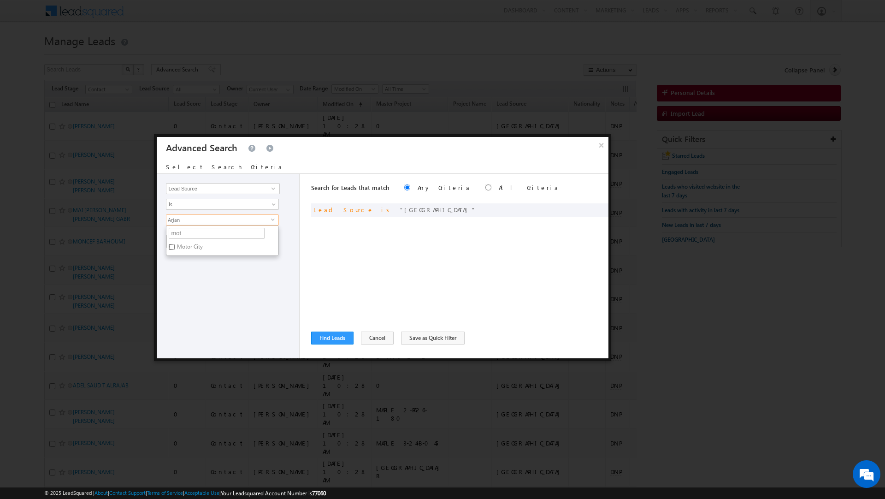
click at [175, 246] on input "Motor City" at bounding box center [172, 247] width 6 height 6
click at [173, 235] on input "mot" at bounding box center [217, 233] width 96 height 11
click at [177, 245] on label "JVC" at bounding box center [180, 248] width 28 height 14
click at [175, 245] on input "JVC" at bounding box center [172, 247] width 6 height 6
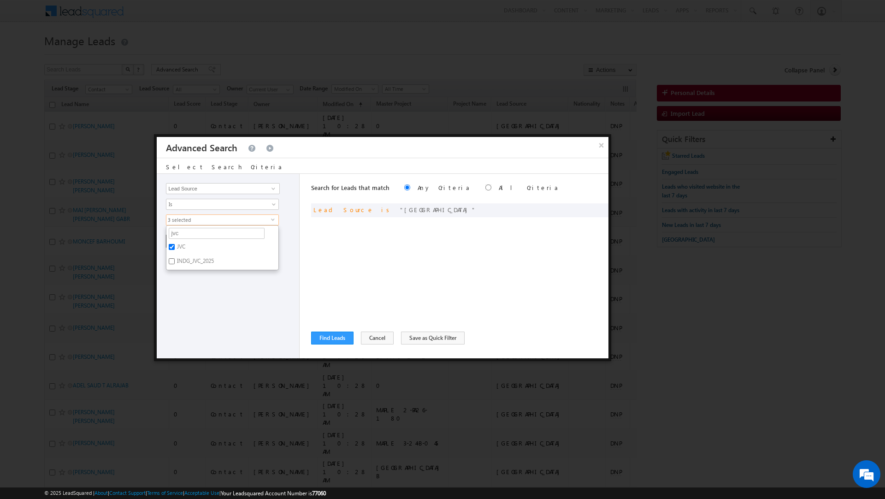
click at [182, 256] on label "INDG_JVC_2025" at bounding box center [194, 262] width 57 height 14
click at [175, 258] on input "INDG_JVC_2025" at bounding box center [172, 261] width 6 height 6
click at [177, 234] on input "jvc" at bounding box center [217, 233] width 96 height 11
click at [183, 241] on ul "jvt Organic Search Referral Sites Direct Traffic Social Media Inbound Email Inb…" at bounding box center [222, 247] width 113 height 45
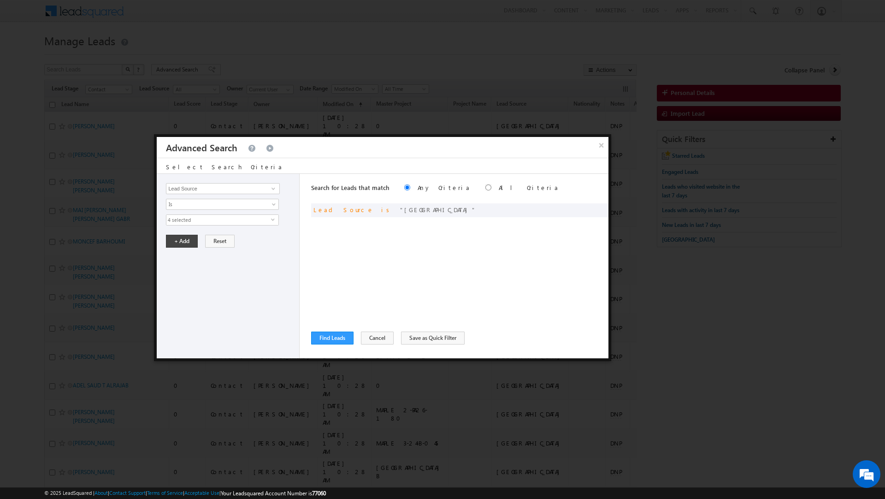
click at [185, 220] on span "4 selected" at bounding box center [218, 220] width 105 height 10
click at [181, 247] on label "JVT" at bounding box center [180, 248] width 28 height 14
click at [175, 247] on input "JVT" at bounding box center [172, 247] width 6 height 6
click at [182, 264] on label "JVT New- Until August" at bounding box center [203, 262] width 74 height 14
click at [175, 264] on input "JVT New- Until August" at bounding box center [172, 261] width 6 height 6
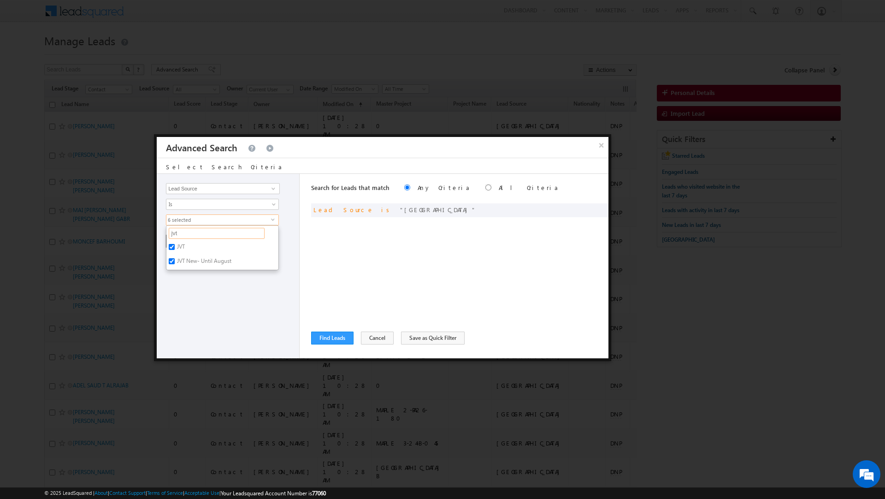
click at [173, 235] on input "jvt" at bounding box center [217, 233] width 96 height 11
click at [184, 247] on label "Al Furjan" at bounding box center [186, 248] width 41 height 14
click at [175, 247] on input "Al Furjan" at bounding box center [172, 247] width 6 height 6
click at [185, 259] on label "Furjan New.xlsx - Old" at bounding box center [202, 262] width 72 height 14
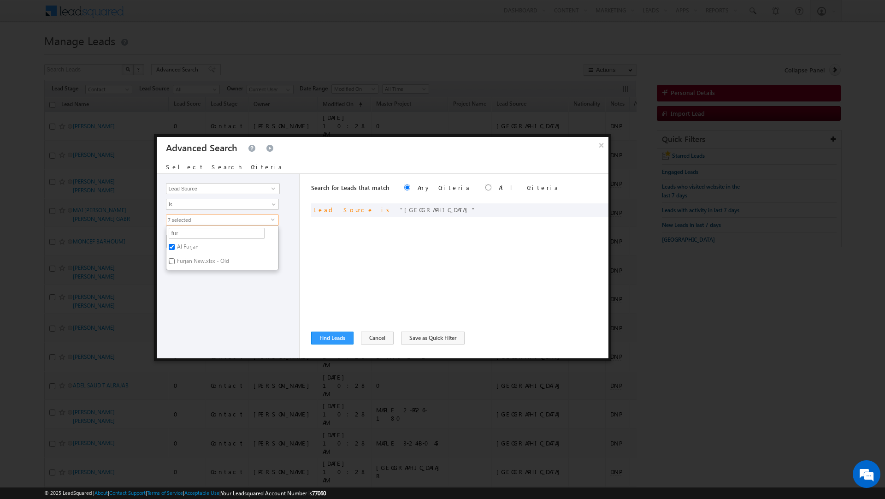
click at [175, 259] on input "Furjan New.xlsx - Old" at bounding box center [172, 261] width 6 height 6
click at [208, 298] on div "Opportunity Type Lead Activity Task Sales Group Prospect Id Address 1 Address 2…" at bounding box center [228, 266] width 143 height 184
click at [179, 243] on button "+ Add" at bounding box center [182, 241] width 32 height 13
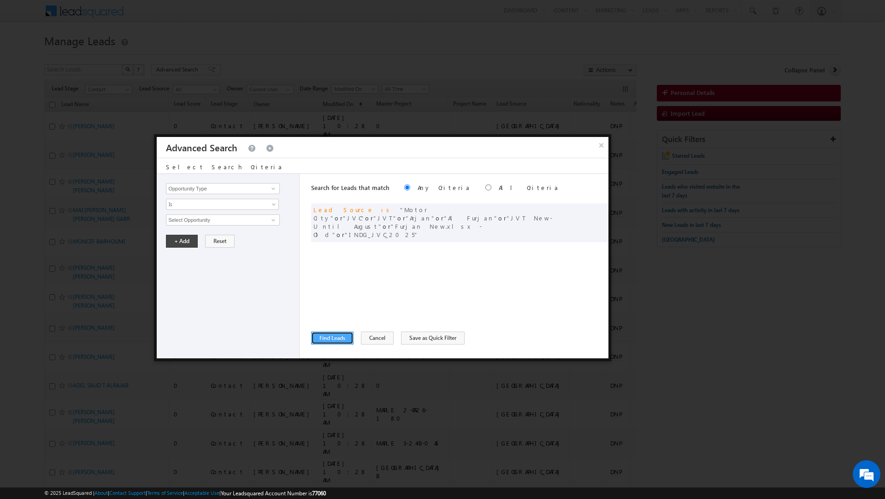
click at [337, 336] on button "Find Leads" at bounding box center [332, 337] width 42 height 13
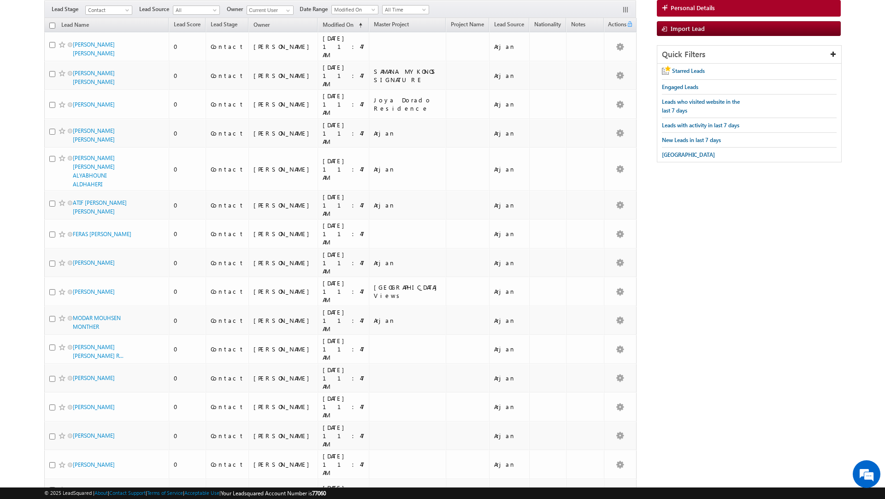
scroll to position [0, 0]
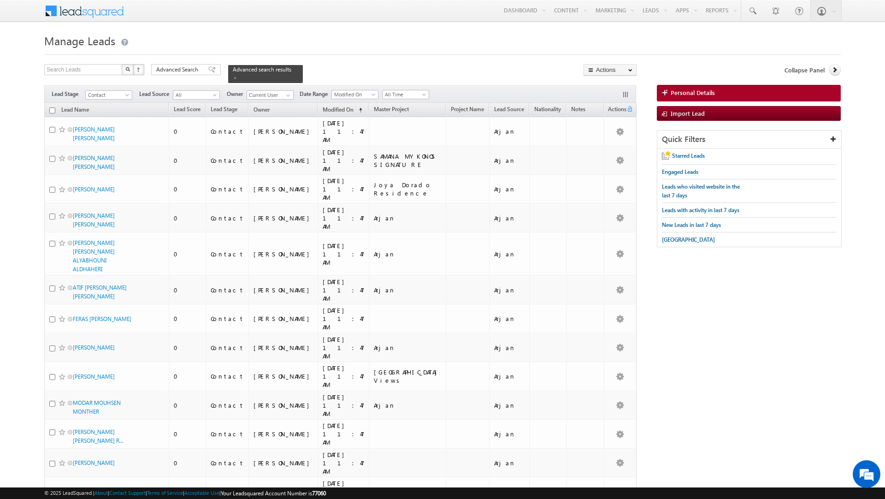
click at [51, 111] on input "checkbox" at bounding box center [52, 110] width 6 height 6
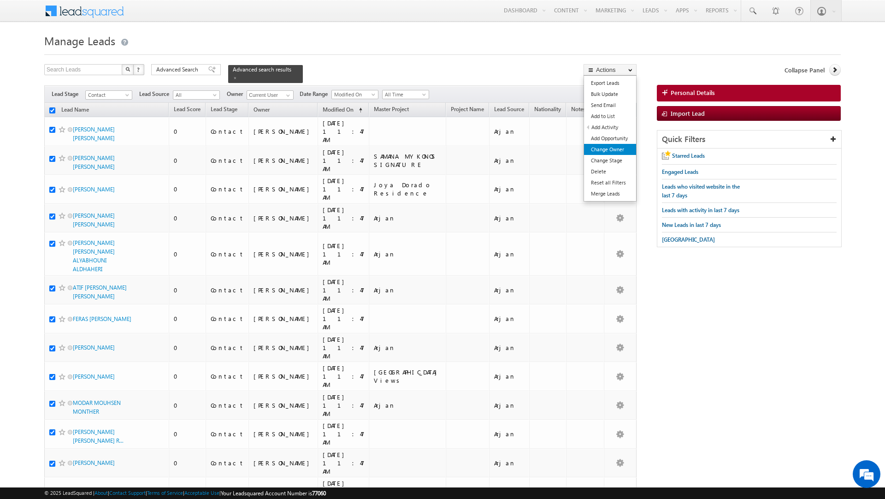
click at [604, 151] on link "Change Owner" at bounding box center [610, 149] width 52 height 11
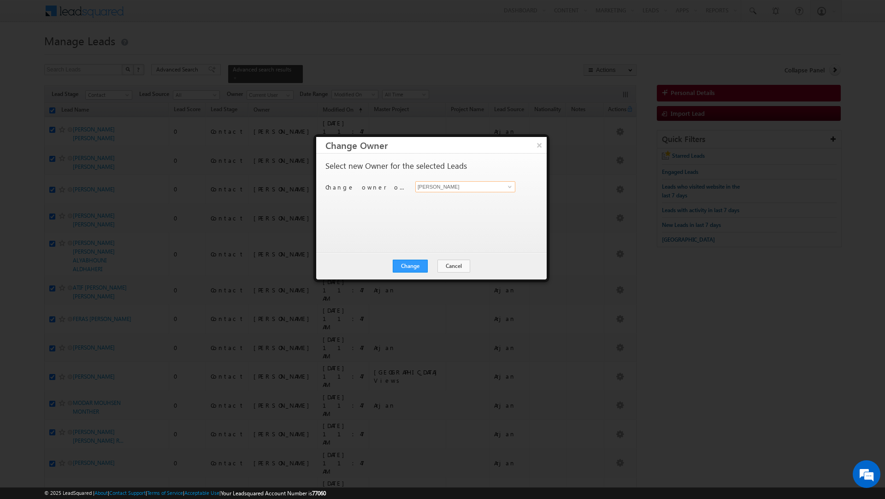
click at [465, 191] on input "[PERSON_NAME]" at bounding box center [465, 186] width 100 height 11
click at [458, 202] on span "[EMAIL_ADDRESS][PERSON_NAME][DOMAIN_NAME]" at bounding box center [460, 205] width 83 height 7
click at [412, 265] on button "Change" at bounding box center [410, 265] width 35 height 13
click at [431, 265] on button "Close" at bounding box center [432, 265] width 29 height 13
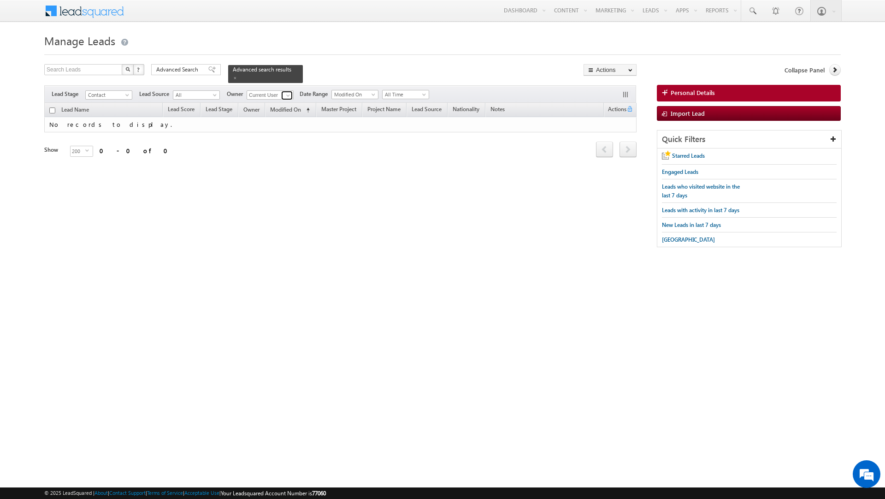
click at [283, 93] on link at bounding box center [287, 95] width 12 height 9
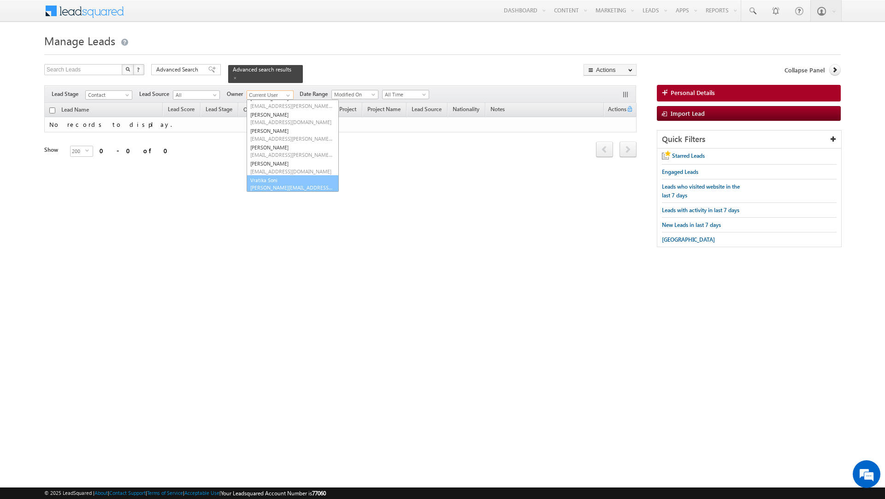
scroll to position [59, 0]
click at [273, 186] on span "[PERSON_NAME][EMAIL_ADDRESS][DOMAIN_NAME]" at bounding box center [291, 186] width 83 height 7
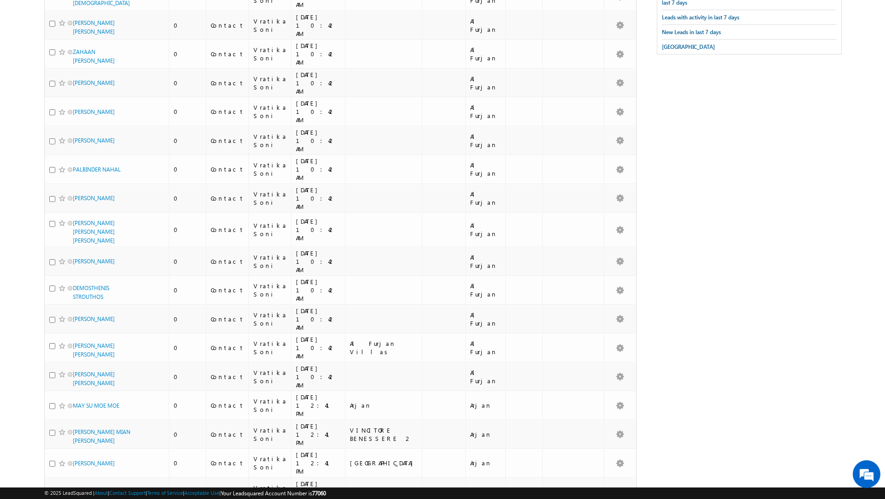
scroll to position [0, 0]
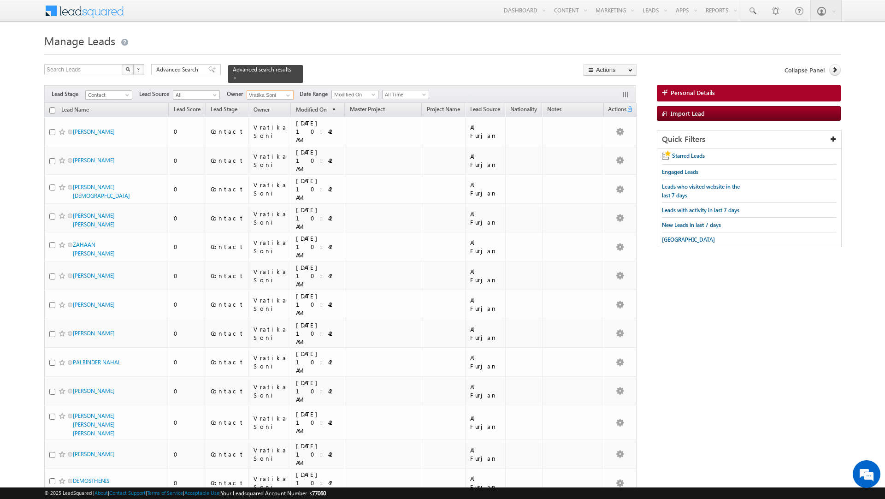
click at [51, 109] on input "checkbox" at bounding box center [52, 110] width 6 height 6
click at [177, 70] on span "Advanced Search" at bounding box center [178, 69] width 45 height 8
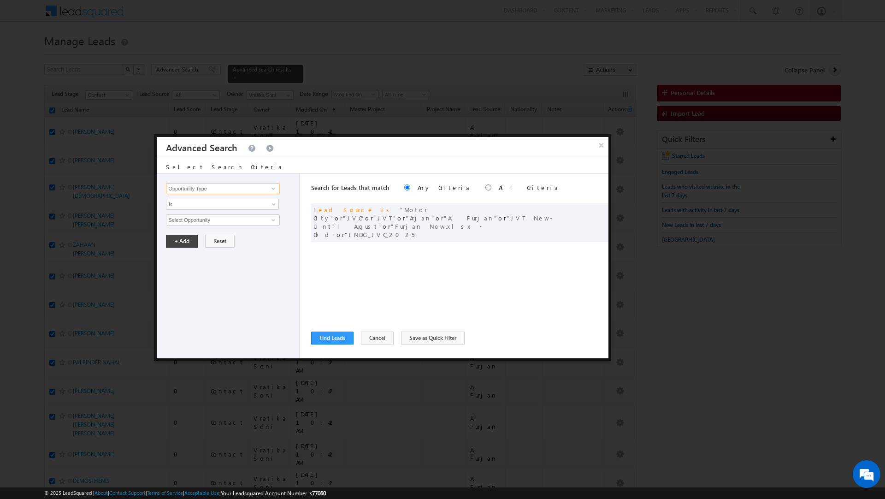
click at [220, 188] on input "Opportunity Type" at bounding box center [222, 188] width 113 height 11
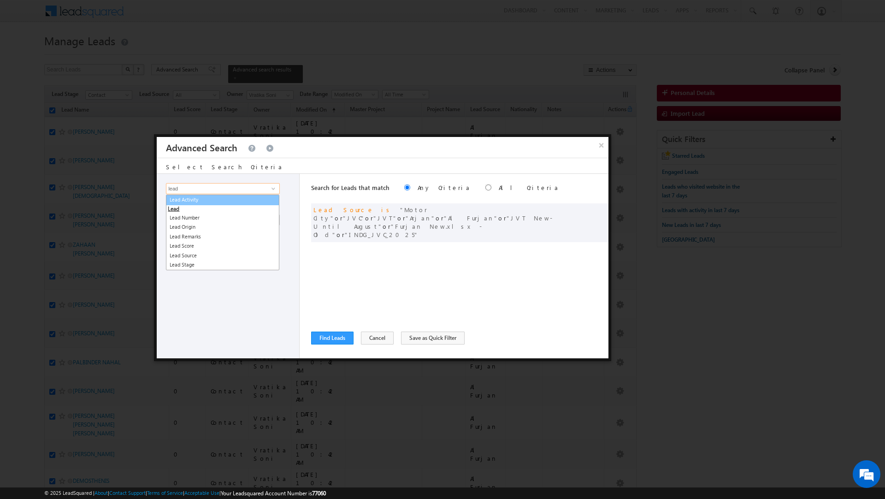
click at [214, 200] on link "Lead Activity" at bounding box center [222, 199] width 113 height 11
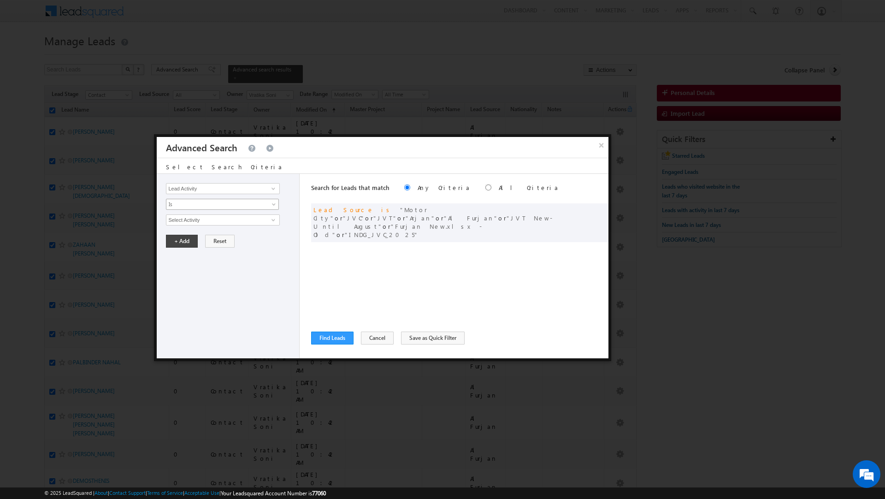
click at [204, 207] on span "Is" at bounding box center [216, 204] width 100 height 8
click at [196, 225] on link "Is Not" at bounding box center [222, 225] width 112 height 8
click at [196, 225] on input "Select Activity" at bounding box center [222, 219] width 113 height 11
click at [209, 243] on link "Outbound Phone Call Activity" at bounding box center [222, 239] width 113 height 11
click at [203, 240] on span at bounding box center [216, 235] width 100 height 8
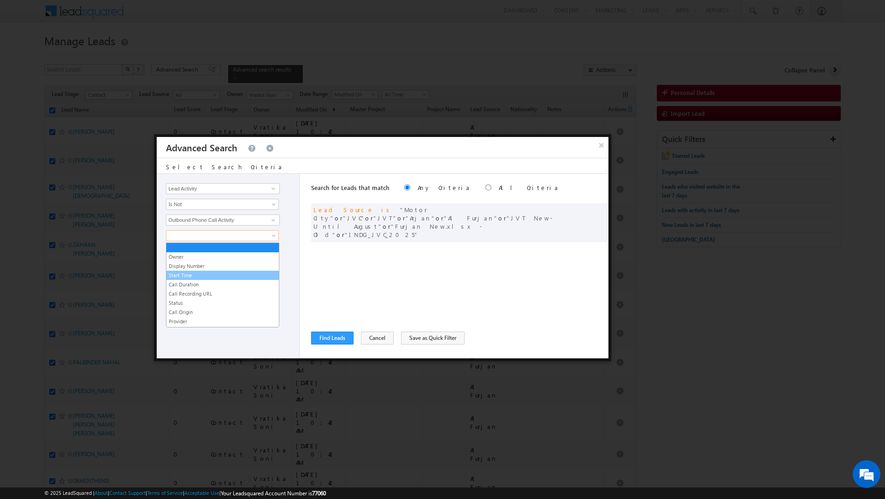
click at [188, 274] on link "Start Time" at bounding box center [222, 275] width 112 height 8
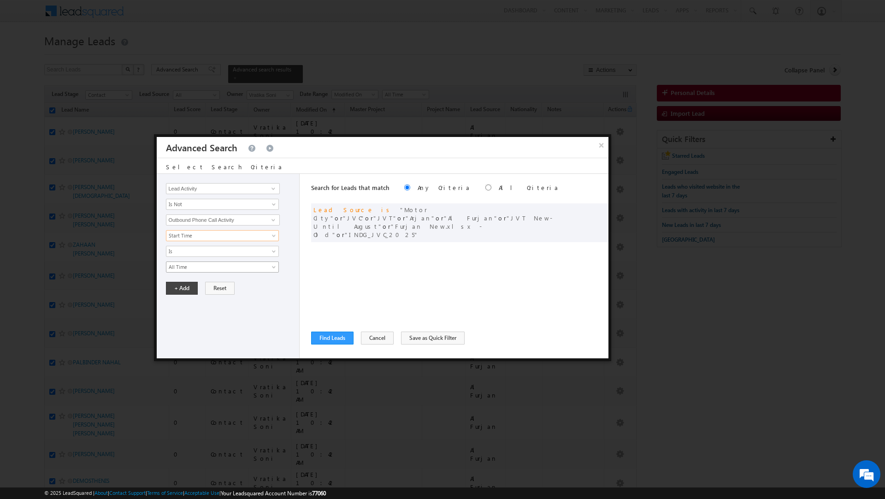
click at [187, 265] on span "All Time" at bounding box center [216, 267] width 100 height 8
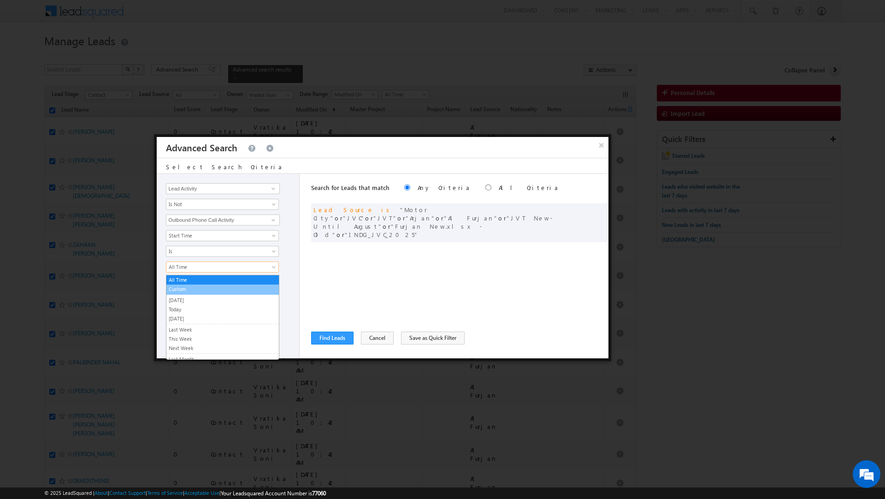
click at [184, 288] on link "Custom" at bounding box center [222, 289] width 112 height 8
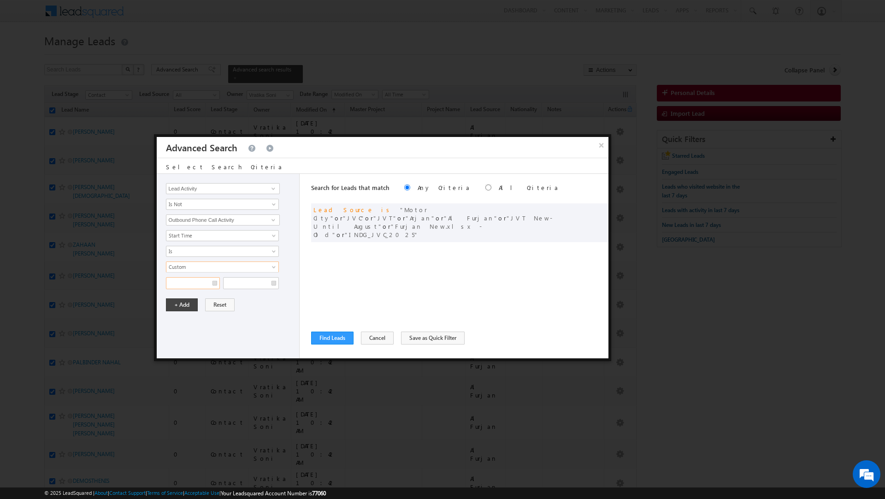
click at [184, 288] on input "text" at bounding box center [193, 283] width 54 height 12
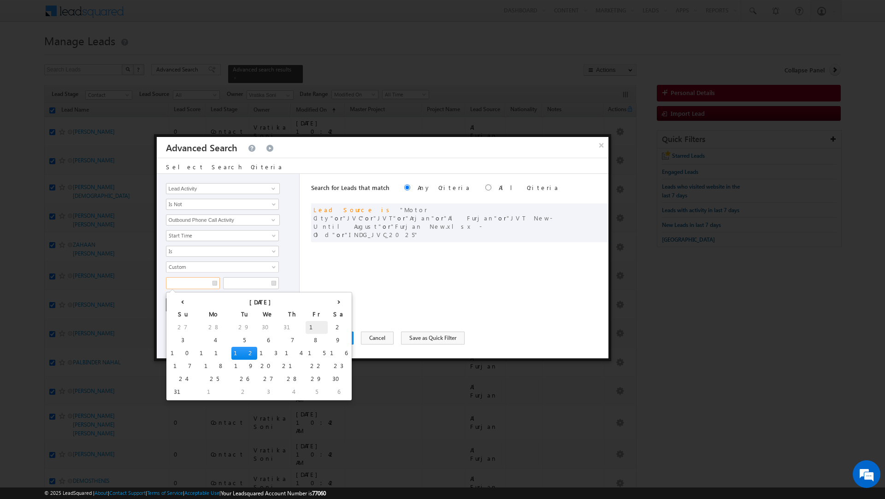
click at [306, 324] on td "1" at bounding box center [317, 327] width 22 height 13
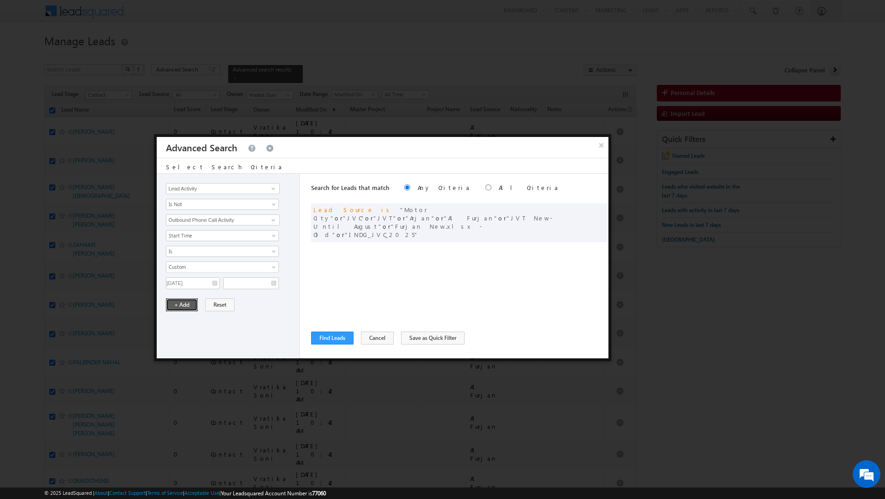
click at [181, 304] on button "+ Add" at bounding box center [182, 304] width 32 height 13
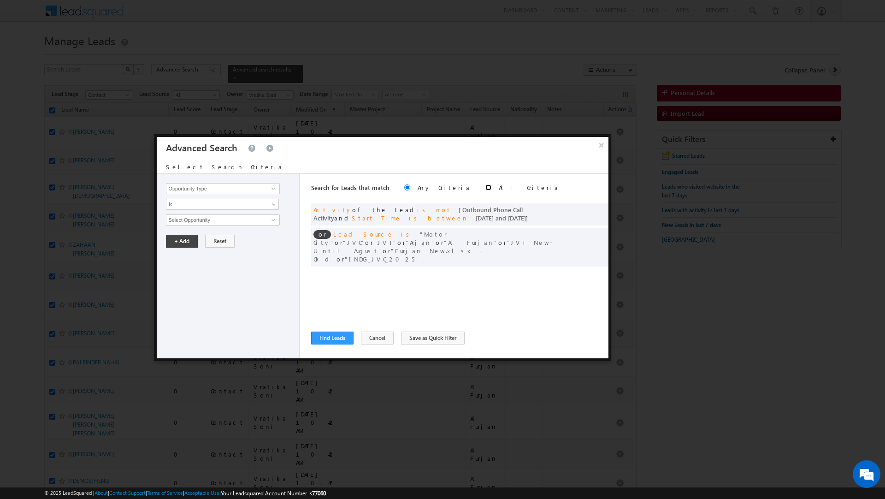
click at [485, 185] on input "radio" at bounding box center [488, 187] width 6 height 6
click at [329, 334] on button "Find Leads" at bounding box center [332, 337] width 42 height 13
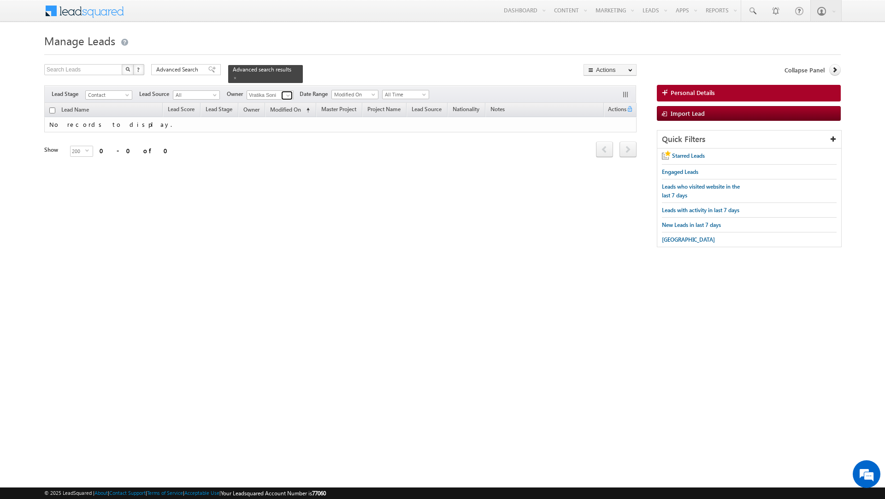
click at [286, 96] on span at bounding box center [287, 95] width 7 height 7
click at [267, 106] on link "Any" at bounding box center [293, 105] width 92 height 11
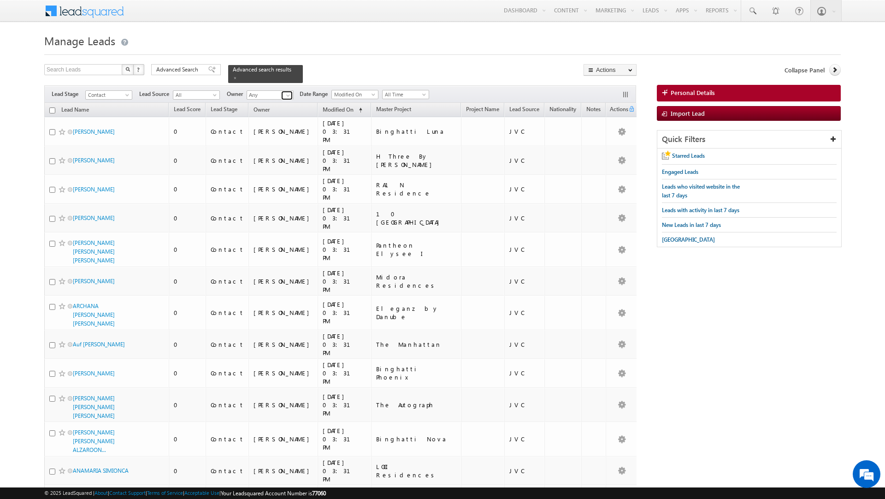
click at [288, 95] on span at bounding box center [287, 95] width 7 height 7
click at [271, 123] on span "[EMAIL_ADDRESS][PERSON_NAME][DOMAIN_NAME]" at bounding box center [291, 124] width 83 height 7
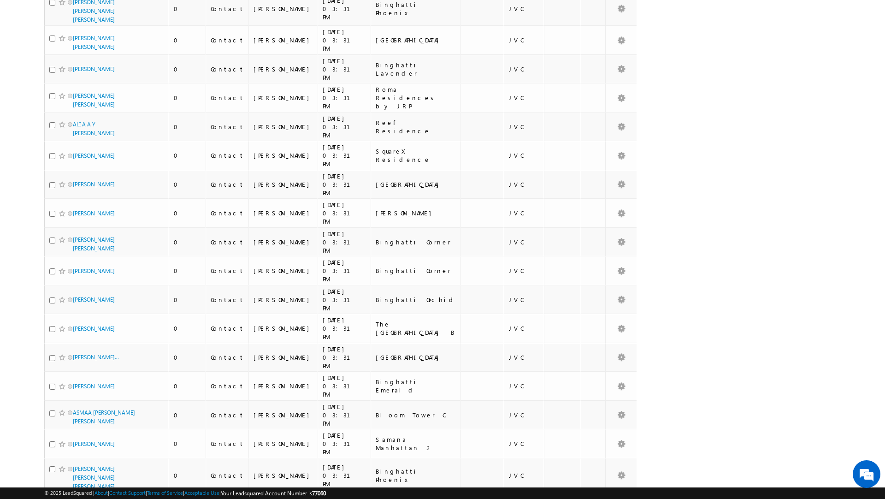
scroll to position [0, 0]
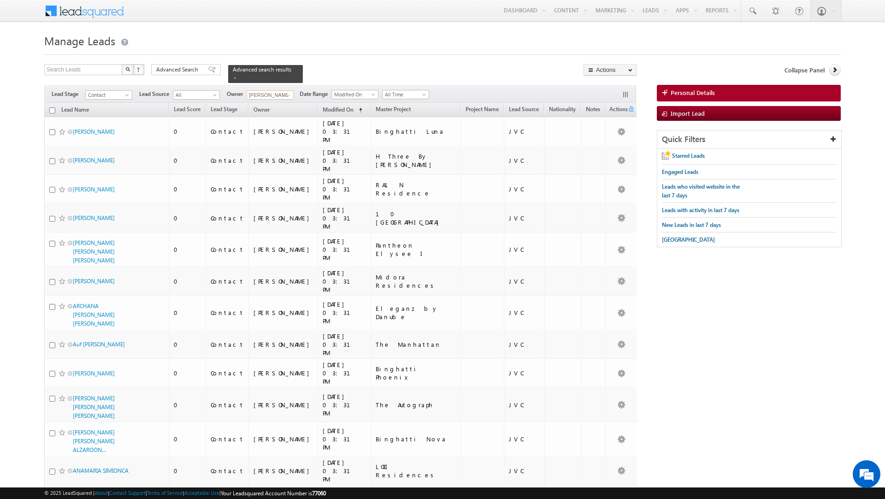
click at [50, 110] on input "checkbox" at bounding box center [52, 110] width 6 height 6
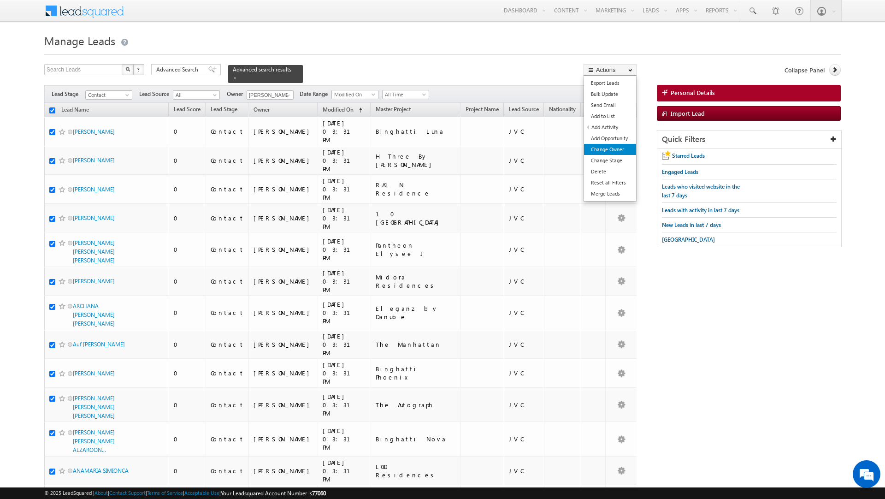
click at [602, 148] on link "Change Owner" at bounding box center [610, 149] width 52 height 11
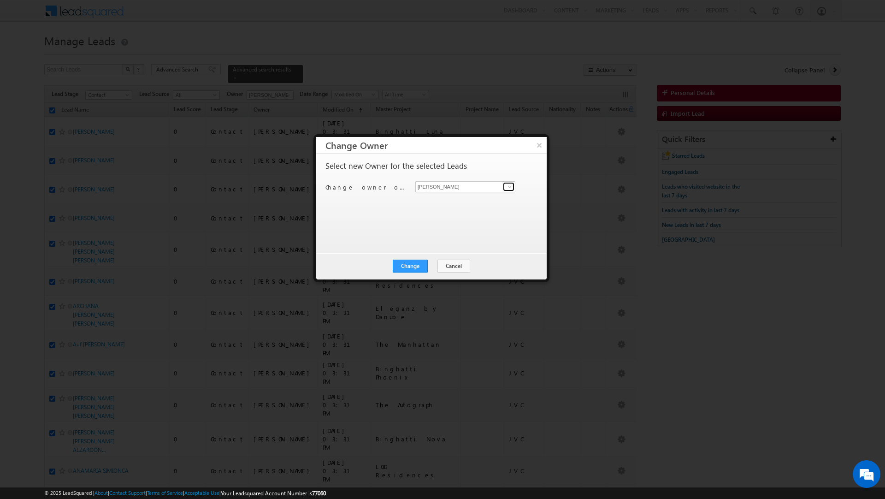
click at [512, 182] on link at bounding box center [509, 186] width 12 height 9
click at [455, 215] on link "[PERSON_NAME] [EMAIL_ADDRESS][PERSON_NAME][DOMAIN_NAME]" at bounding box center [465, 218] width 100 height 18
click at [434, 228] on div "Select new Owner for the selected Leads Change owner of 200 leads to [PERSON_NA…" at bounding box center [430, 199] width 210 height 74
click at [411, 269] on button "Change" at bounding box center [410, 265] width 35 height 13
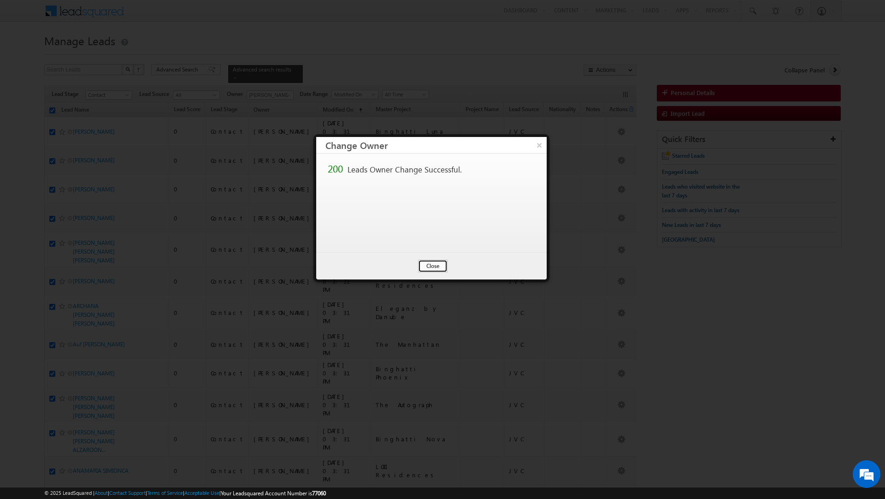
click at [430, 265] on button "Close" at bounding box center [432, 265] width 29 height 13
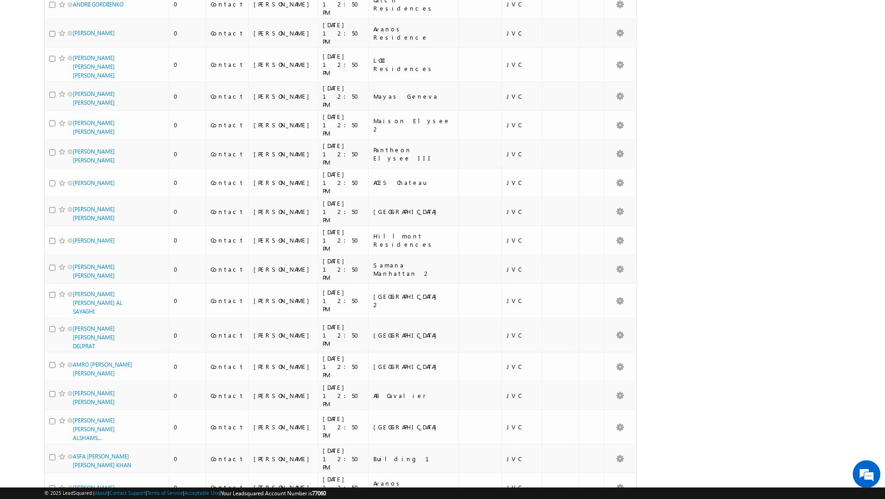
scroll to position [4801, 0]
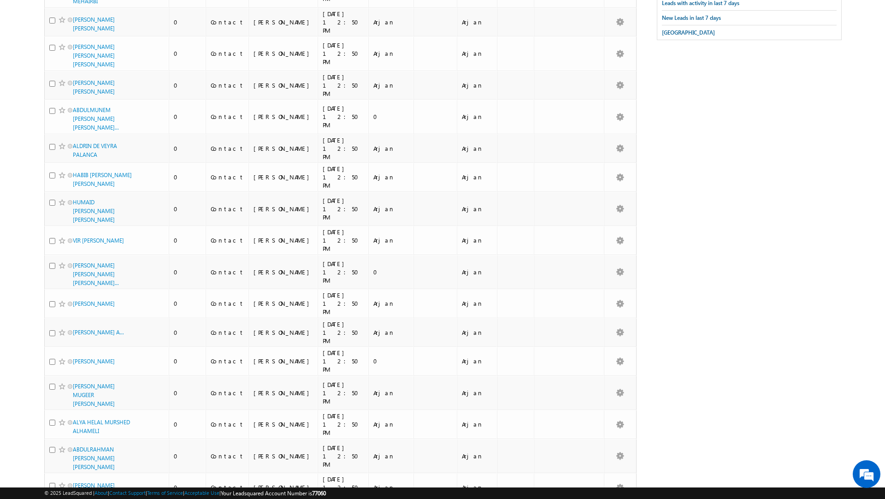
scroll to position [0, 0]
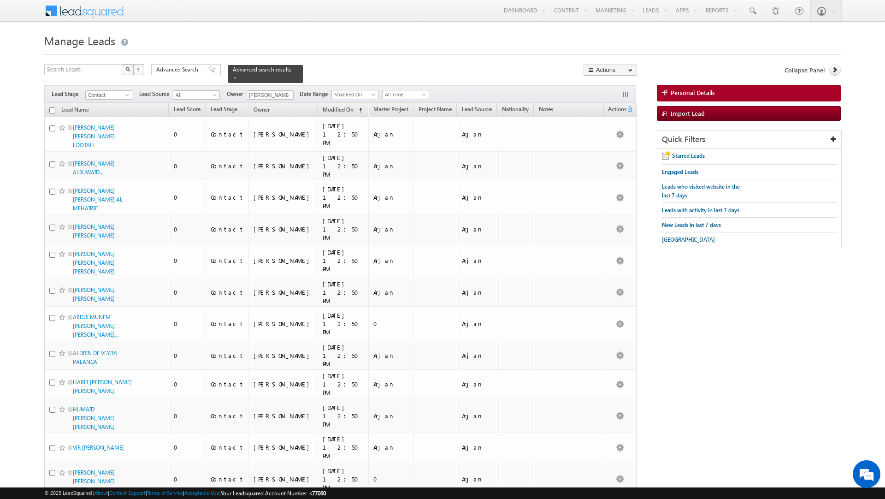
click at [54, 110] on input "checkbox" at bounding box center [52, 110] width 6 height 6
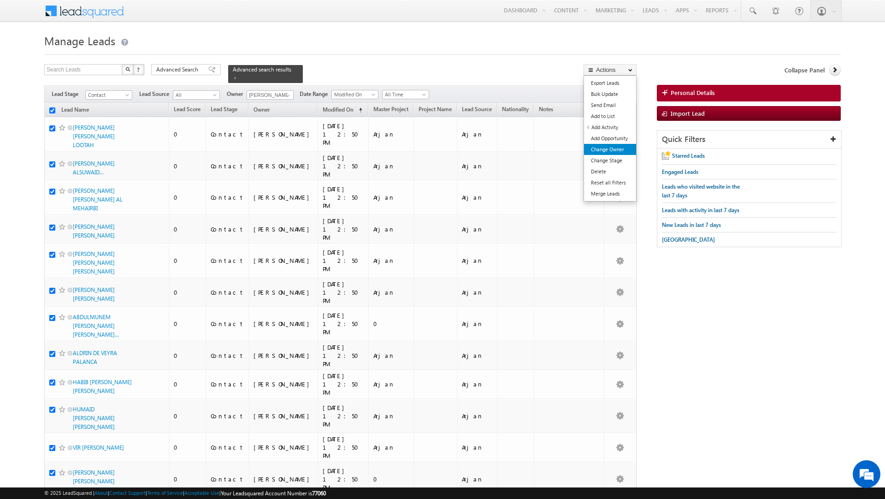
click at [606, 146] on link "Change Owner" at bounding box center [610, 149] width 52 height 11
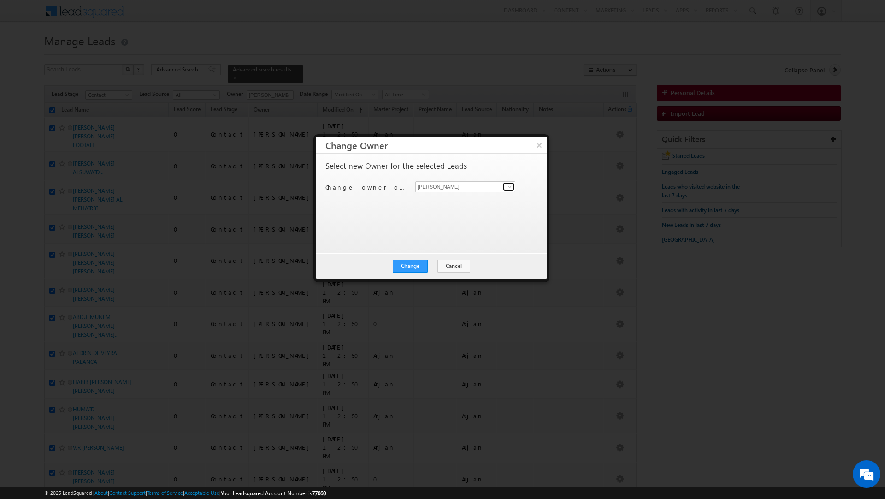
click at [507, 187] on span at bounding box center [509, 186] width 7 height 7
click at [465, 235] on span "[EMAIL_ADDRESS][PERSON_NAME][DOMAIN_NAME]" at bounding box center [460, 238] width 83 height 7
click at [411, 268] on button "Change" at bounding box center [410, 265] width 35 height 13
click at [430, 271] on button "Close" at bounding box center [432, 265] width 29 height 13
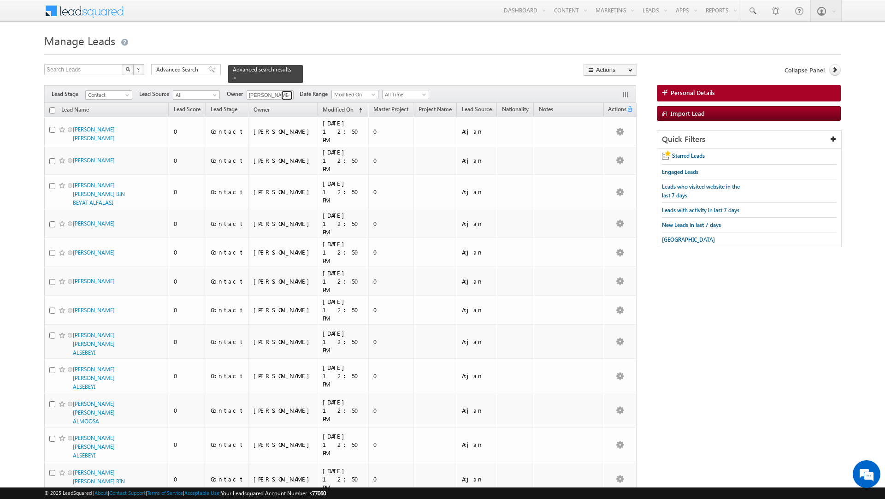
click at [288, 97] on span at bounding box center [287, 95] width 7 height 7
click at [269, 106] on link "Any" at bounding box center [293, 105] width 92 height 11
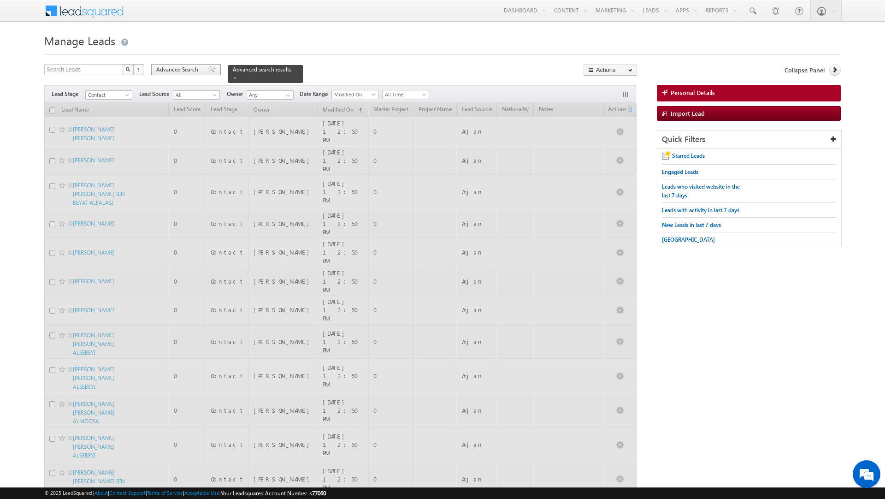
click at [193, 65] on div "Advanced Search" at bounding box center [186, 69] width 70 height 11
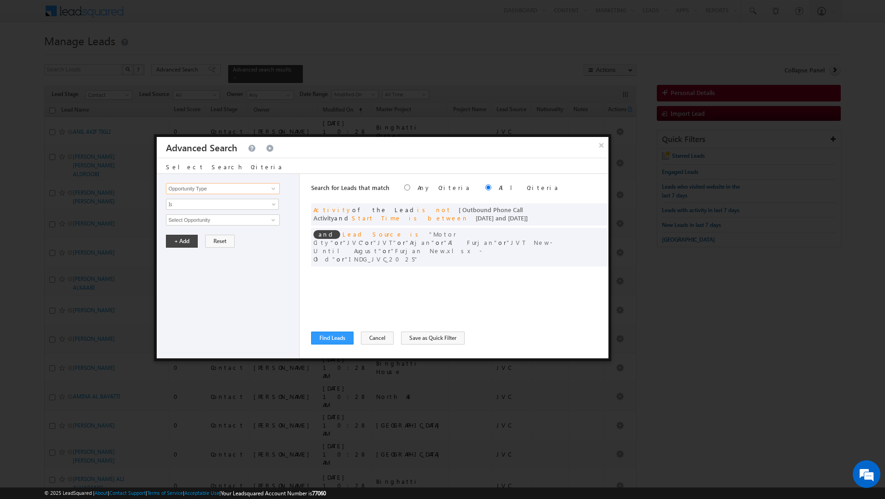
click at [182, 189] on input "Opportunity Type" at bounding box center [222, 188] width 113 height 11
click at [174, 203] on link "Owner" at bounding box center [222, 208] width 113 height 11
click at [174, 203] on span "Is" at bounding box center [216, 204] width 100 height 8
click at [174, 224] on link "Is Not" at bounding box center [222, 225] width 112 height 8
click at [174, 224] on span "None Selected" at bounding box center [218, 220] width 105 height 10
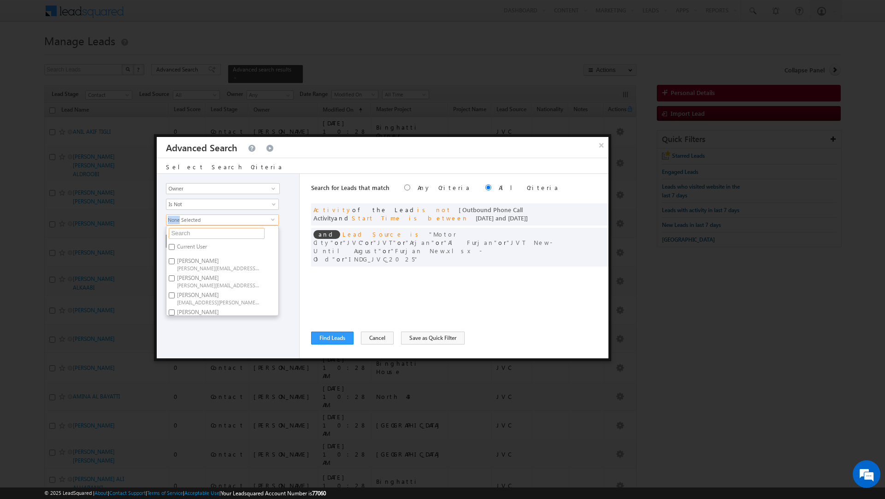
click at [178, 235] on input "text" at bounding box center [217, 233] width 96 height 11
click at [180, 248] on label "[PERSON_NAME] [EMAIL_ADDRESS][PERSON_NAME][DOMAIN_NAME]" at bounding box center [217, 249] width 103 height 17
click at [175, 248] on input "[PERSON_NAME] [EMAIL_ADDRESS][PERSON_NAME][DOMAIN_NAME]" at bounding box center [172, 247] width 6 height 6
click at [185, 288] on div "Opportunity Type Lead Activity Task Sales Group Prospect Id Address 1 Address 2…" at bounding box center [228, 266] width 143 height 184
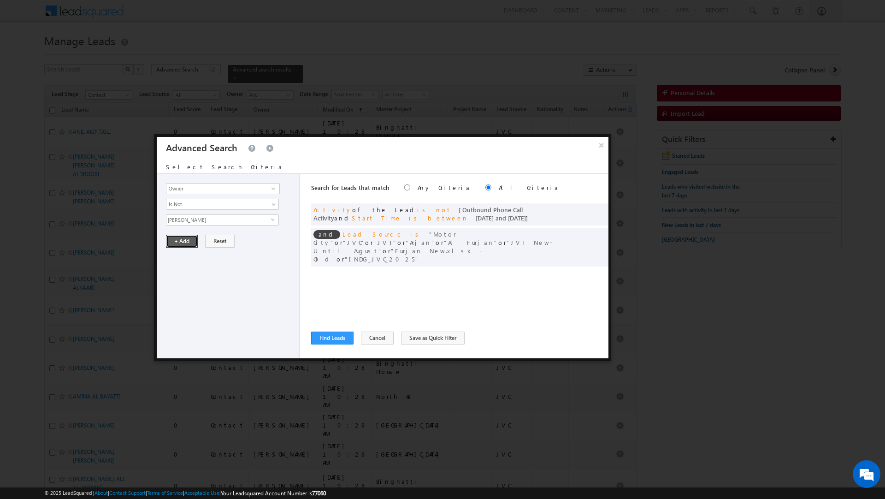
click at [176, 239] on button "+ Add" at bounding box center [182, 241] width 32 height 13
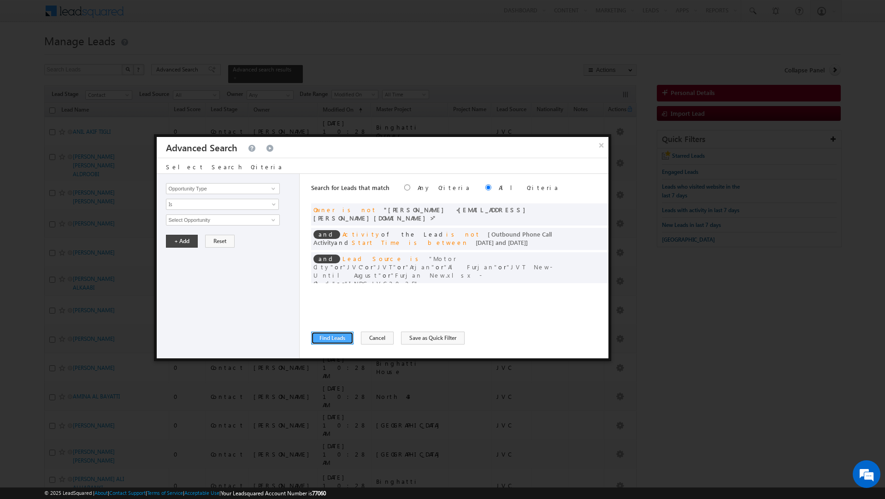
click at [333, 334] on button "Find Leads" at bounding box center [332, 337] width 42 height 13
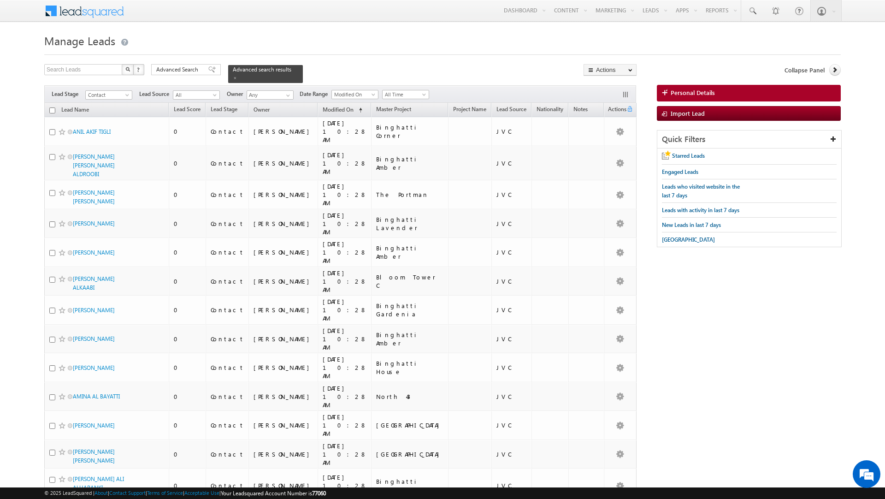
click at [52, 110] on input "checkbox" at bounding box center [52, 110] width 6 height 6
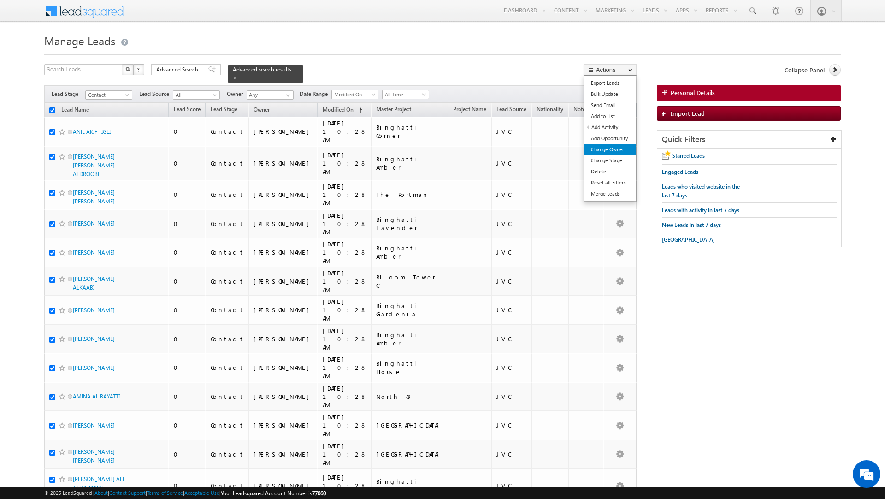
click at [613, 150] on link "Change Owner" at bounding box center [610, 149] width 52 height 11
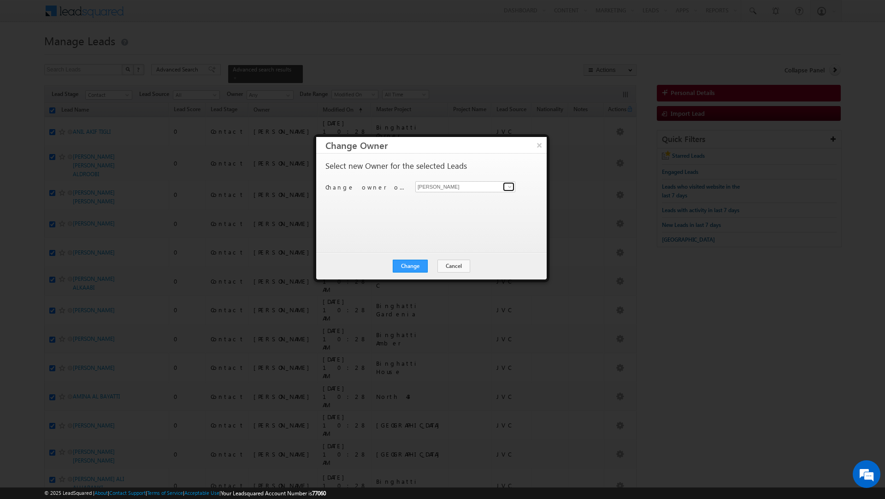
click at [504, 186] on link at bounding box center [509, 186] width 12 height 9
click at [539, 367] on div at bounding box center [442, 249] width 885 height 499
click at [455, 265] on button "Cancel" at bounding box center [453, 265] width 33 height 13
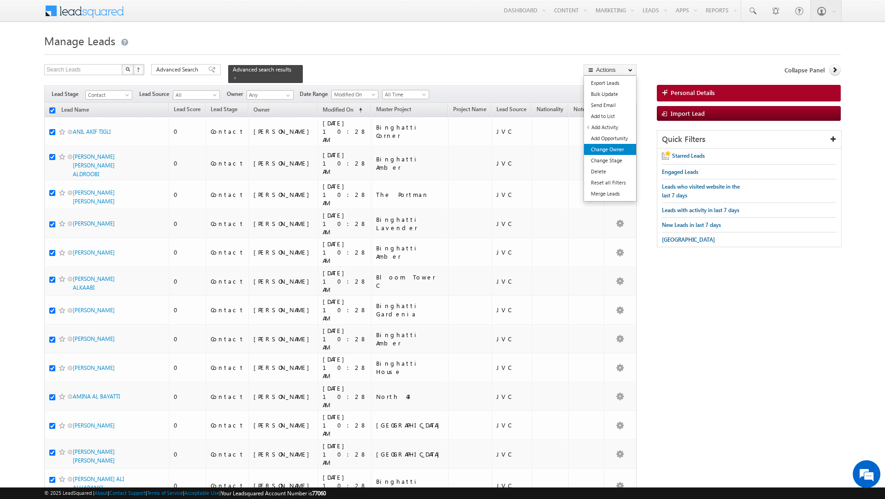
click at [601, 149] on link "Change Owner" at bounding box center [610, 149] width 52 height 11
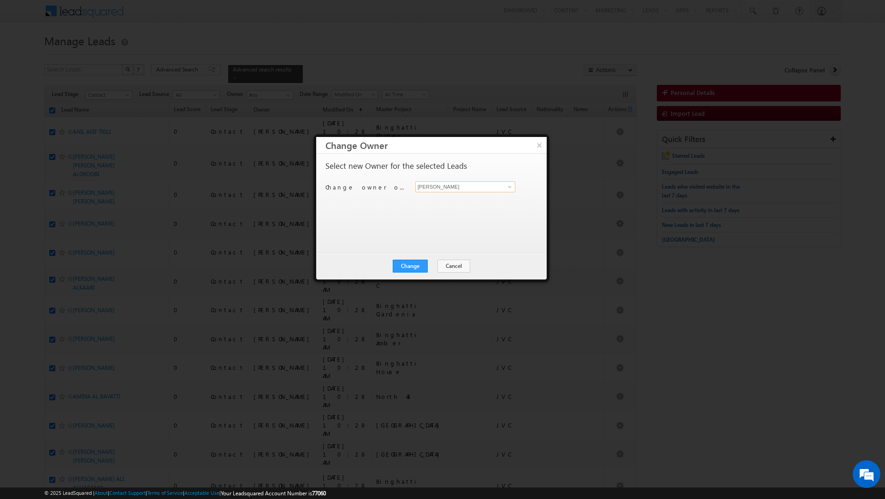
click at [442, 188] on input "[PERSON_NAME]" at bounding box center [465, 186] width 100 height 11
click at [439, 206] on span "[PERSON_NAME][EMAIL_ADDRESS][DOMAIN_NAME]" at bounding box center [460, 205] width 83 height 7
click at [403, 264] on button "Change" at bounding box center [410, 265] width 35 height 13
click at [430, 263] on button "Close" at bounding box center [432, 265] width 29 height 13
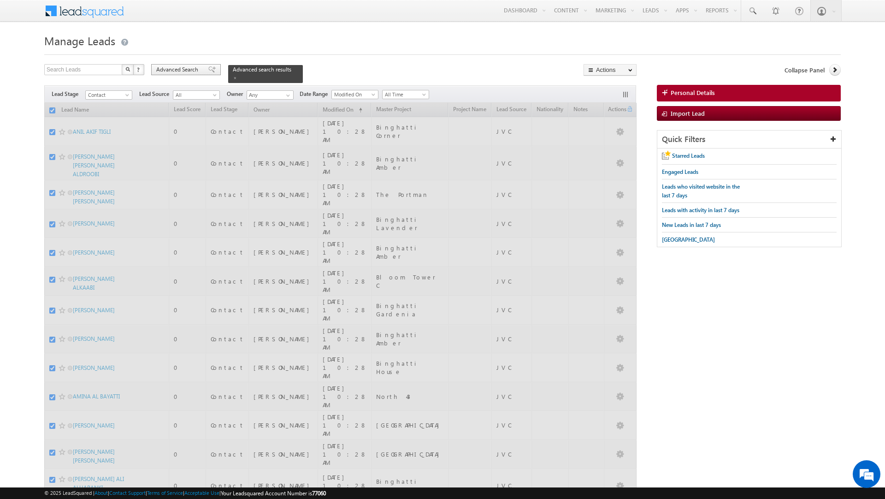
click at [179, 72] on span "Advanced Search" at bounding box center [178, 69] width 45 height 8
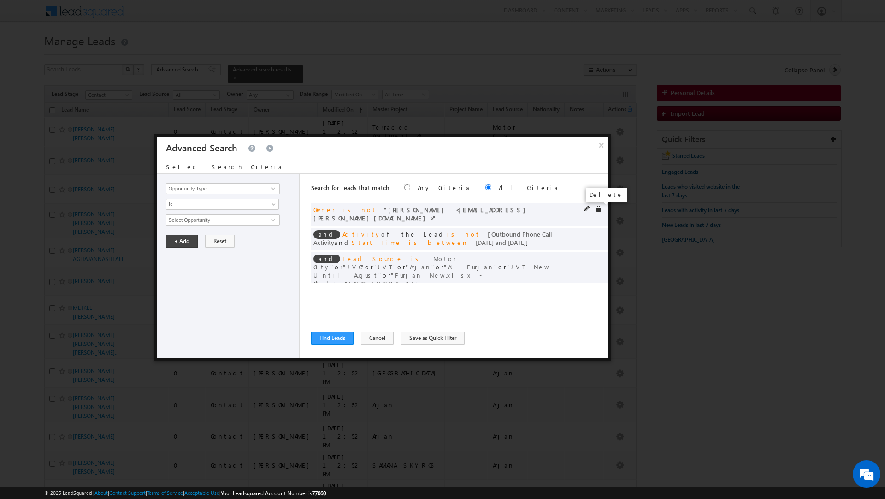
click at [598, 206] on span at bounding box center [598, 209] width 6 height 6
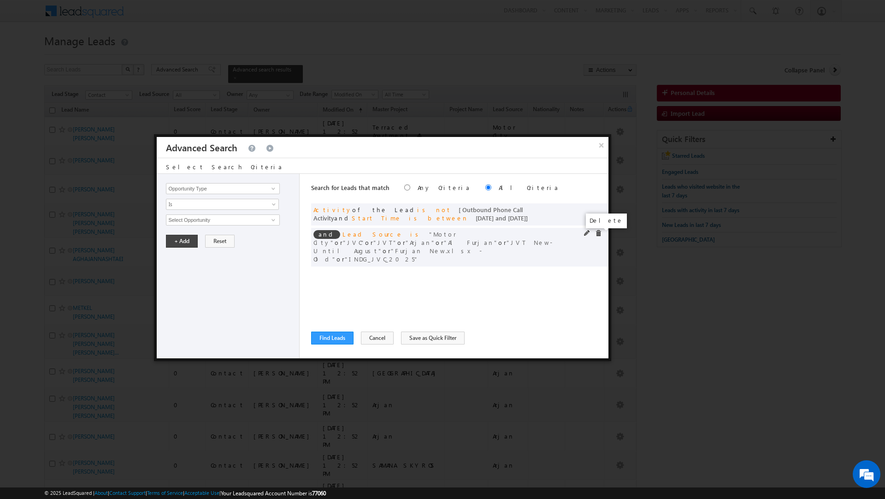
click at [598, 235] on span at bounding box center [598, 233] width 6 height 6
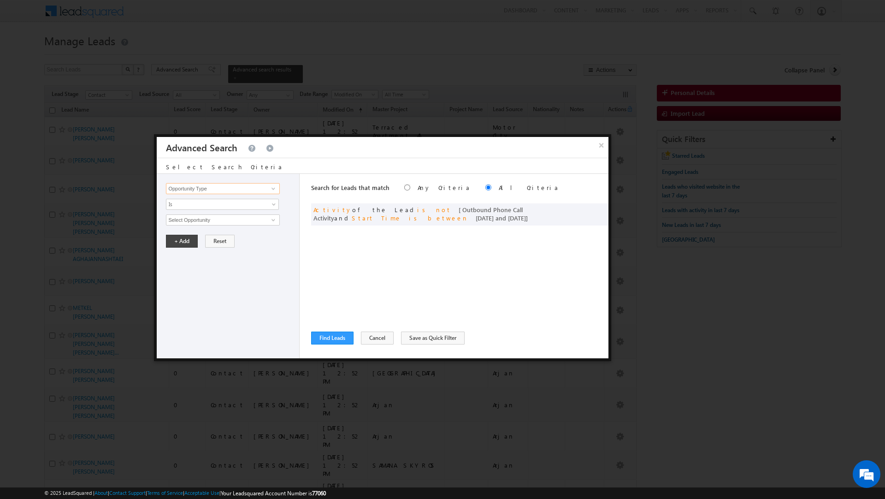
click at [204, 186] on input "Opportunity Type" at bounding box center [222, 188] width 113 height 11
click at [190, 254] on link "Lead Source" at bounding box center [222, 255] width 113 height 11
click at [188, 223] on span "None Selected" at bounding box center [218, 220] width 105 height 10
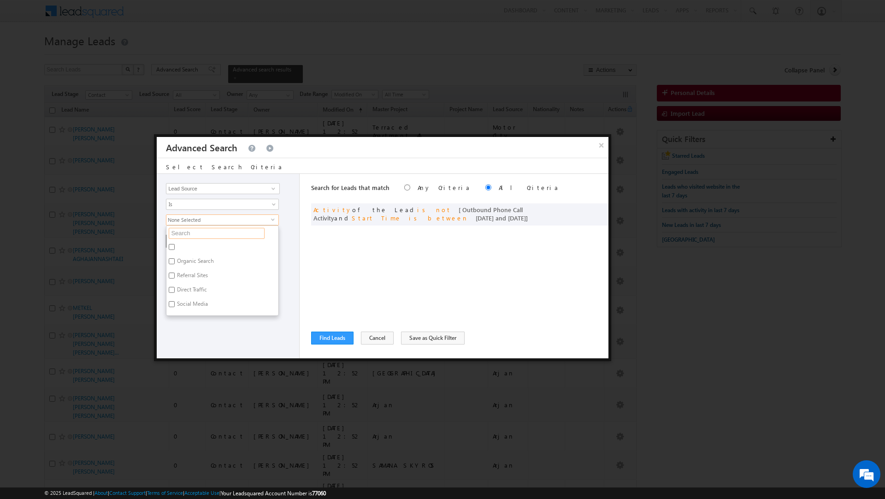
click at [181, 236] on input "text" at bounding box center [217, 233] width 96 height 11
click at [184, 262] on label "Arabian Ranches" at bounding box center [196, 262] width 60 height 14
click at [175, 262] on input "Arabian Ranches" at bounding box center [172, 261] width 6 height 6
click at [191, 282] on div "Opportunity Type Lead Activity Task Sales Group Prospect Id Address 1 Address 2…" at bounding box center [228, 266] width 143 height 184
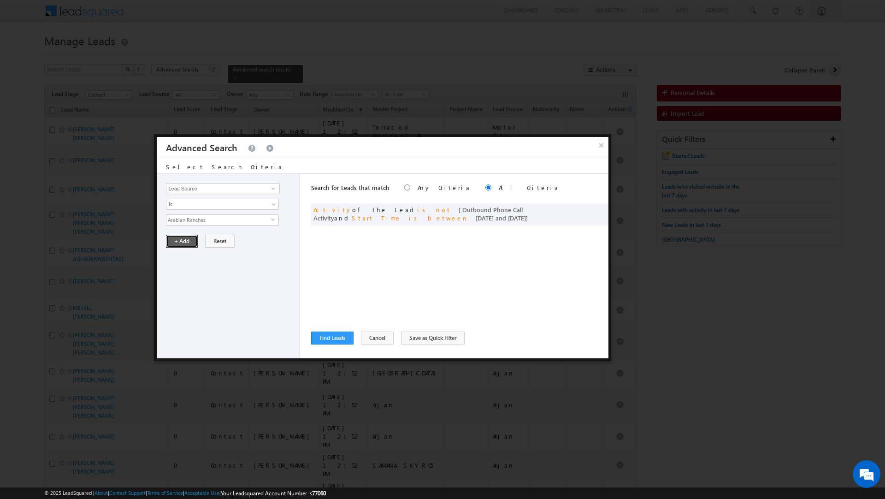
click at [180, 241] on button "+ Add" at bounding box center [182, 241] width 32 height 13
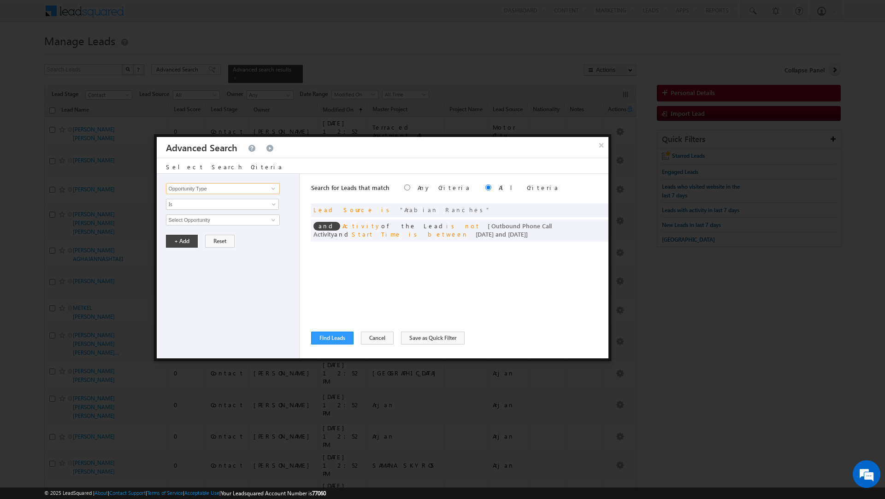
click at [224, 186] on input "Opportunity Type" at bounding box center [222, 188] width 113 height 11
click at [584, 208] on span at bounding box center [587, 209] width 6 height 6
click at [186, 222] on span "Arabian Ranches" at bounding box center [218, 220] width 105 height 10
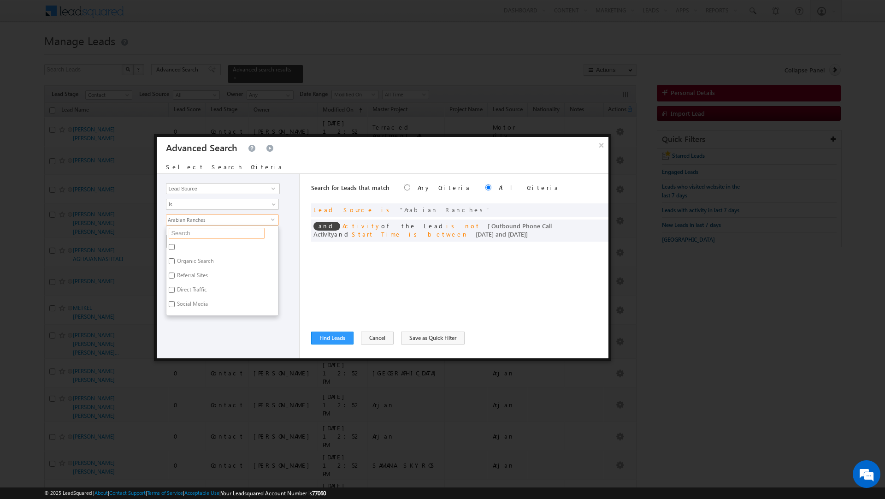
click at [187, 235] on input "text" at bounding box center [217, 233] width 96 height 11
click at [188, 248] on label "[PERSON_NAME] , [GEOGRAPHIC_DATA]" at bounding box center [222, 250] width 112 height 19
click at [175, 248] on input "[PERSON_NAME] , [GEOGRAPHIC_DATA]" at bounding box center [172, 247] width 6 height 6
click at [180, 234] on input "mead" at bounding box center [217, 233] width 96 height 11
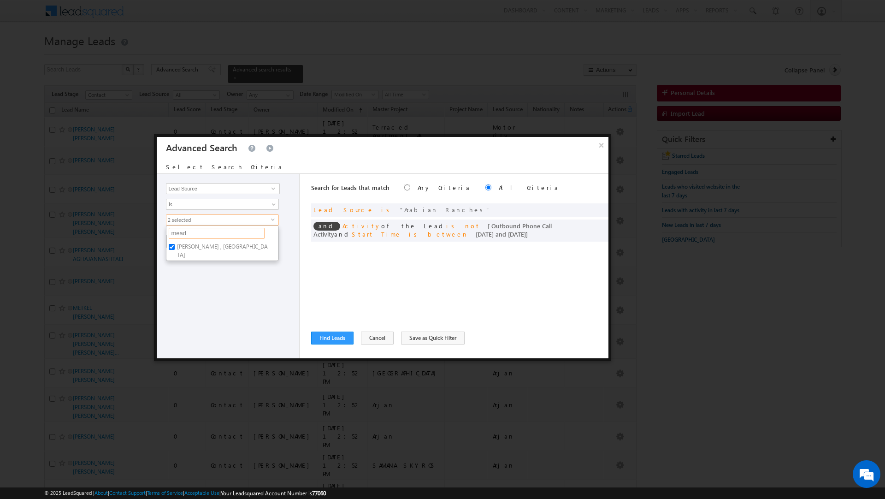
click at [180, 234] on input "mead" at bounding box center [217, 233] width 96 height 11
click at [297, 259] on div "Opportunity Type Lead Activity Task Sales Group Prospect Id Address 1 Address 2…" at bounding box center [228, 266] width 143 height 184
click at [176, 243] on button "+ Add" at bounding box center [182, 241] width 32 height 13
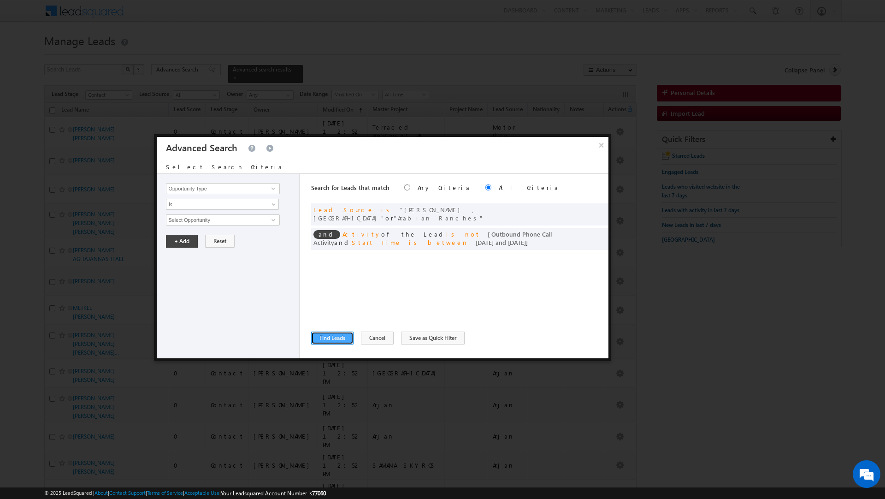
click at [331, 334] on button "Find Leads" at bounding box center [332, 337] width 42 height 13
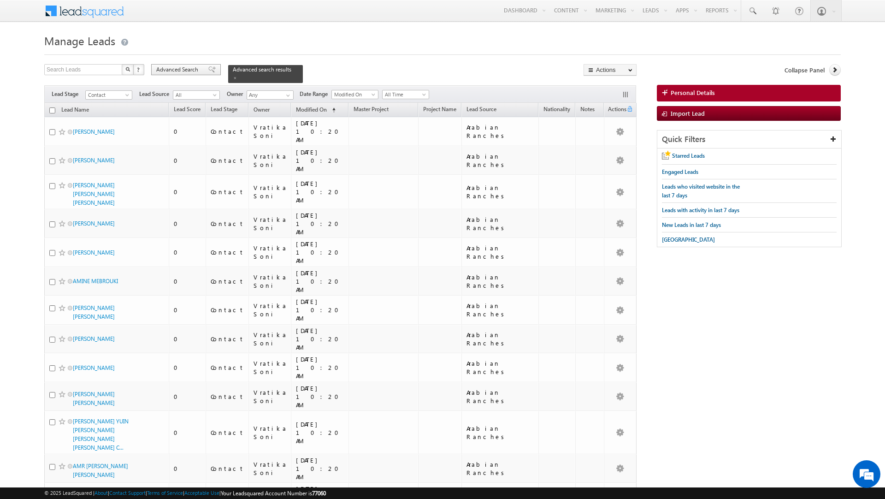
click at [182, 71] on span "Advanced Search" at bounding box center [178, 69] width 45 height 8
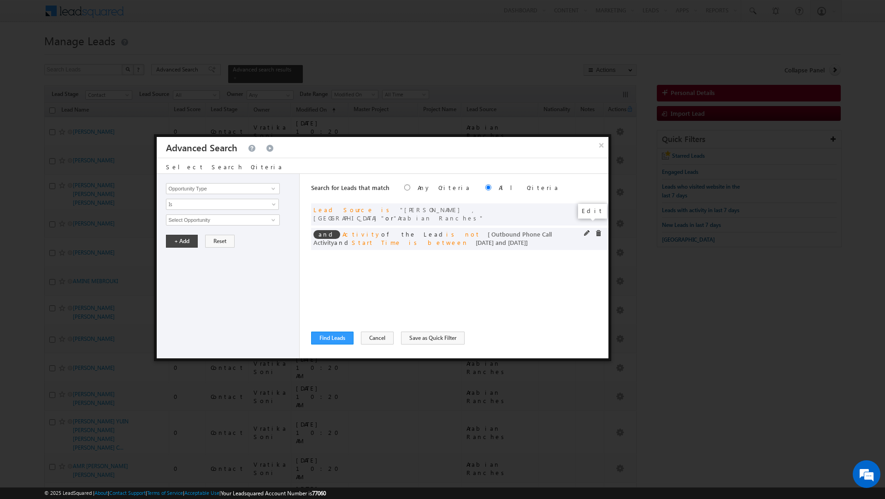
click at [584, 230] on span at bounding box center [587, 233] width 6 height 6
click at [204, 285] on input "[DATE]" at bounding box center [193, 283] width 54 height 12
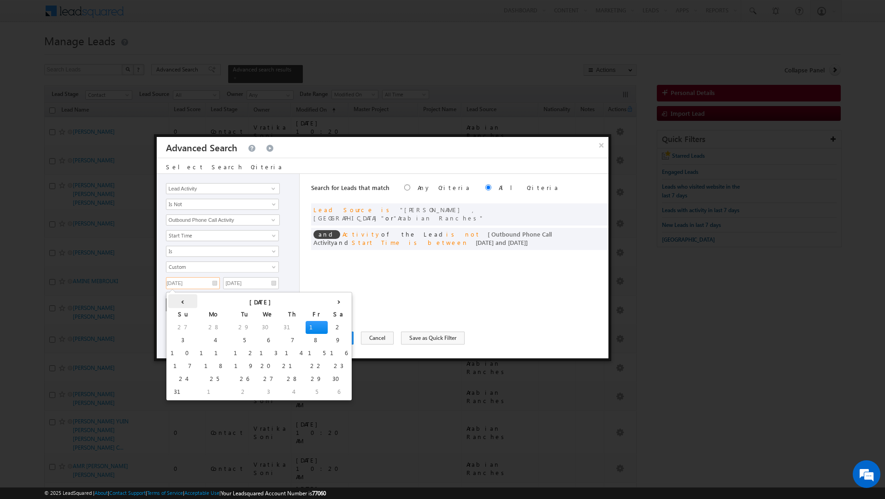
click at [173, 300] on th "‹" at bounding box center [182, 301] width 29 height 14
click at [217, 326] on td "1" at bounding box center [228, 327] width 22 height 13
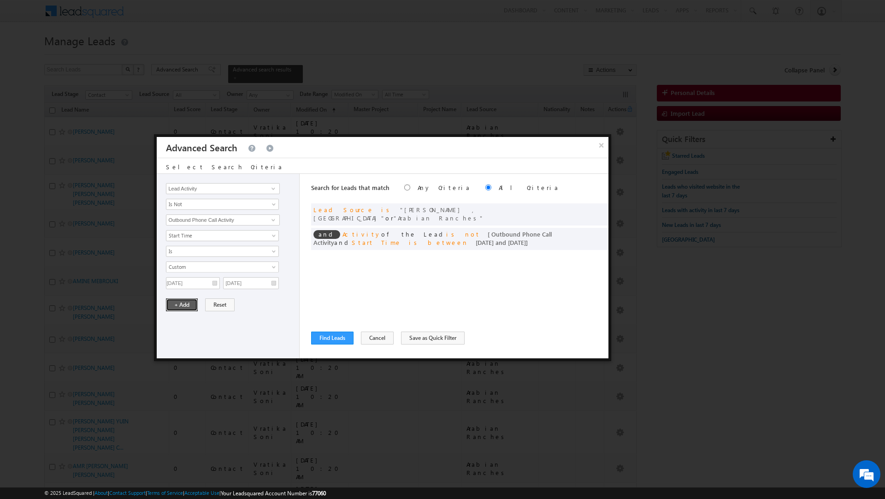
click at [178, 305] on button "+ Add" at bounding box center [182, 304] width 32 height 13
click at [341, 338] on button "Find Leads" at bounding box center [332, 337] width 42 height 13
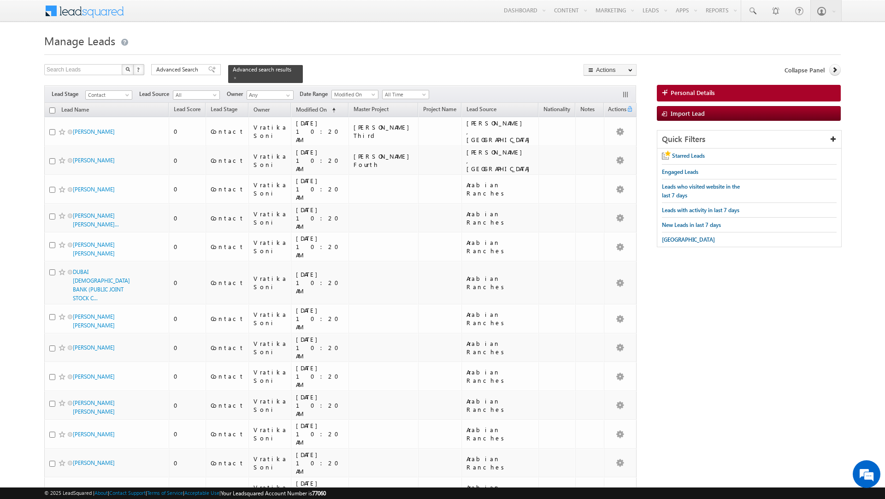
click at [52, 110] on input "checkbox" at bounding box center [52, 110] width 6 height 6
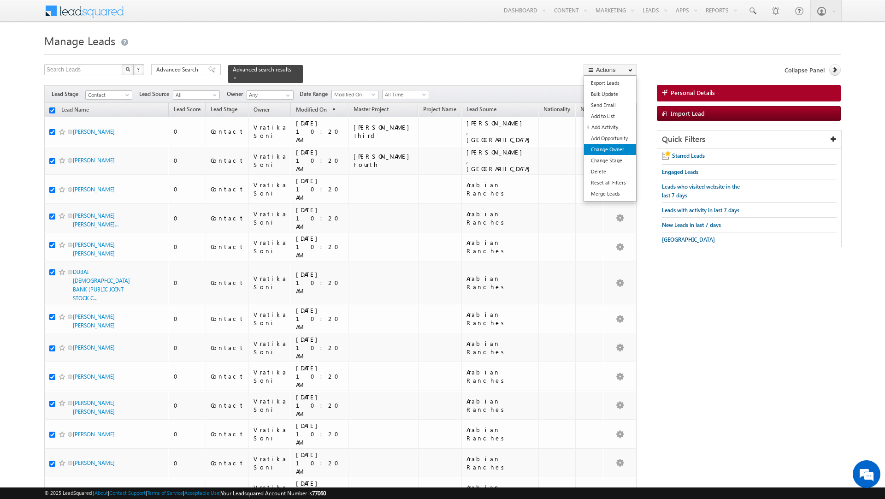
click at [609, 152] on link "Change Owner" at bounding box center [610, 149] width 52 height 11
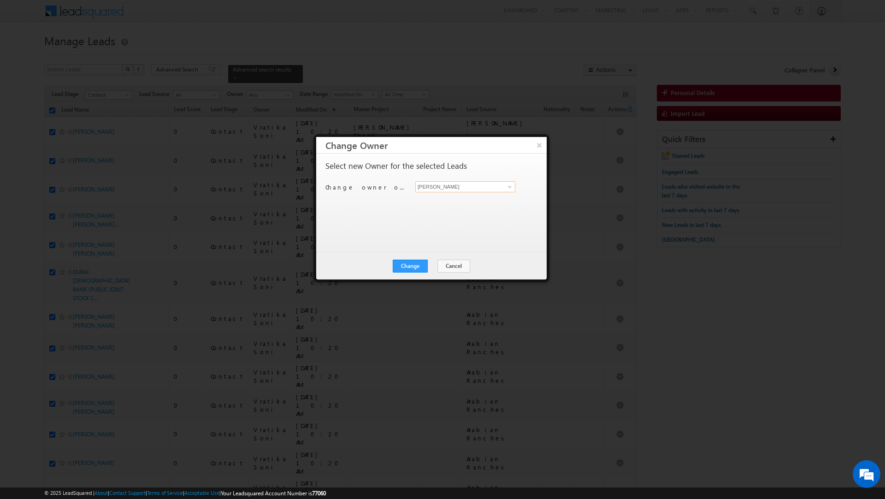
click at [464, 187] on input "[PERSON_NAME]" at bounding box center [465, 186] width 100 height 11
click at [457, 202] on span "[PERSON_NAME][EMAIL_ADDRESS][DOMAIN_NAME]" at bounding box center [460, 205] width 83 height 7
click at [411, 265] on button "Change" at bounding box center [410, 265] width 35 height 13
click at [435, 261] on button "Close" at bounding box center [432, 265] width 29 height 13
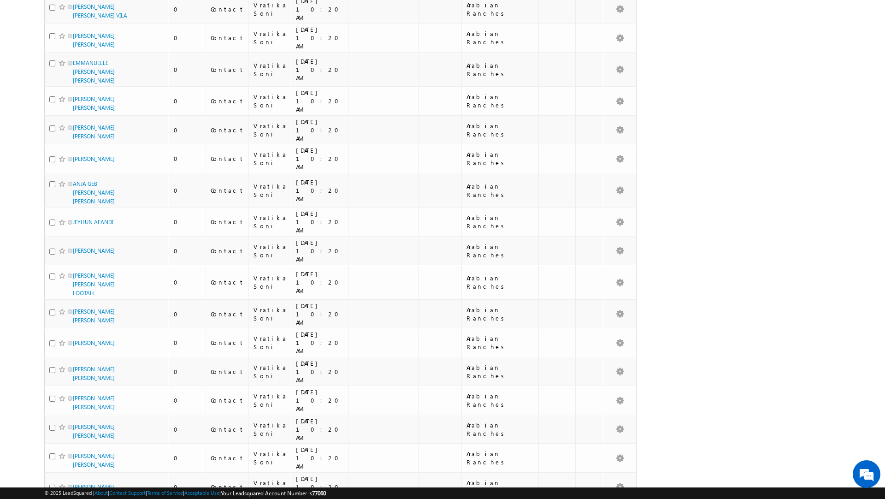
scroll to position [4722, 0]
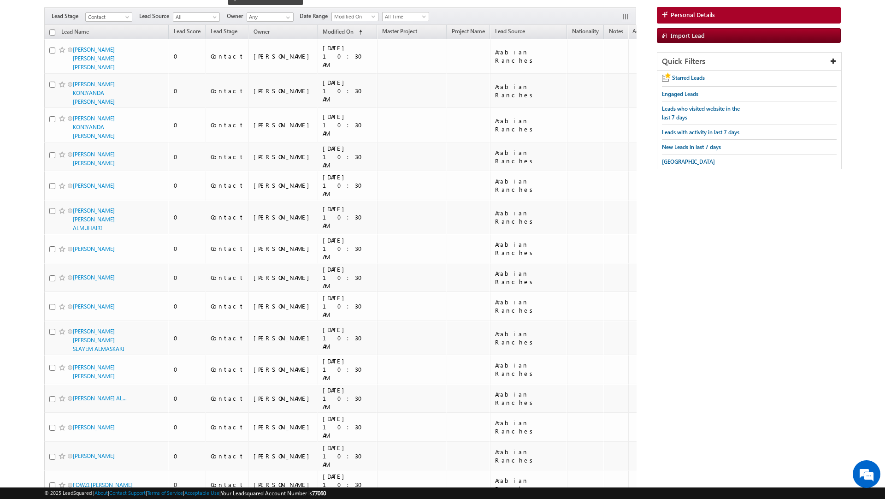
scroll to position [0, 0]
